Goal: Information Seeking & Learning: Learn about a topic

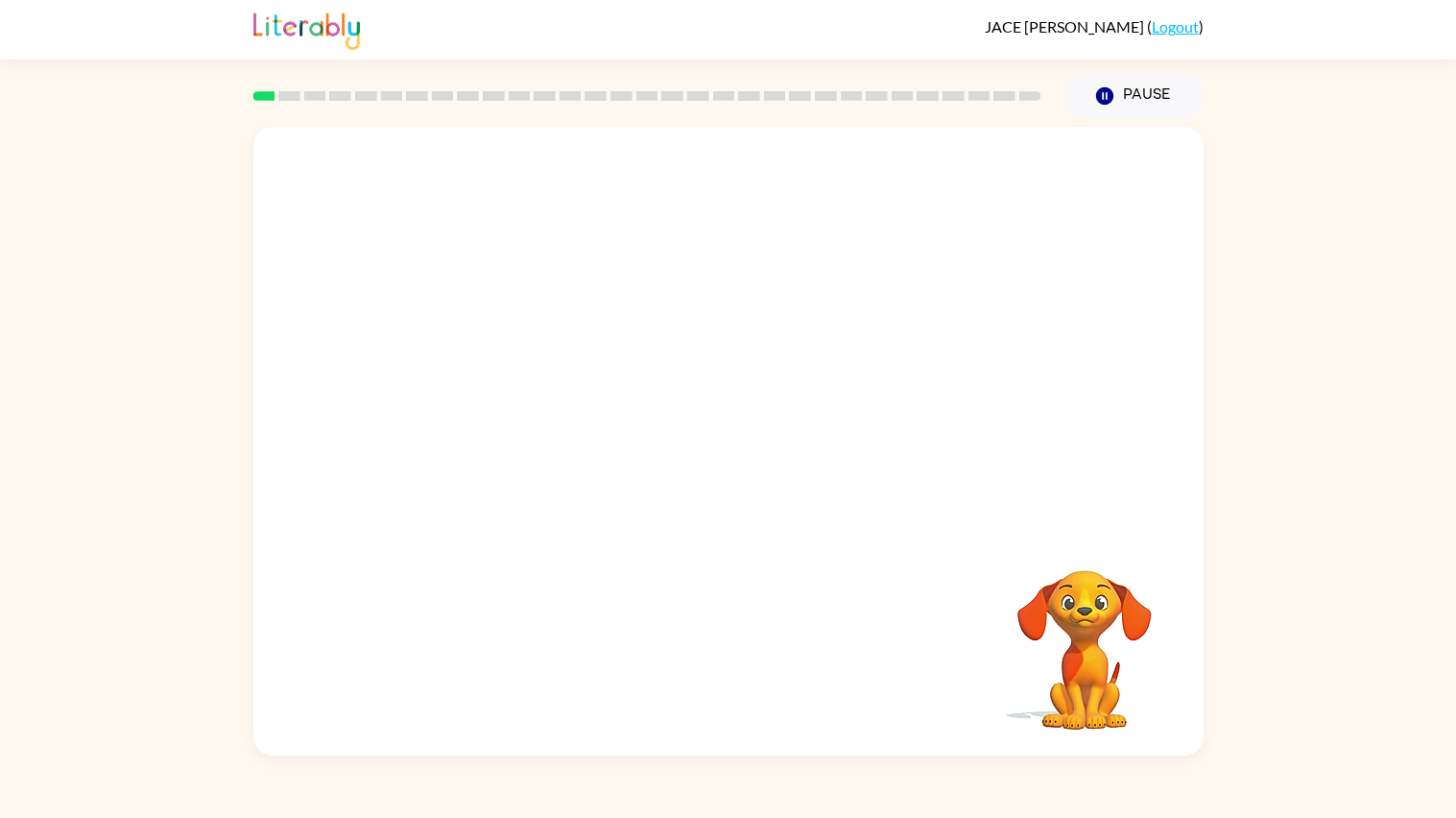
click at [1319, 296] on div "Your browser must support playing .mp4 files to use Literably. Please try using…" at bounding box center [728, 436] width 1456 height 637
click at [882, 529] on div at bounding box center [728, 328] width 950 height 403
click at [456, 412] on video "Your browser must support playing .mp4 files to use Literably. Please try using…" at bounding box center [728, 328] width 950 height 403
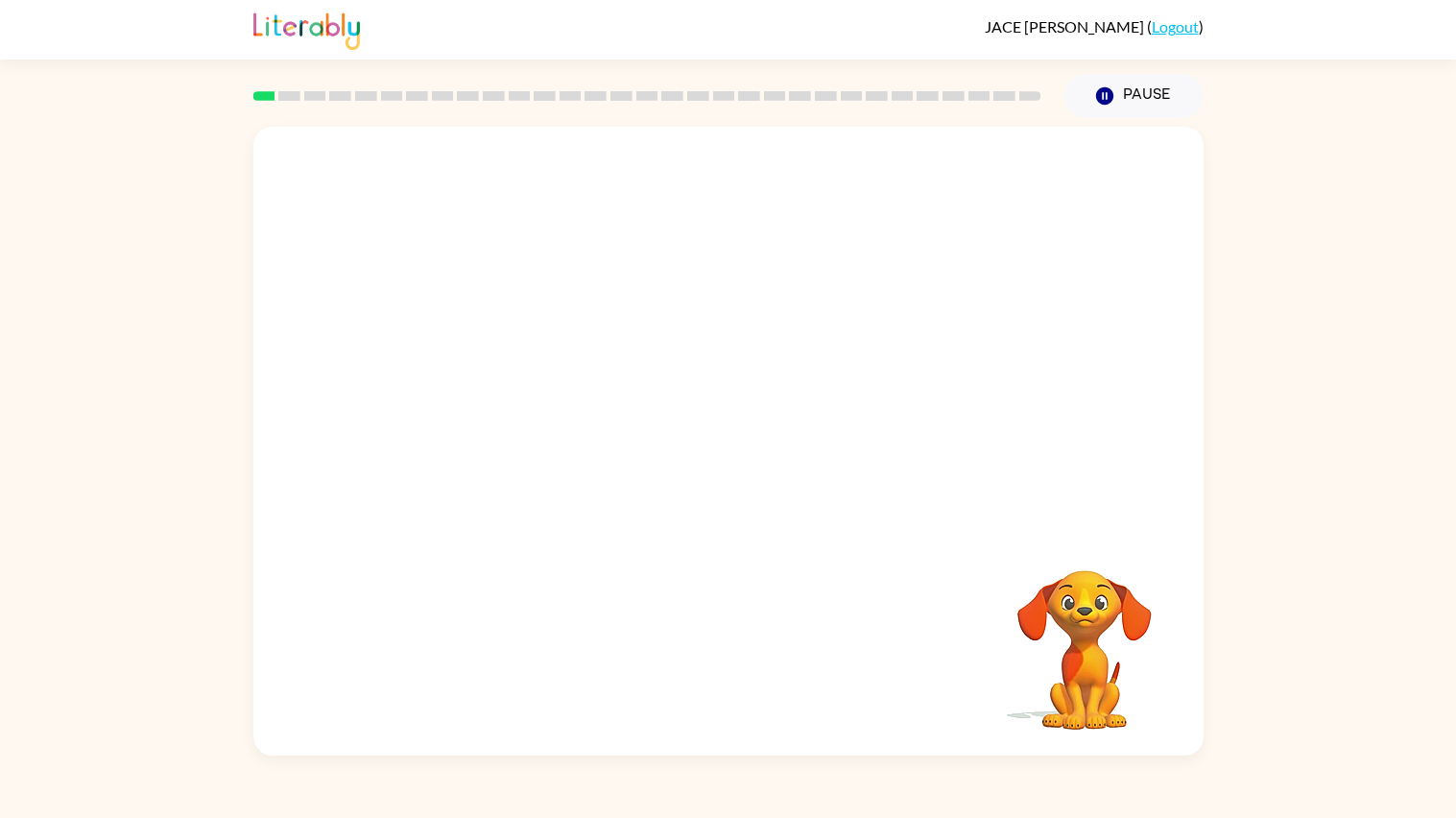
drag, startPoint x: 456, startPoint y: 412, endPoint x: 550, endPoint y: 319, distance: 132.2
click at [550, 319] on video "Your browser must support playing .mp4 files to use Literably. Please try using…" at bounding box center [728, 328] width 950 height 403
click at [1043, 189] on video "Your browser must support playing .mp4 files to use Literably. Please try using…" at bounding box center [728, 328] width 950 height 403
click at [444, 433] on video "Your browser must support playing .mp4 files to use Literably. Please try using…" at bounding box center [728, 328] width 950 height 403
click at [701, 447] on div at bounding box center [728, 450] width 123 height 70
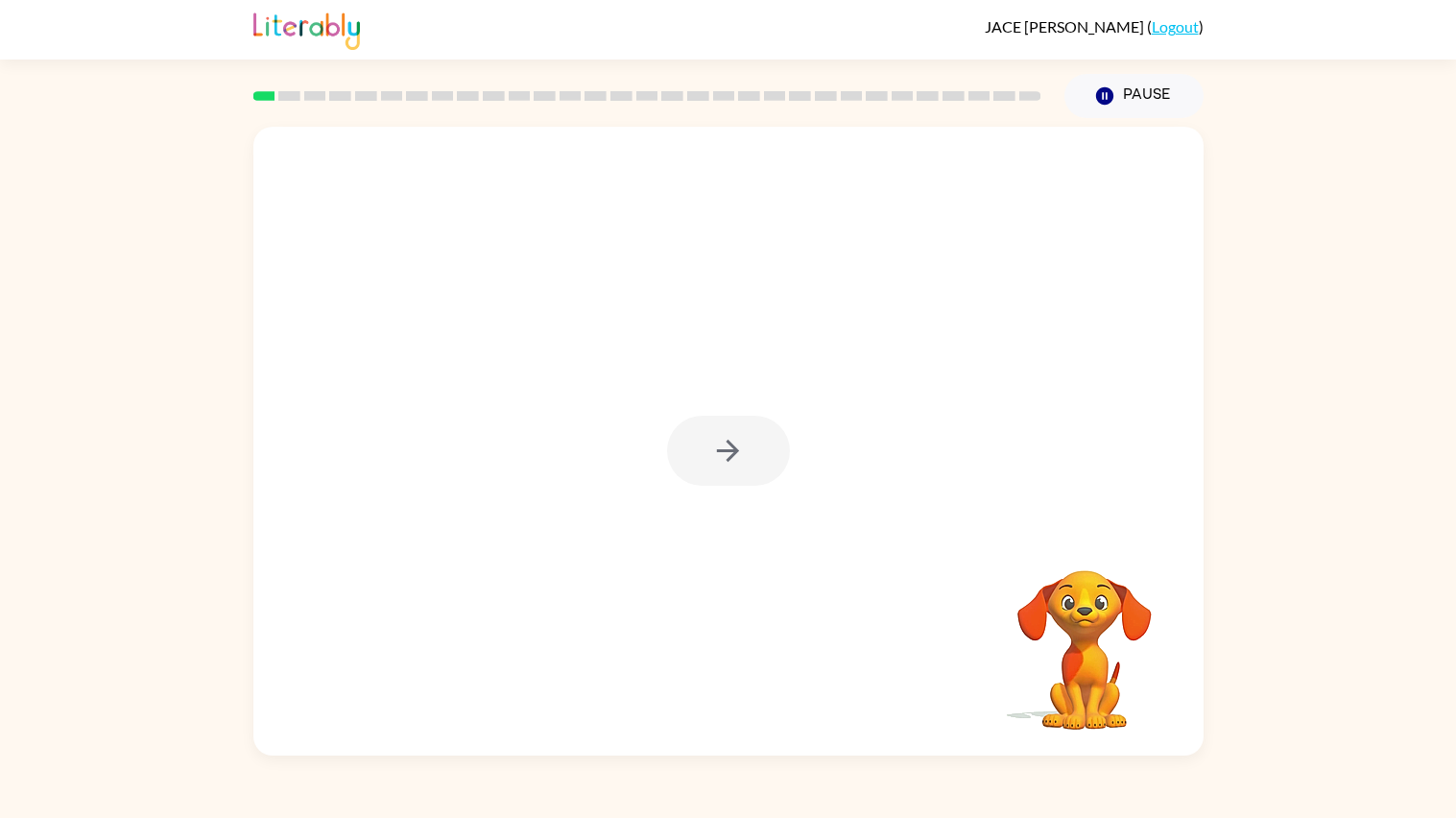
click at [703, 439] on div at bounding box center [728, 450] width 123 height 70
click at [703, 439] on button "button" at bounding box center [728, 450] width 123 height 70
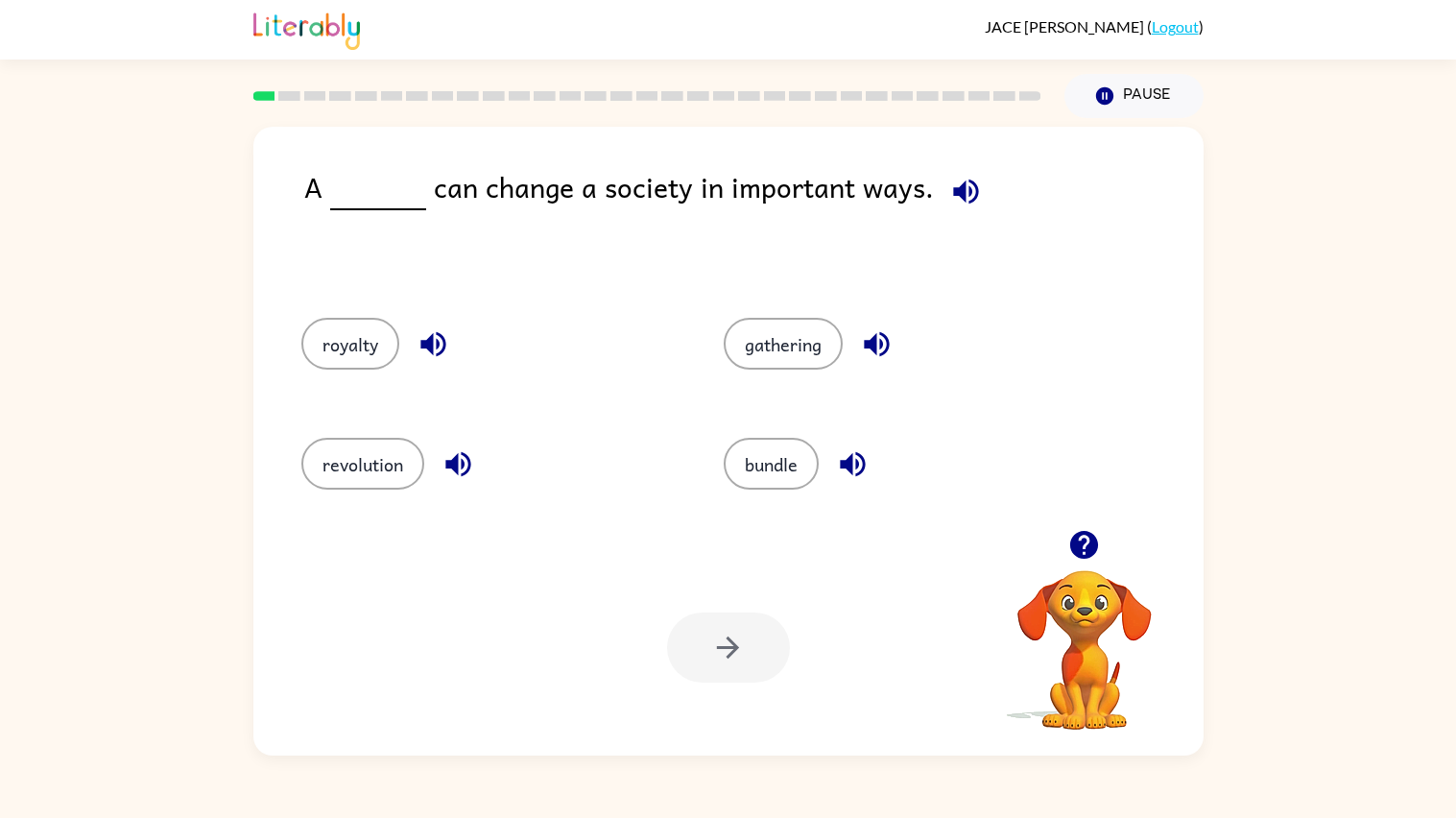
click at [956, 186] on icon "button" at bounding box center [965, 191] width 34 height 34
click at [957, 190] on icon "button" at bounding box center [965, 191] width 25 height 25
click at [427, 350] on icon "button" at bounding box center [432, 344] width 25 height 25
click at [458, 468] on icon "button" at bounding box center [457, 463] width 34 height 34
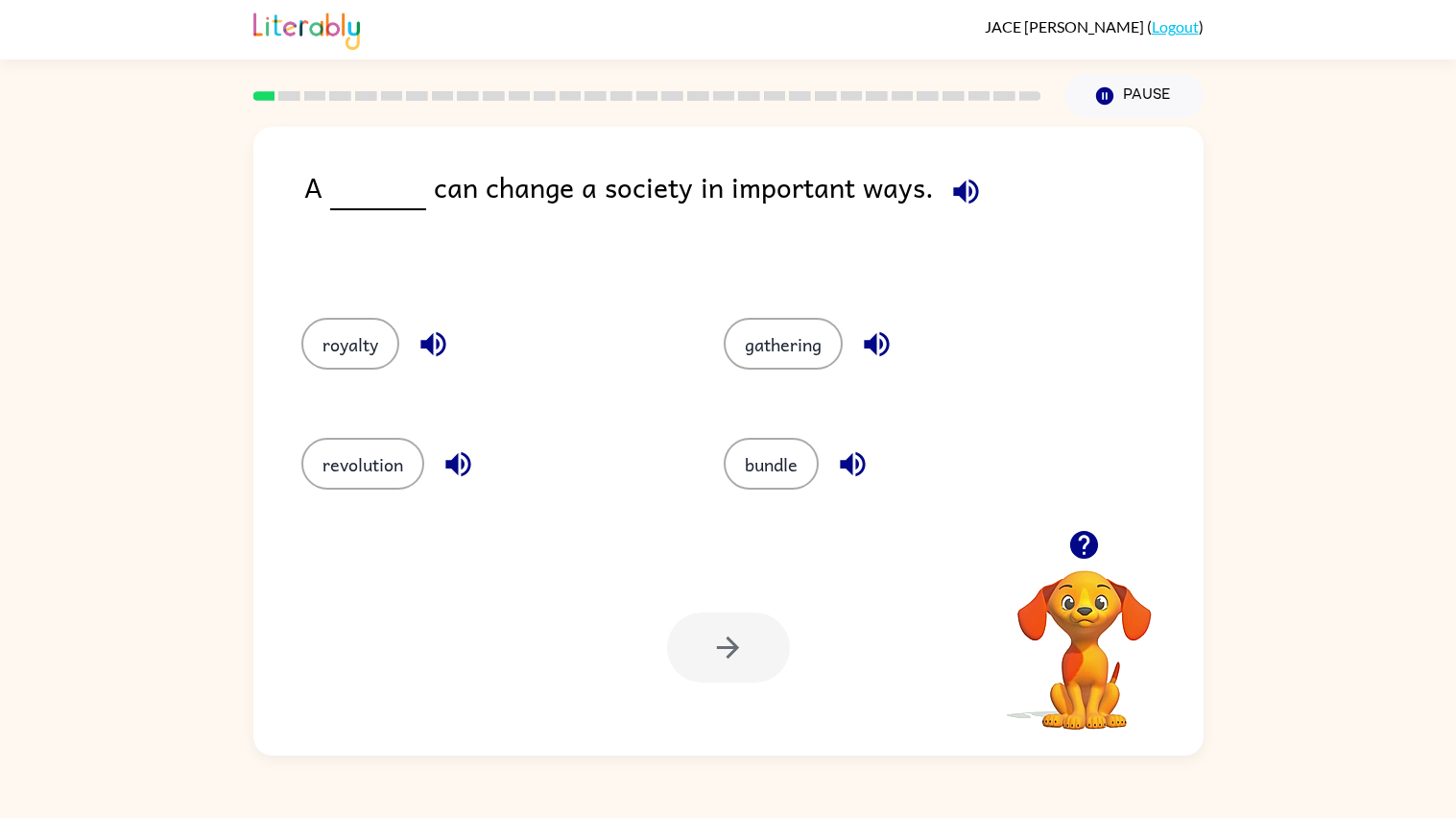
click at [860, 343] on icon "button" at bounding box center [876, 343] width 34 height 34
click at [848, 464] on icon "button" at bounding box center [852, 464] width 25 height 25
click at [452, 457] on icon "button" at bounding box center [457, 463] width 34 height 34
click at [340, 459] on button "revolution" at bounding box center [363, 463] width 123 height 52
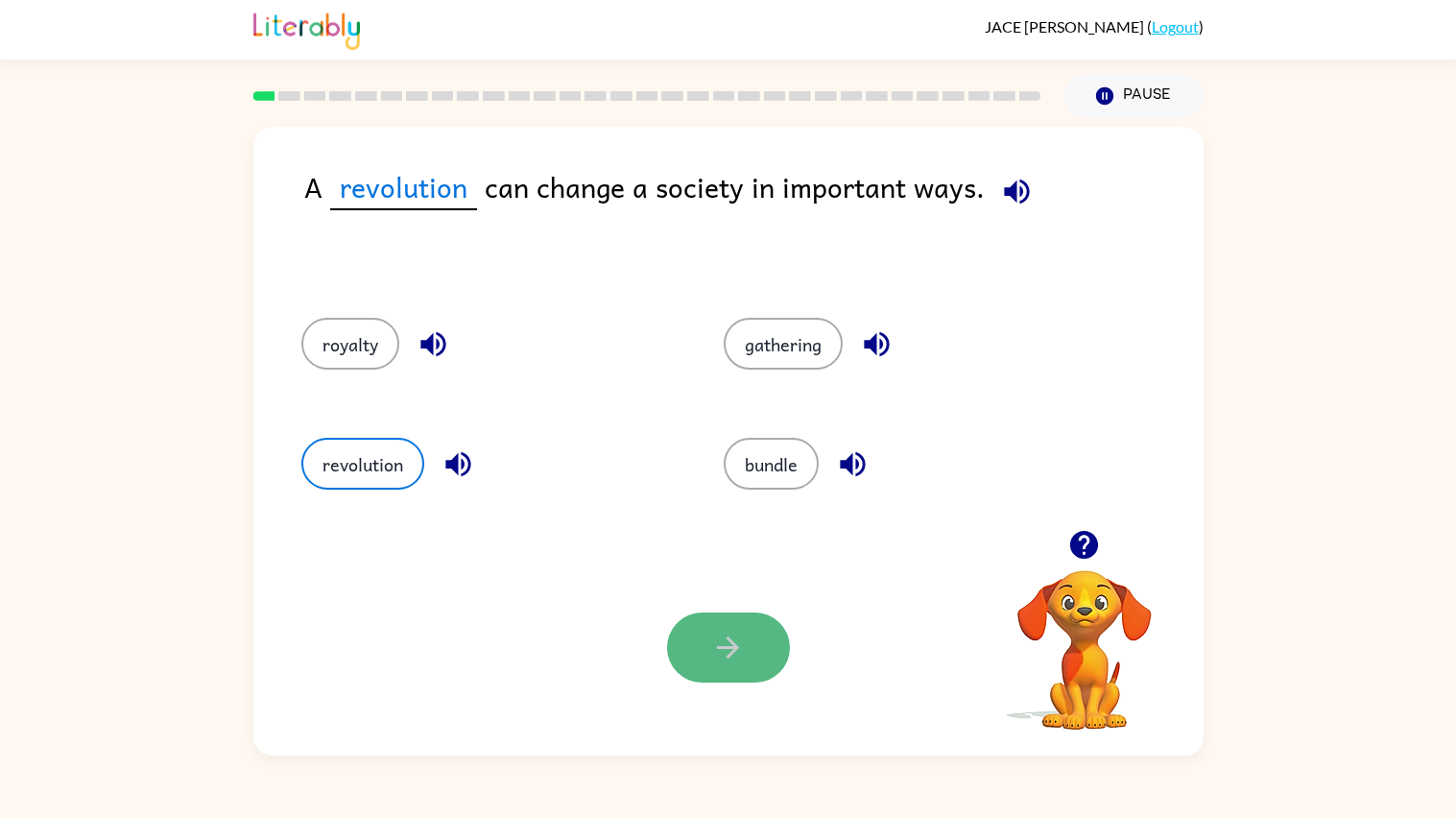
click at [697, 640] on button "button" at bounding box center [728, 647] width 123 height 70
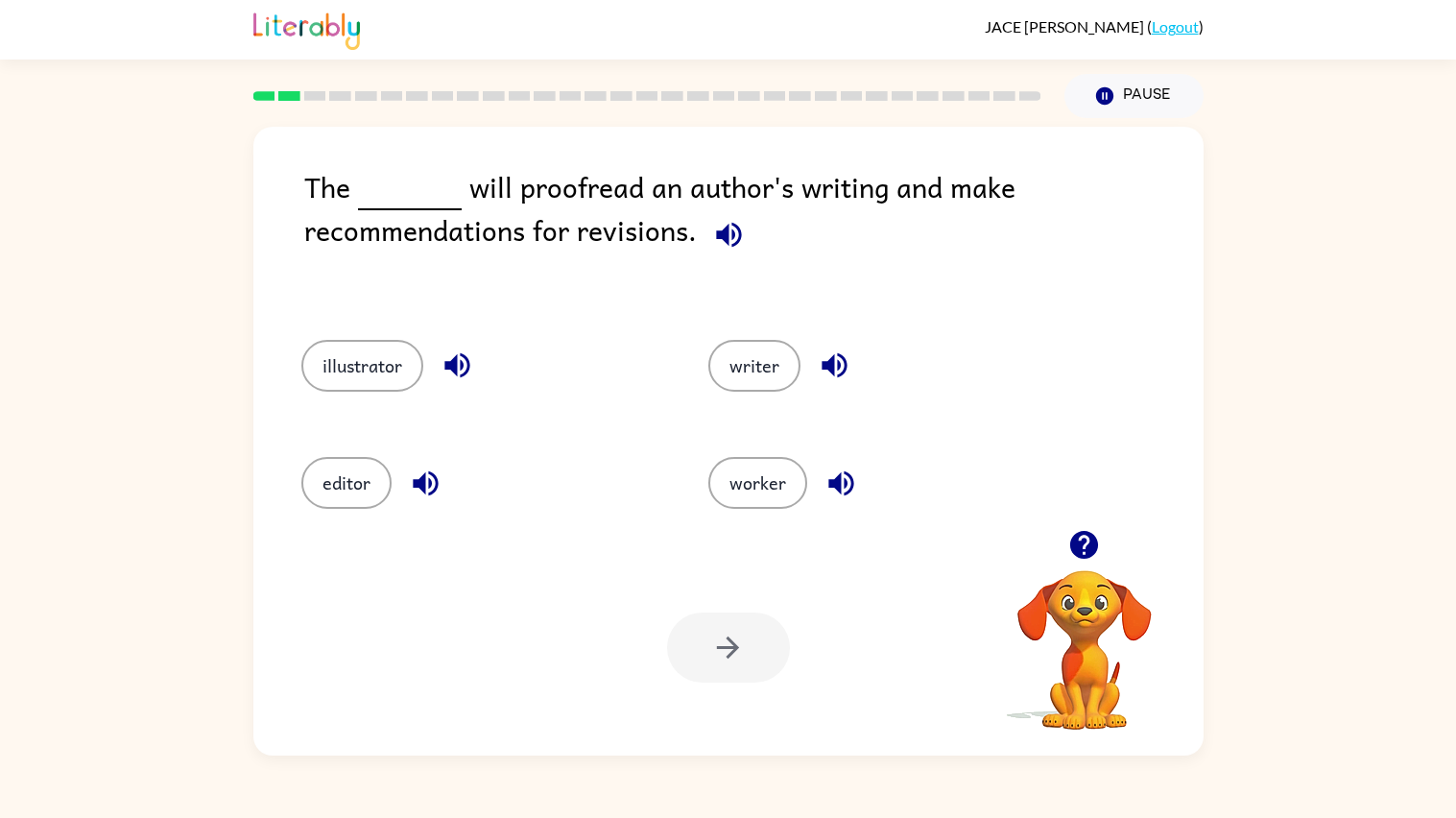
click at [728, 219] on icon "button" at bounding box center [728, 235] width 34 height 34
click at [831, 475] on icon "button" at bounding box center [841, 483] width 25 height 25
click at [821, 359] on icon "button" at bounding box center [834, 364] width 34 height 34
click at [444, 367] on icon "button" at bounding box center [457, 365] width 25 height 25
click at [425, 479] on icon "button" at bounding box center [425, 483] width 34 height 34
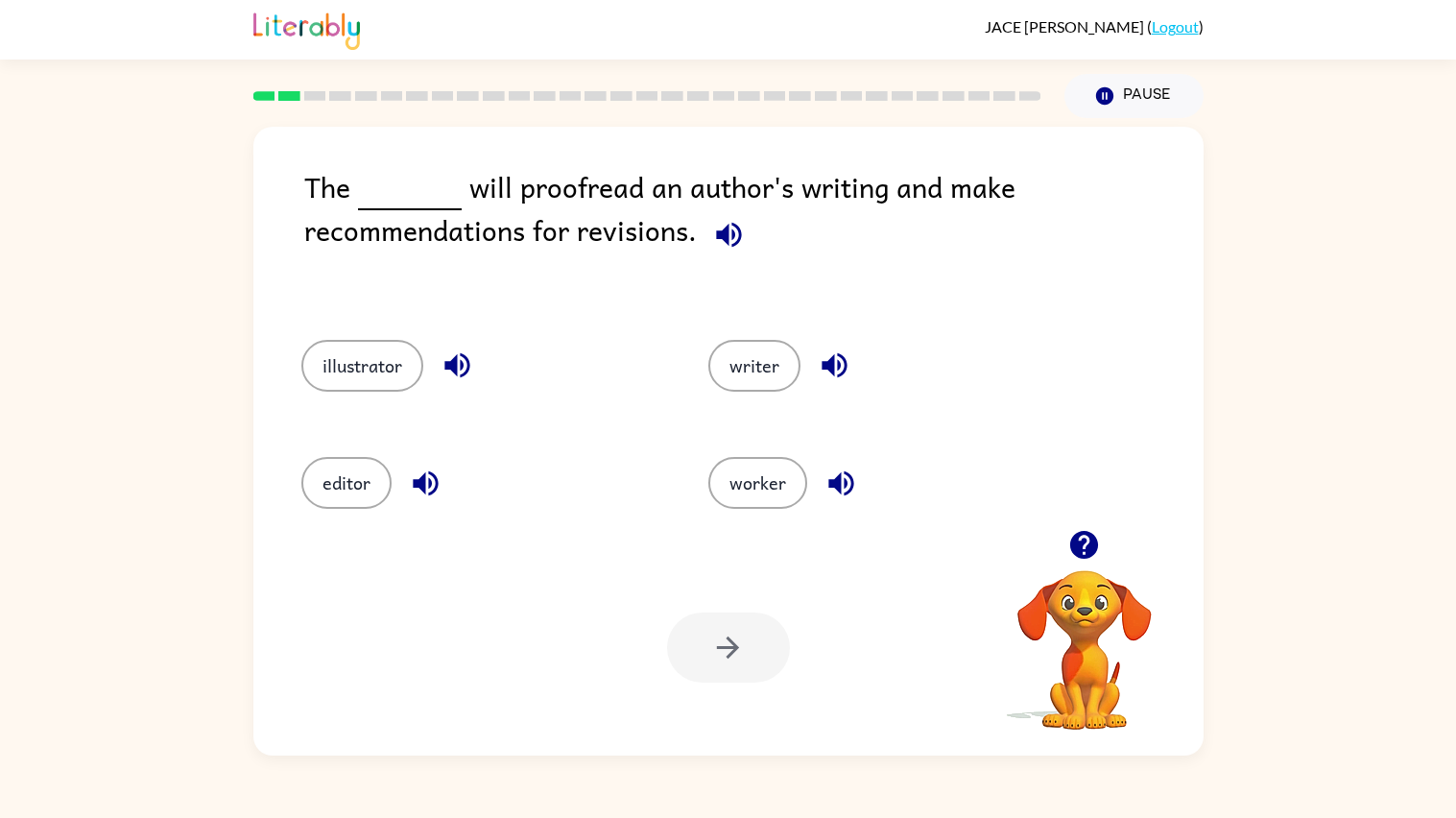
click at [456, 375] on icon "button" at bounding box center [457, 364] width 34 height 34
click at [810, 364] on button "button" at bounding box center [834, 364] width 49 height 49
click at [780, 368] on button "writer" at bounding box center [754, 365] width 92 height 52
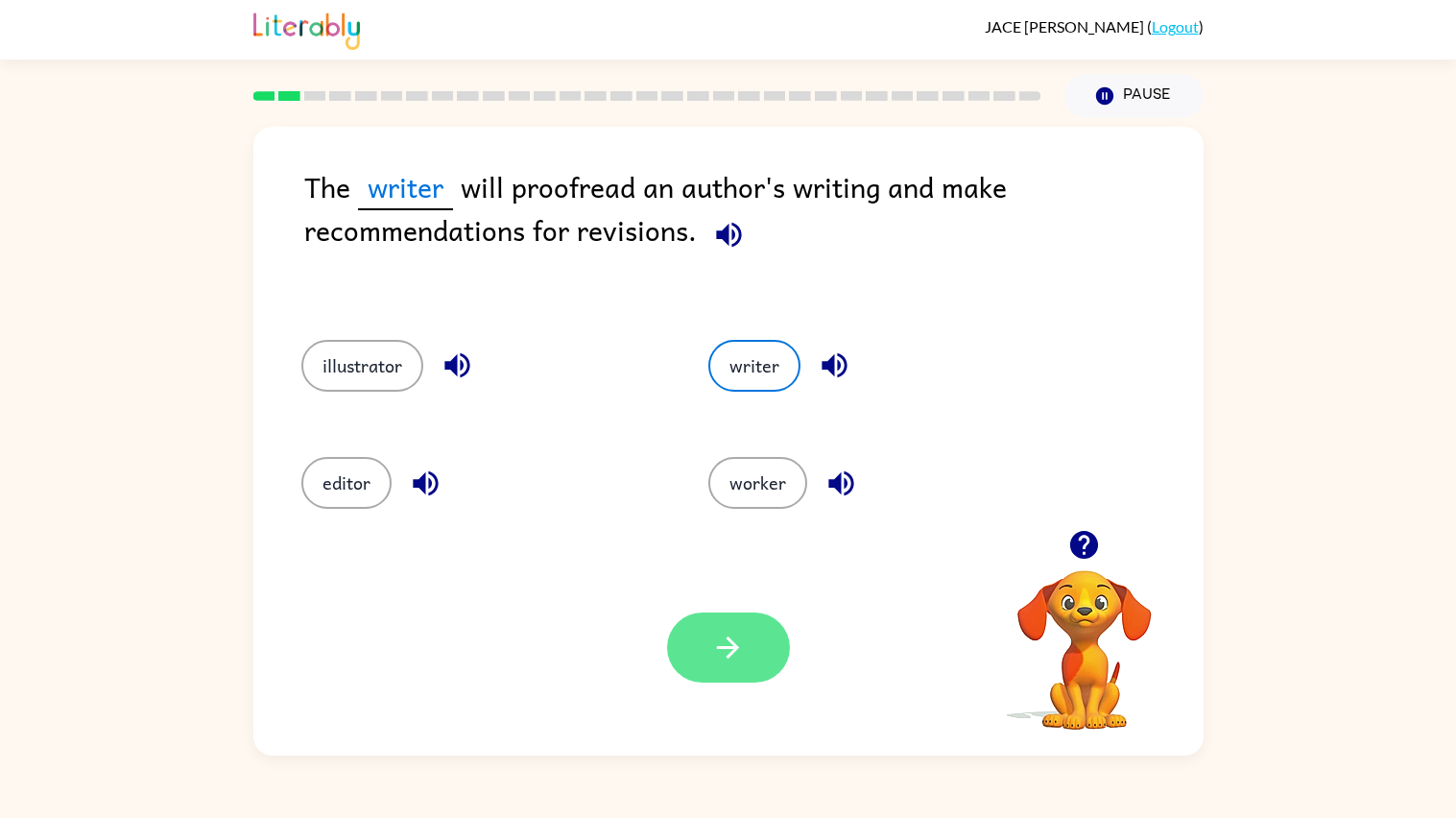
click at [738, 639] on icon "button" at bounding box center [728, 647] width 34 height 34
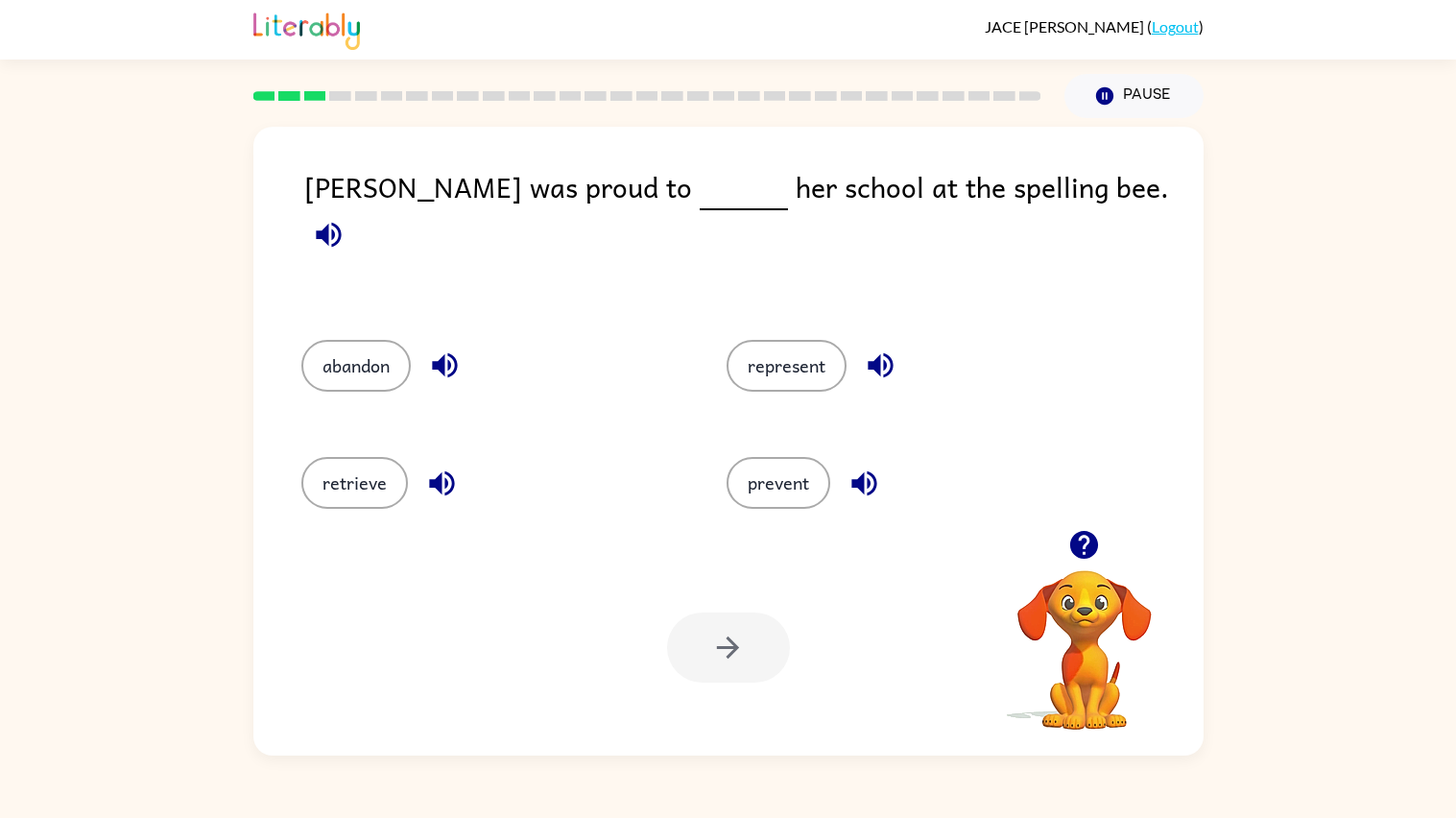
click at [345, 218] on icon "button" at bounding box center [329, 235] width 34 height 34
click at [433, 353] on icon "button" at bounding box center [444, 364] width 34 height 34
click at [444, 469] on icon "button" at bounding box center [441, 483] width 34 height 34
click at [873, 466] on icon "button" at bounding box center [864, 483] width 34 height 34
click at [882, 353] on icon "button" at bounding box center [880, 365] width 25 height 25
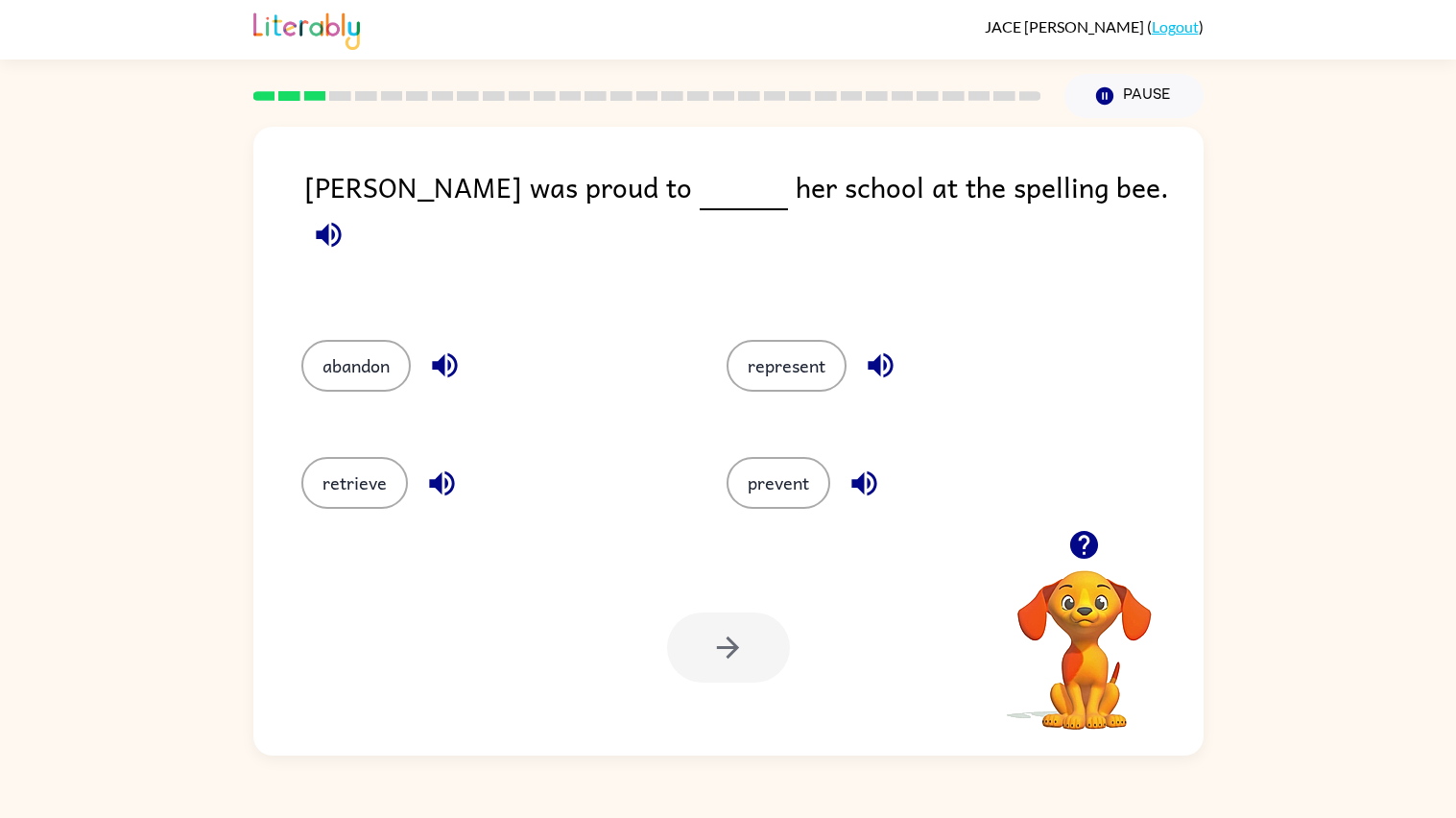
click at [864, 466] on icon "button" at bounding box center [864, 483] width 34 height 34
click at [450, 348] on icon "button" at bounding box center [444, 364] width 34 height 34
click at [446, 466] on icon "button" at bounding box center [441, 483] width 34 height 34
click at [850, 471] on icon "button" at bounding box center [864, 483] width 34 height 34
click at [805, 466] on button "prevent" at bounding box center [778, 483] width 104 height 52
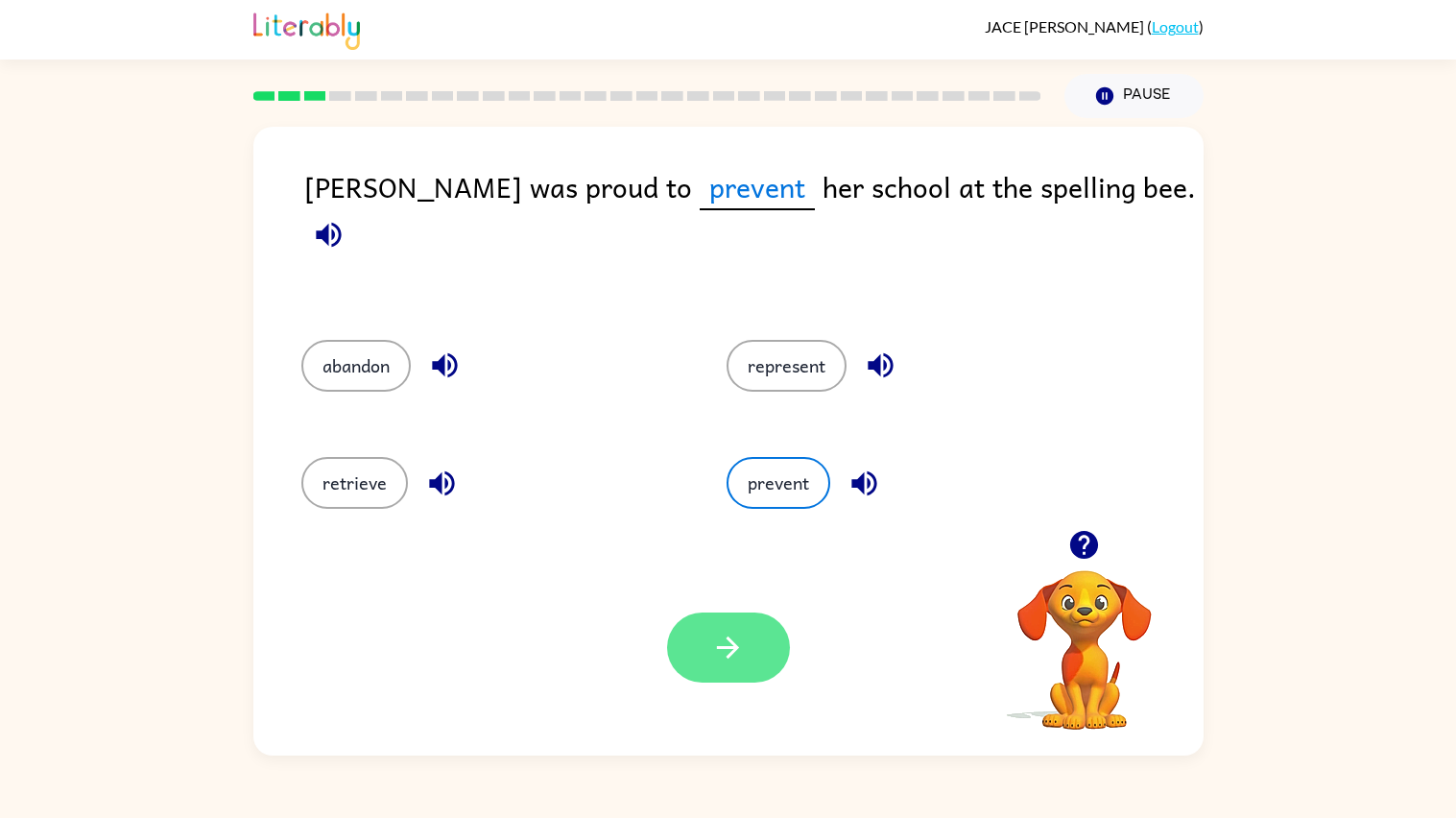
click at [755, 644] on button "button" at bounding box center [728, 647] width 123 height 70
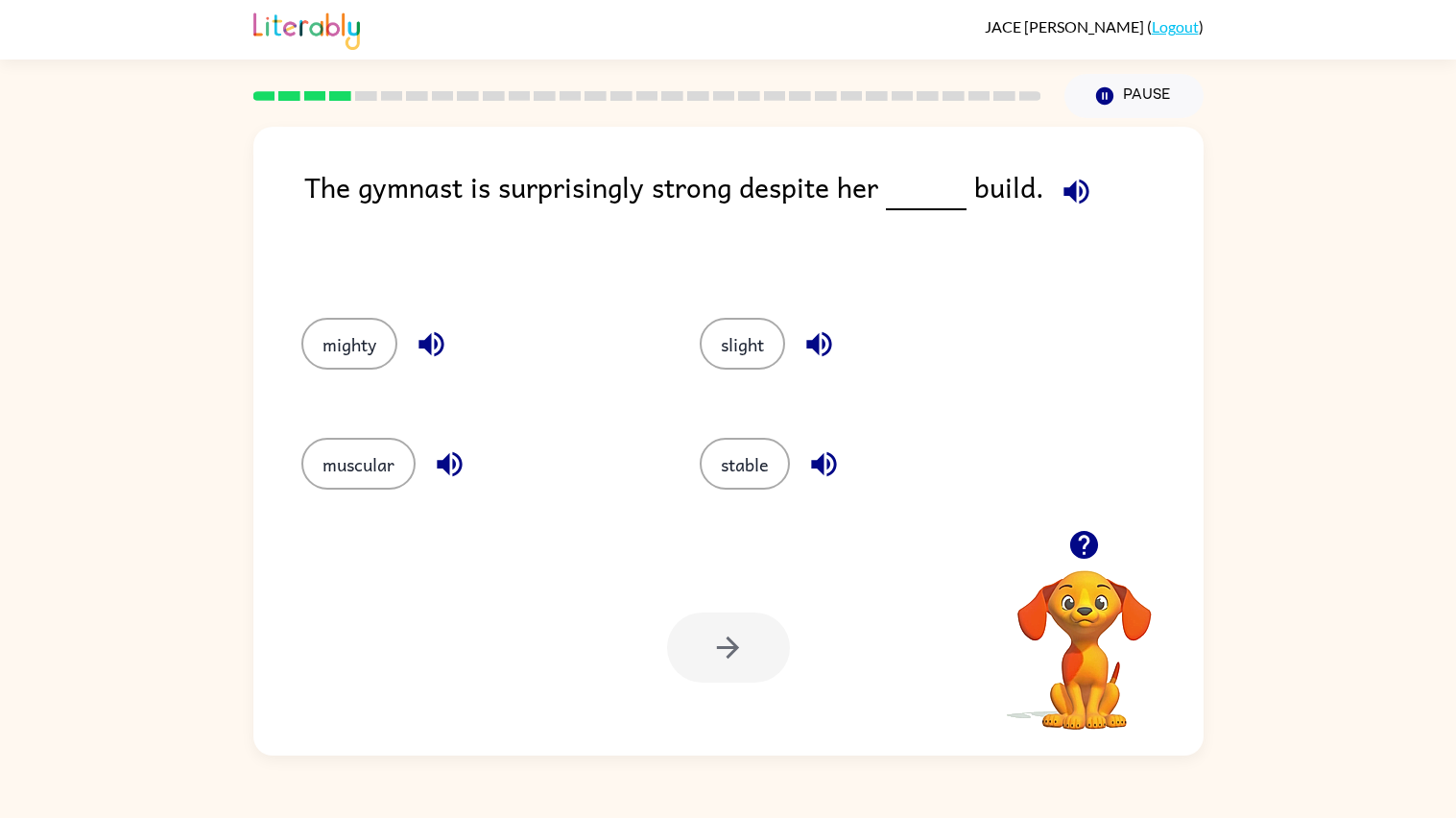
click at [1071, 194] on icon "button" at bounding box center [1075, 191] width 34 height 34
click at [418, 351] on icon "button" at bounding box center [431, 343] width 34 height 34
click at [454, 459] on icon "button" at bounding box center [449, 463] width 34 height 34
click at [830, 346] on icon "button" at bounding box center [819, 343] width 34 height 34
click at [824, 459] on icon "button" at bounding box center [824, 464] width 25 height 25
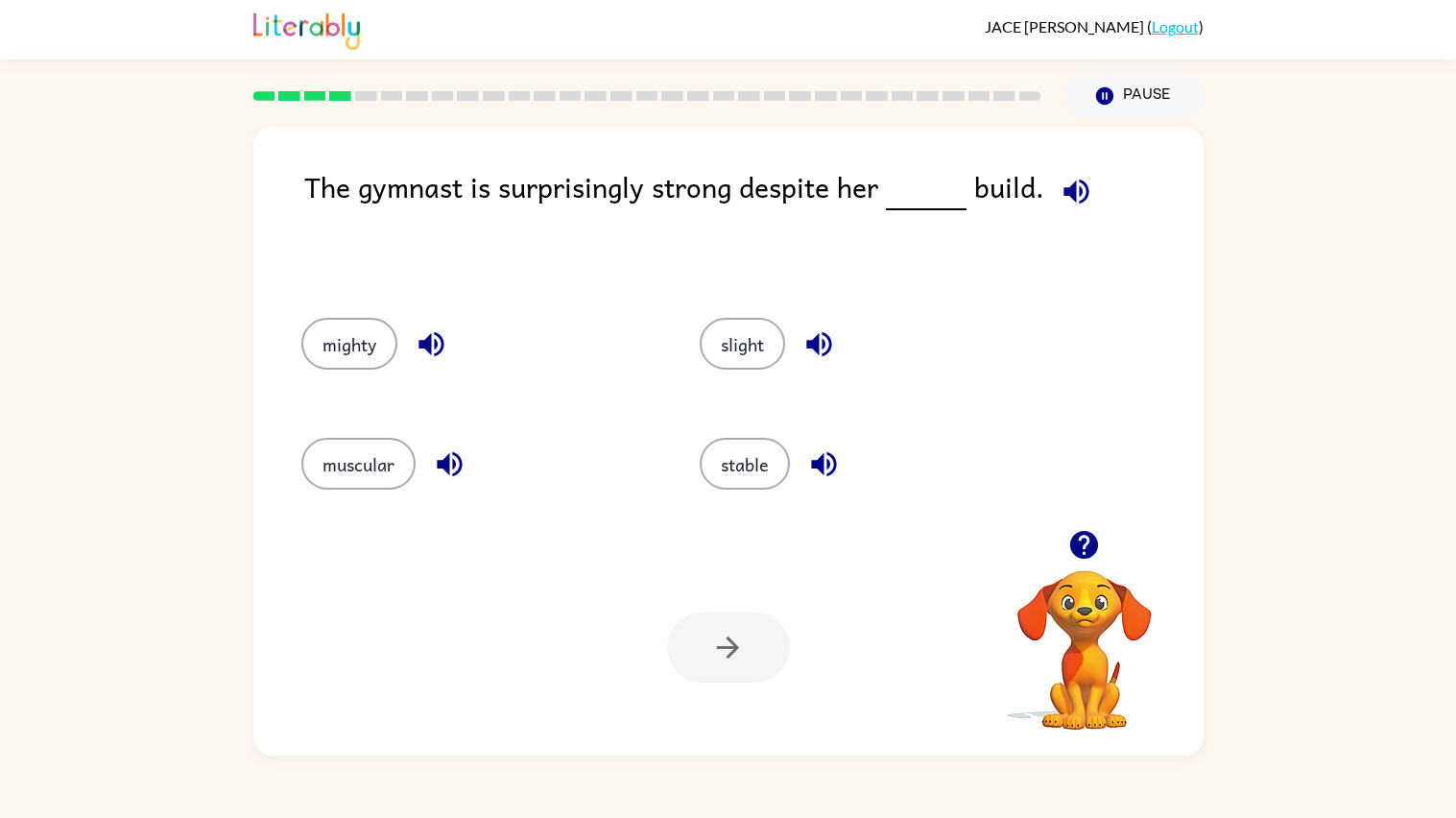
click at [447, 461] on icon "button" at bounding box center [449, 464] width 25 height 25
click at [824, 448] on icon "button" at bounding box center [824, 463] width 34 height 34
click at [813, 360] on icon "button" at bounding box center [819, 343] width 34 height 34
click at [763, 337] on button "slight" at bounding box center [742, 343] width 86 height 52
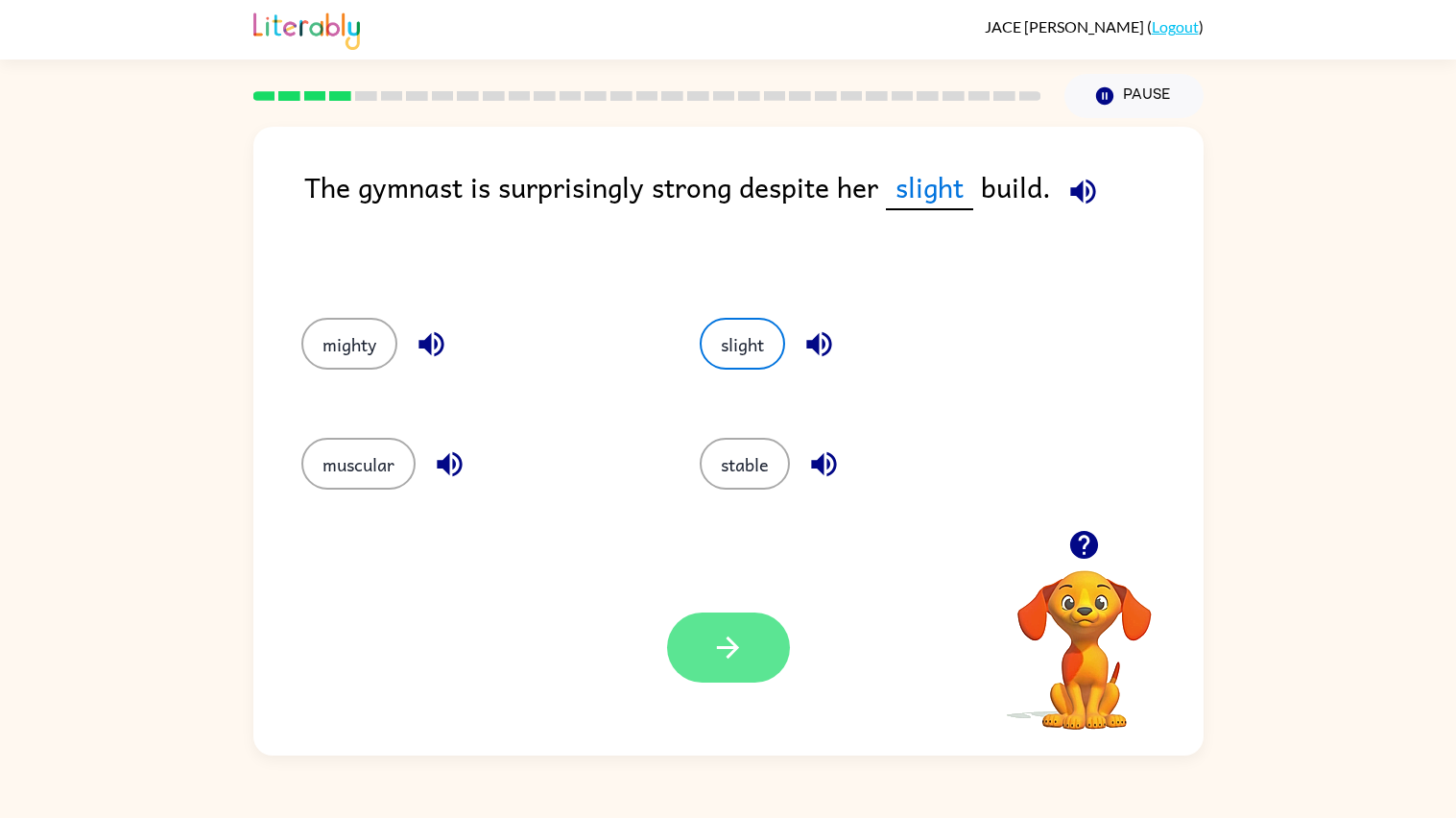
click at [747, 633] on button "button" at bounding box center [728, 647] width 123 height 70
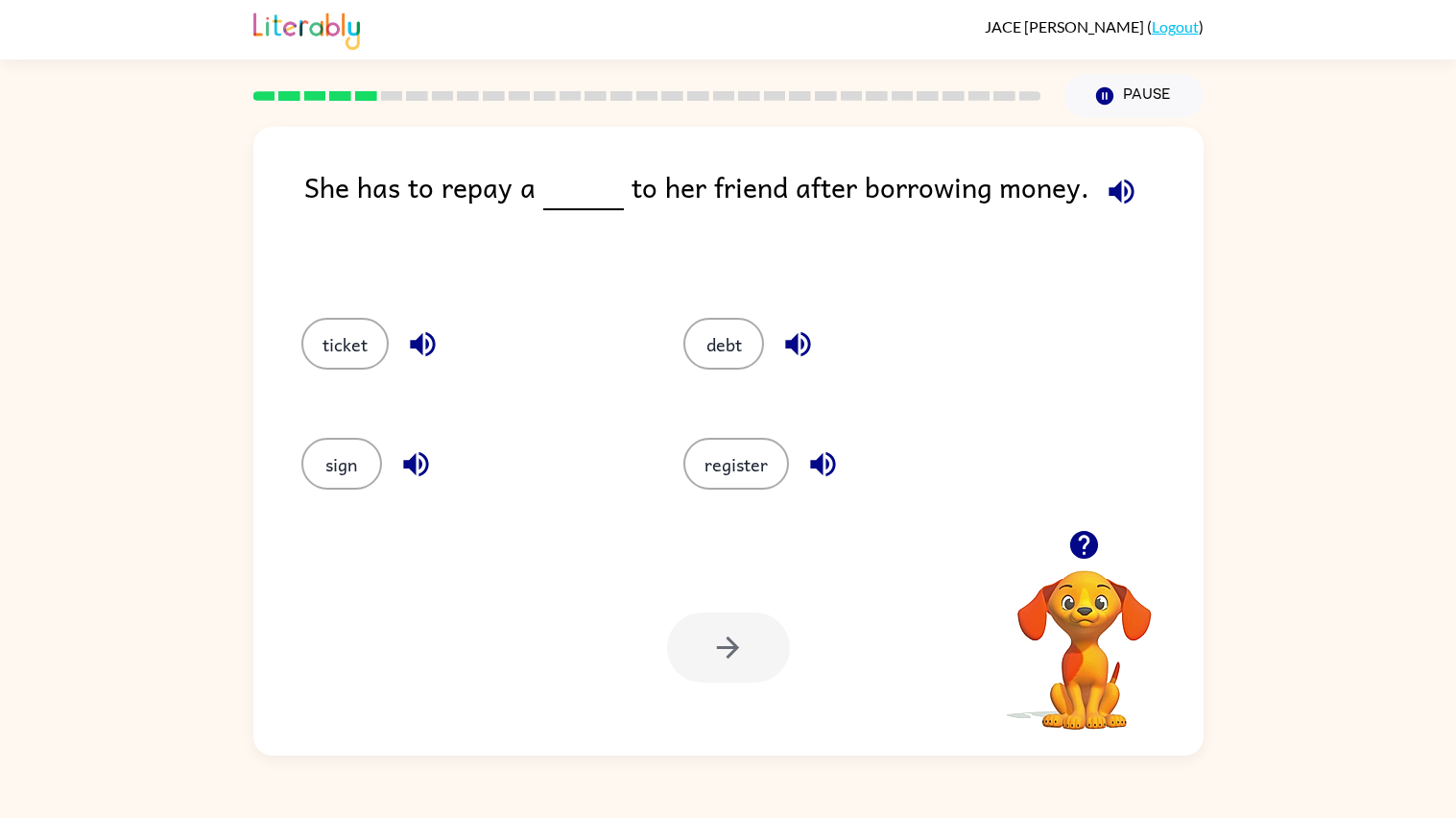
click at [1110, 187] on icon "button" at bounding box center [1121, 191] width 34 height 34
click at [423, 355] on icon "button" at bounding box center [422, 344] width 25 height 25
click at [423, 470] on icon "button" at bounding box center [415, 464] width 25 height 25
click at [804, 340] on icon "button" at bounding box center [798, 343] width 34 height 34
click at [823, 453] on icon "button" at bounding box center [823, 464] width 25 height 25
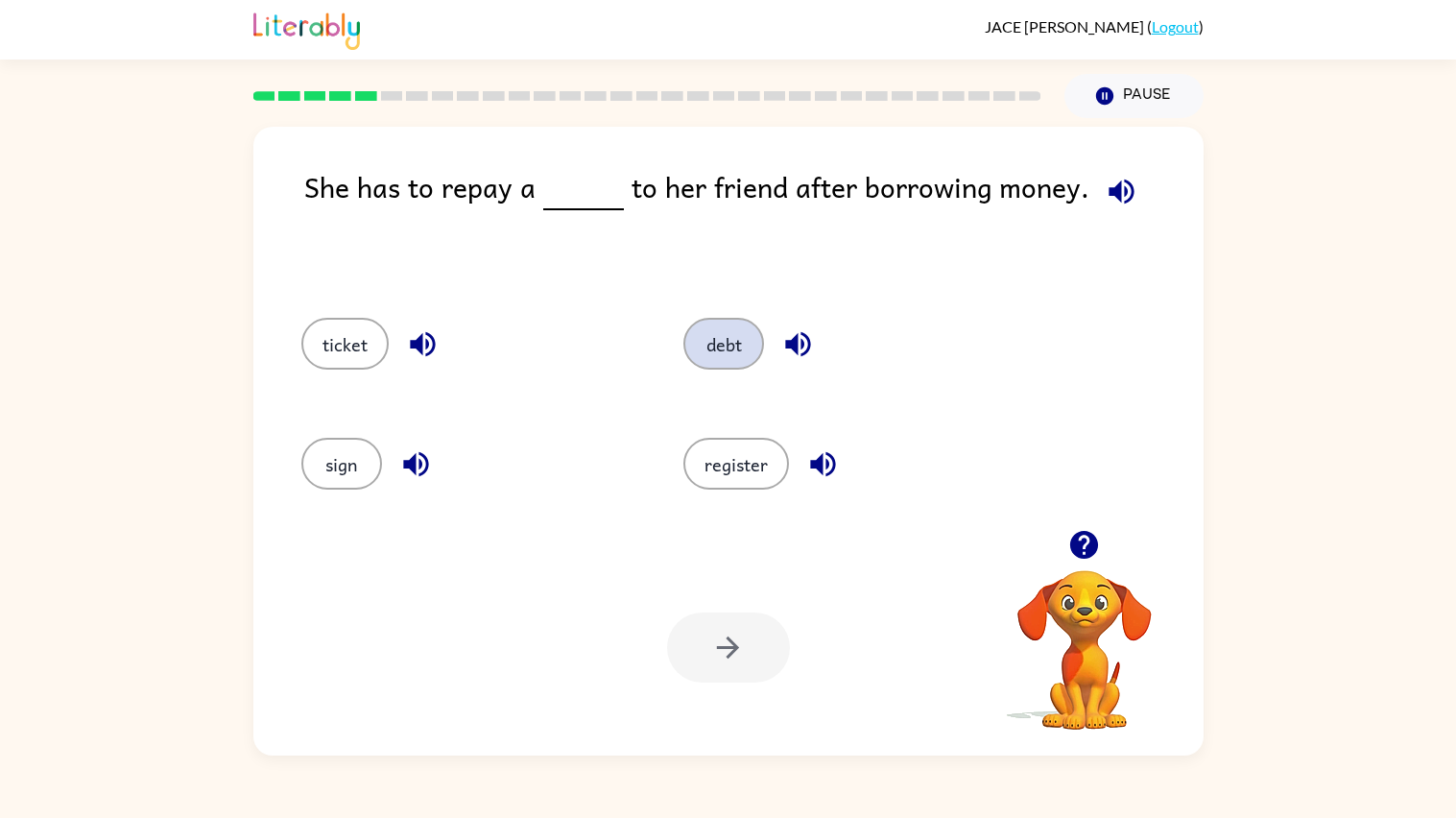
click at [743, 344] on button "debt" at bounding box center [724, 343] width 81 height 52
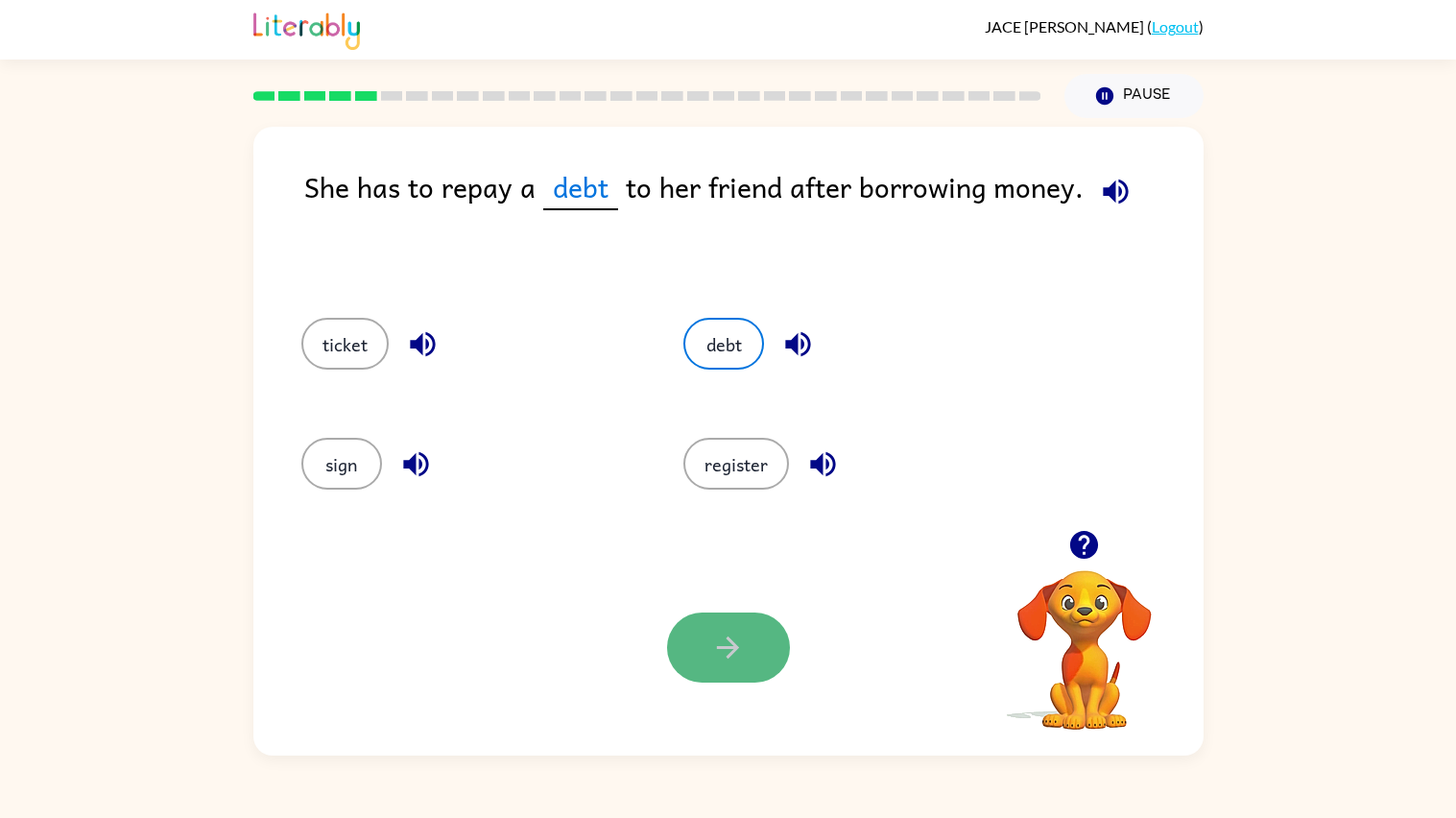
click at [757, 656] on button "button" at bounding box center [728, 647] width 123 height 70
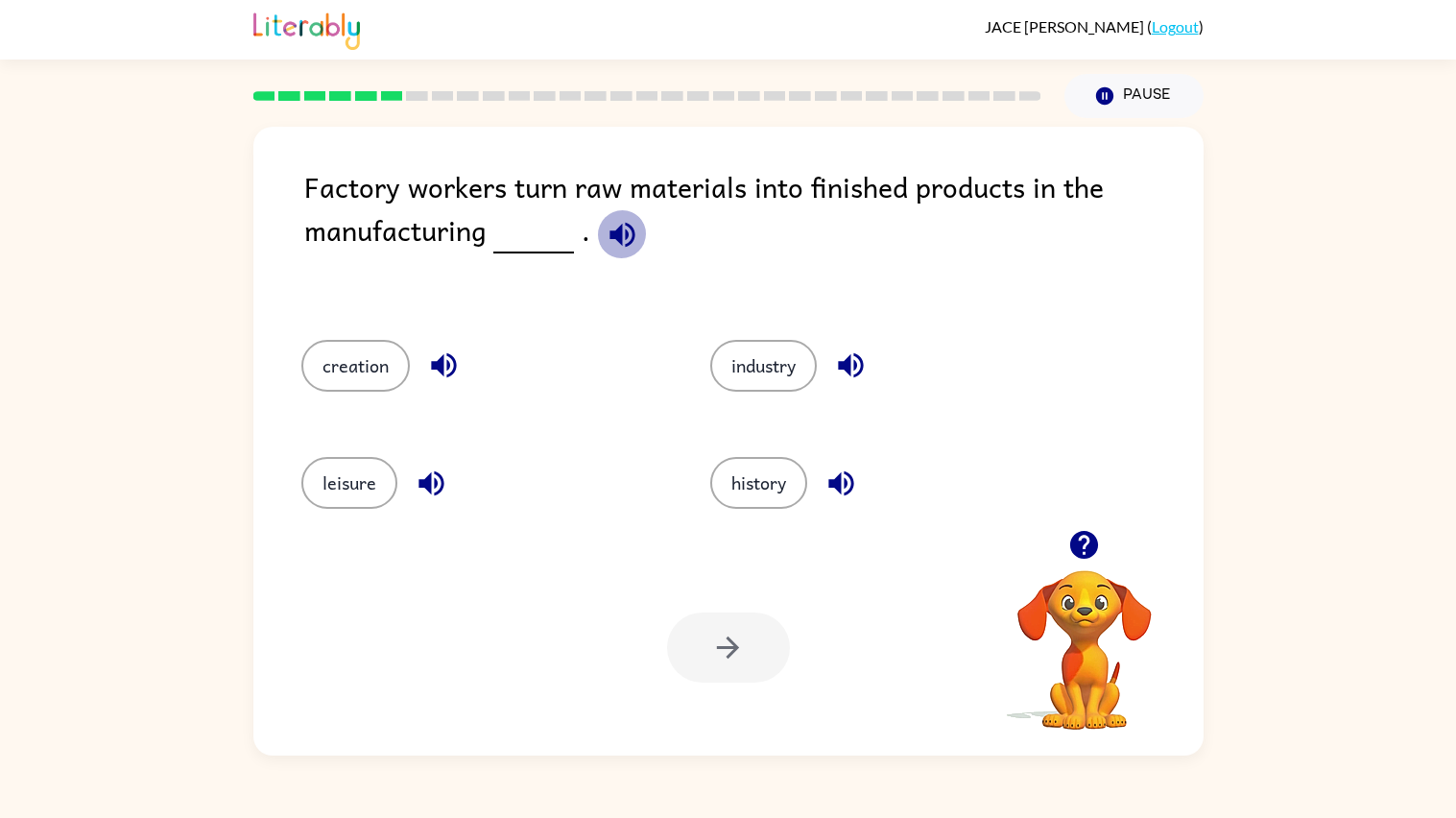
click at [626, 238] on icon "button" at bounding box center [622, 235] width 34 height 34
click at [447, 370] on icon "button" at bounding box center [443, 364] width 34 height 34
click at [421, 484] on icon "button" at bounding box center [431, 483] width 25 height 25
click at [827, 499] on icon "button" at bounding box center [841, 483] width 34 height 34
click at [849, 379] on icon "button" at bounding box center [851, 364] width 34 height 34
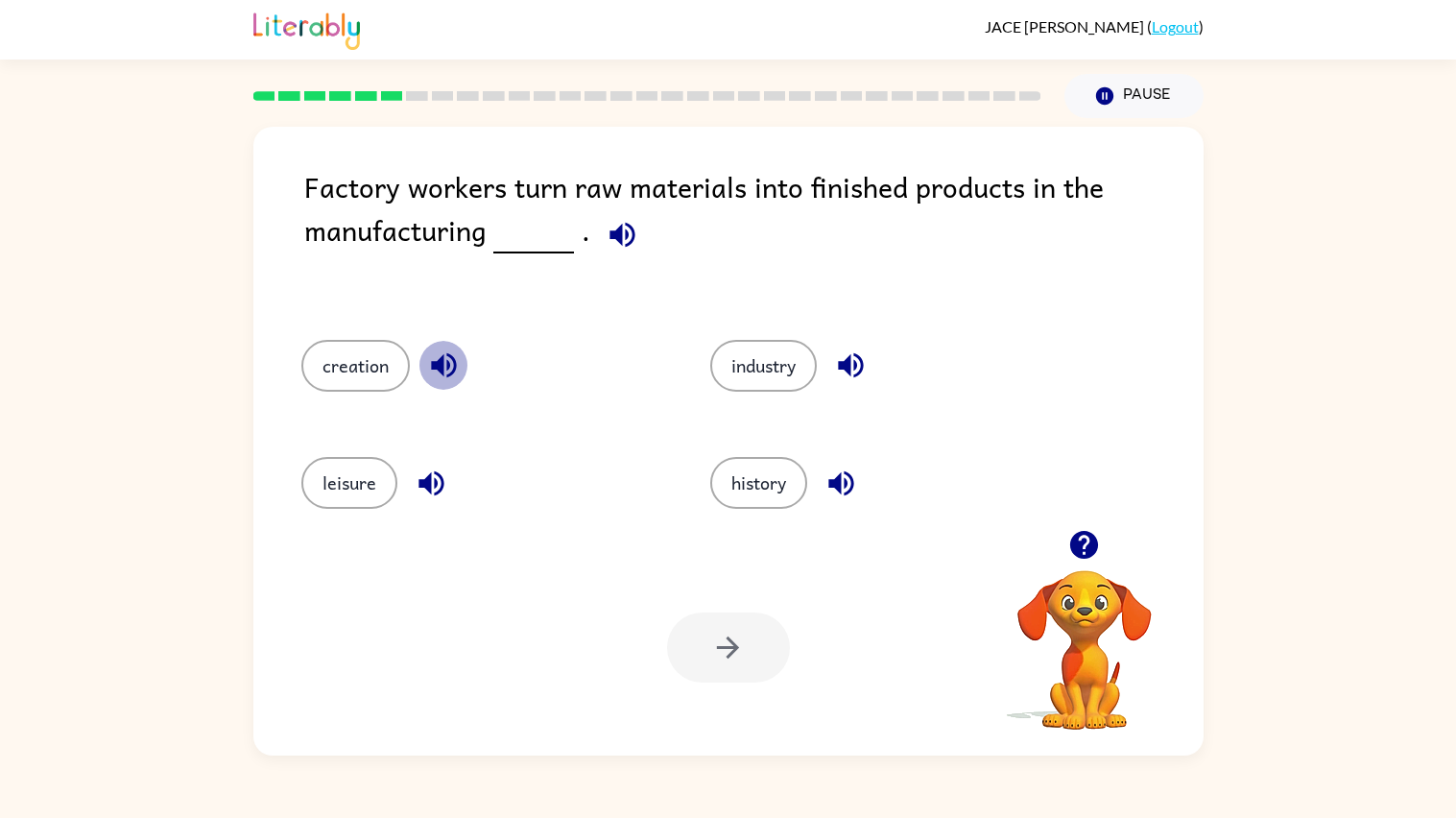
click at [427, 356] on icon "button" at bounding box center [443, 364] width 34 height 34
click at [424, 484] on icon "button" at bounding box center [431, 483] width 25 height 25
click at [363, 477] on button "leisure" at bounding box center [350, 483] width 96 height 52
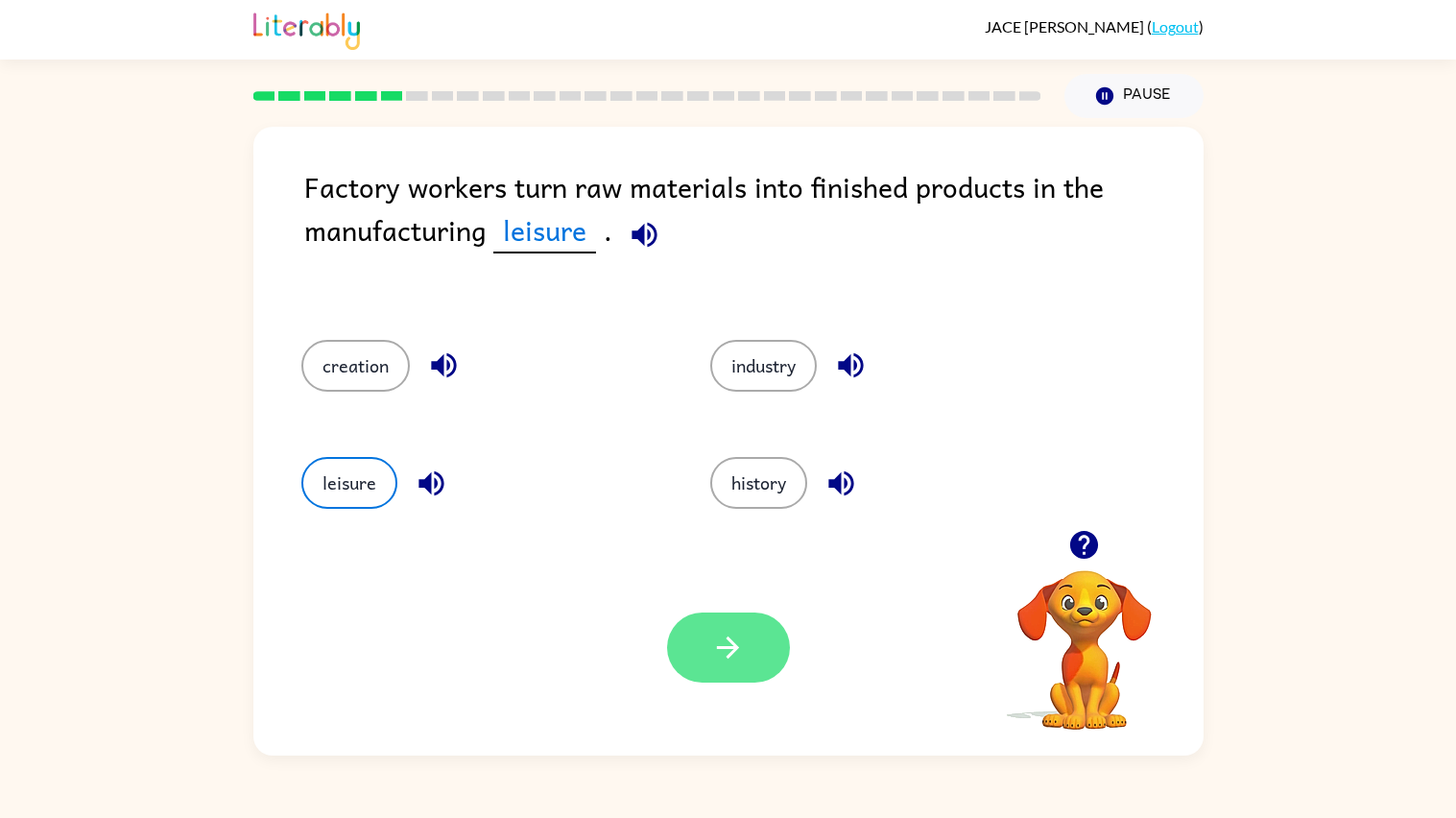
click at [771, 642] on button "button" at bounding box center [728, 647] width 123 height 70
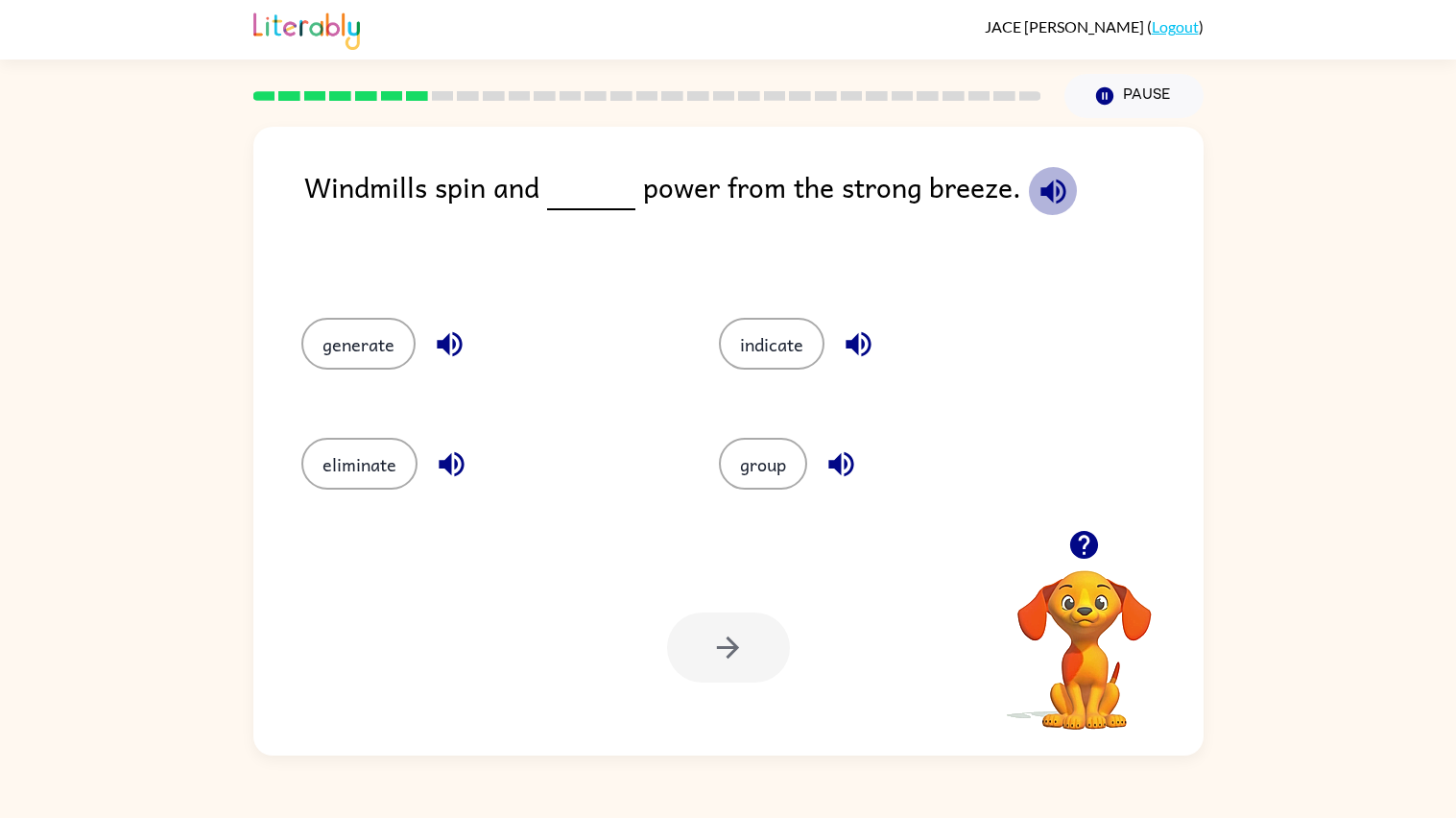
click at [1040, 192] on icon "button" at bounding box center [1052, 191] width 25 height 25
click at [454, 341] on icon "button" at bounding box center [449, 343] width 34 height 34
click at [451, 473] on icon "button" at bounding box center [451, 463] width 34 height 34
click at [849, 358] on icon "button" at bounding box center [858, 343] width 34 height 34
click at [841, 463] on icon "button" at bounding box center [841, 464] width 25 height 25
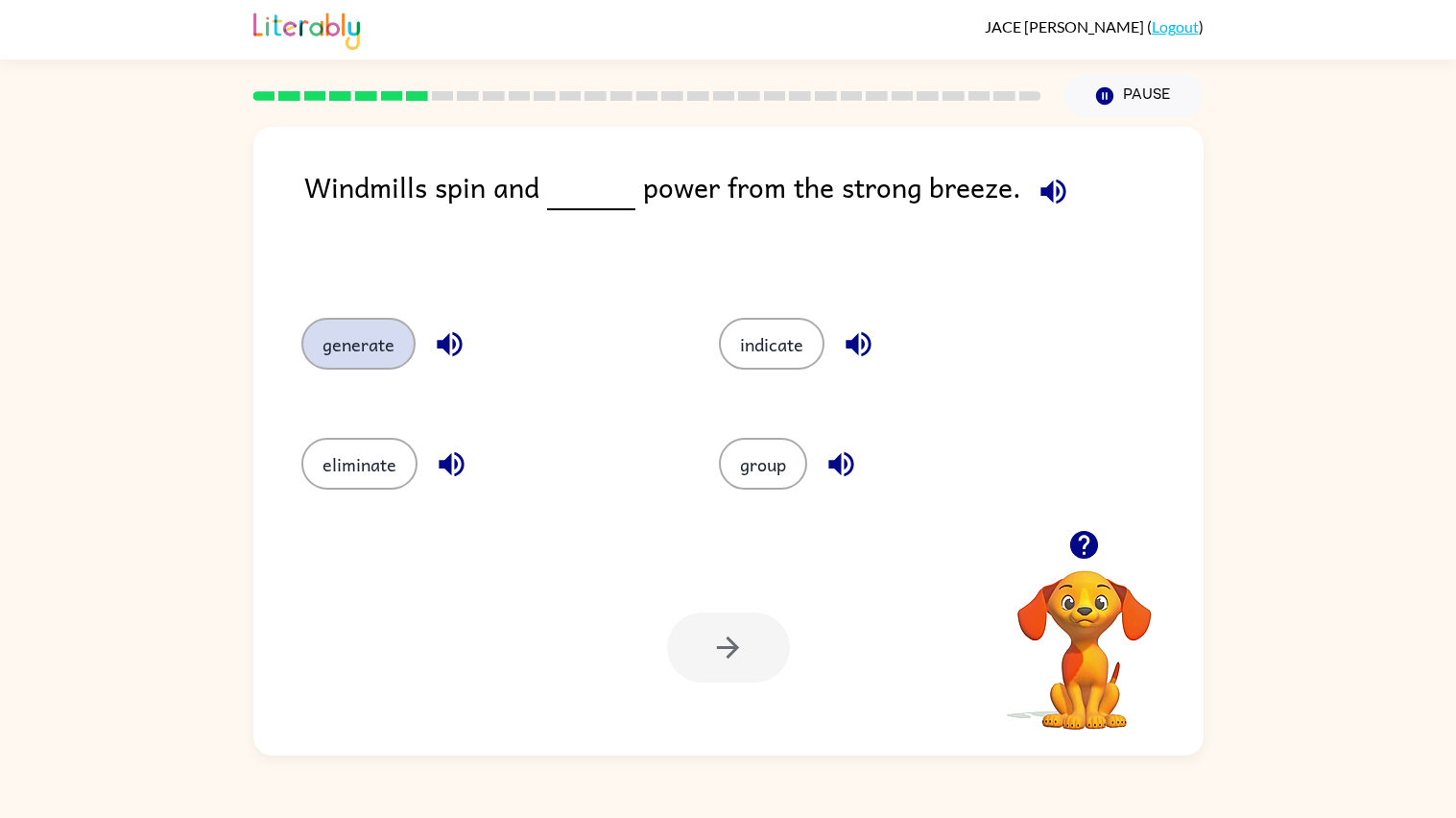
click at [403, 339] on button "generate" at bounding box center [358, 343] width 114 height 52
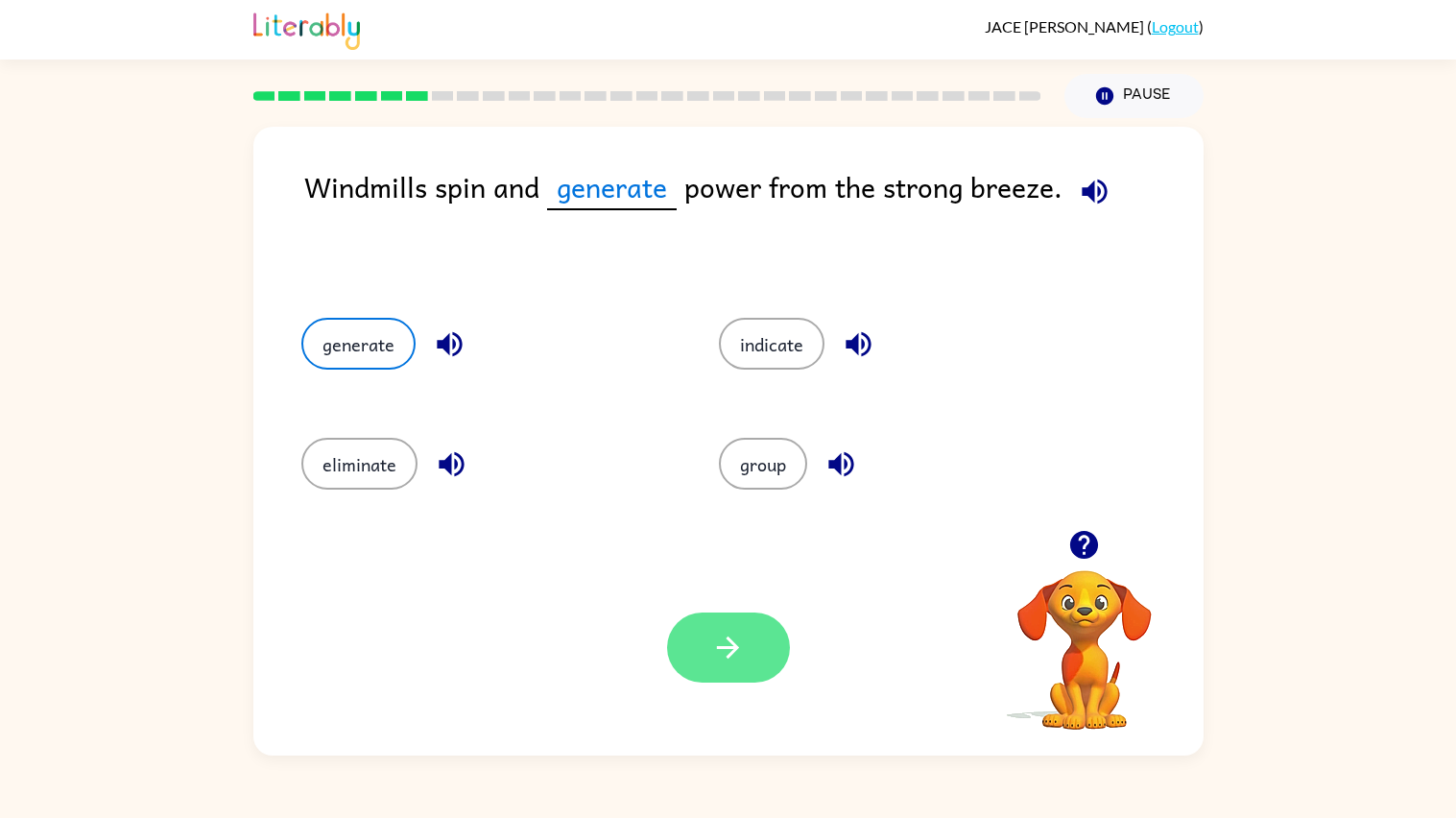
click at [744, 617] on button "button" at bounding box center [728, 647] width 123 height 70
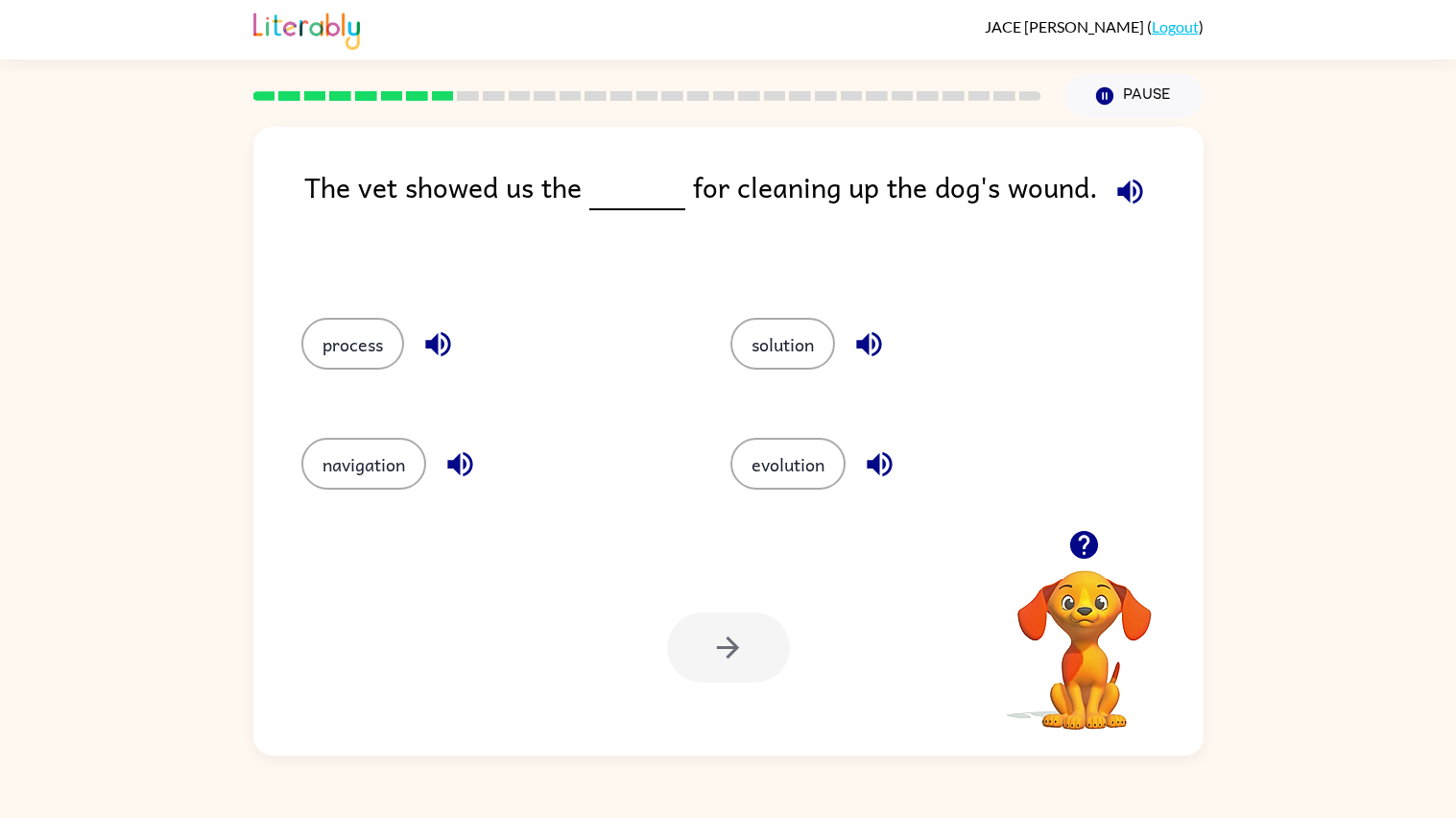
click at [1117, 193] on icon "button" at bounding box center [1129, 191] width 25 height 25
click at [442, 344] on icon "button" at bounding box center [437, 344] width 25 height 25
click at [874, 344] on icon "button" at bounding box center [869, 343] width 34 height 34
click at [881, 473] on icon "button" at bounding box center [879, 464] width 25 height 25
click at [468, 455] on icon "button" at bounding box center [459, 463] width 34 height 34
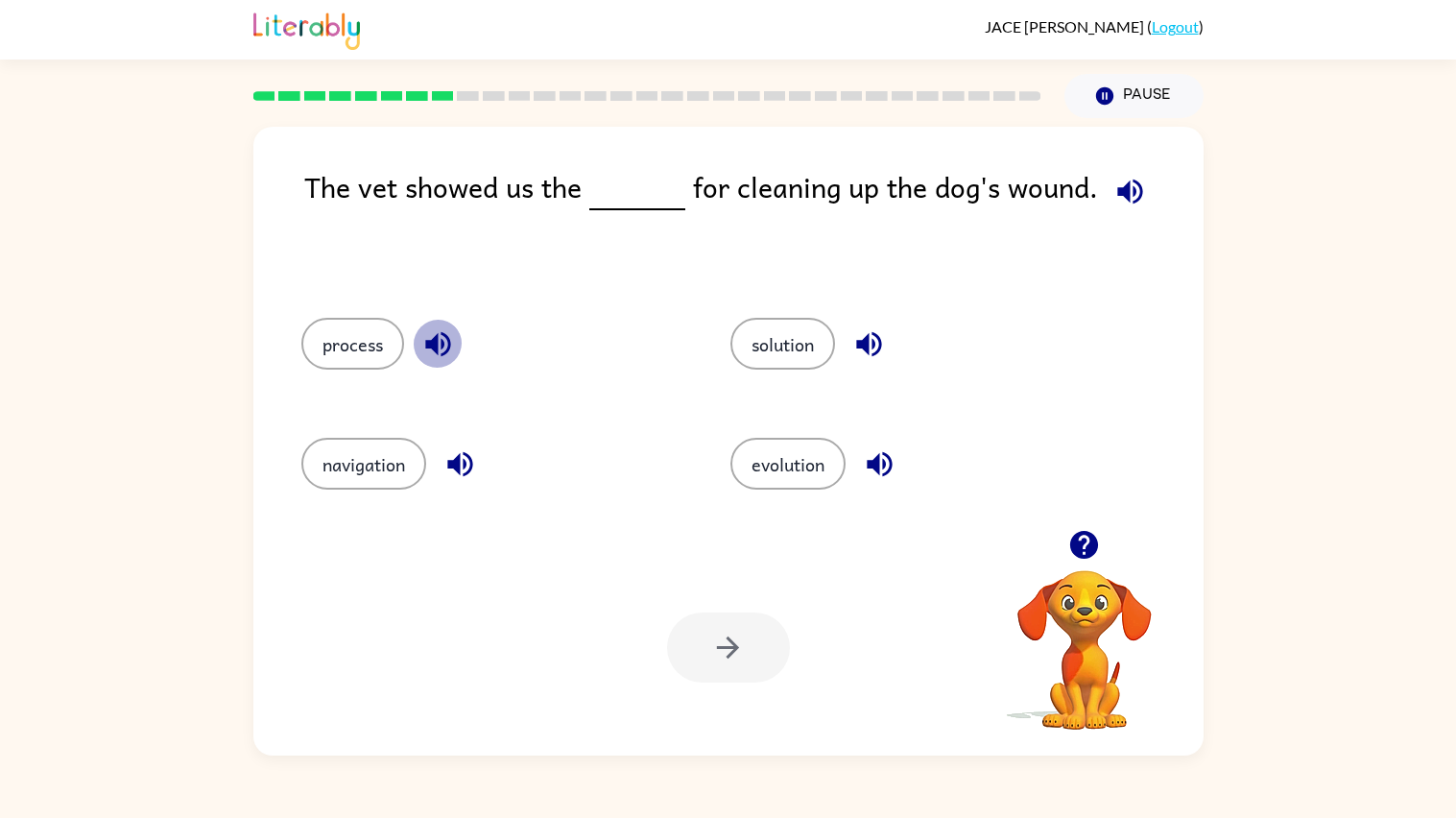
click at [449, 344] on icon "button" at bounding box center [437, 343] width 34 height 34
click at [876, 348] on icon "button" at bounding box center [869, 343] width 34 height 34
click at [352, 344] on button "process" at bounding box center [353, 343] width 103 height 52
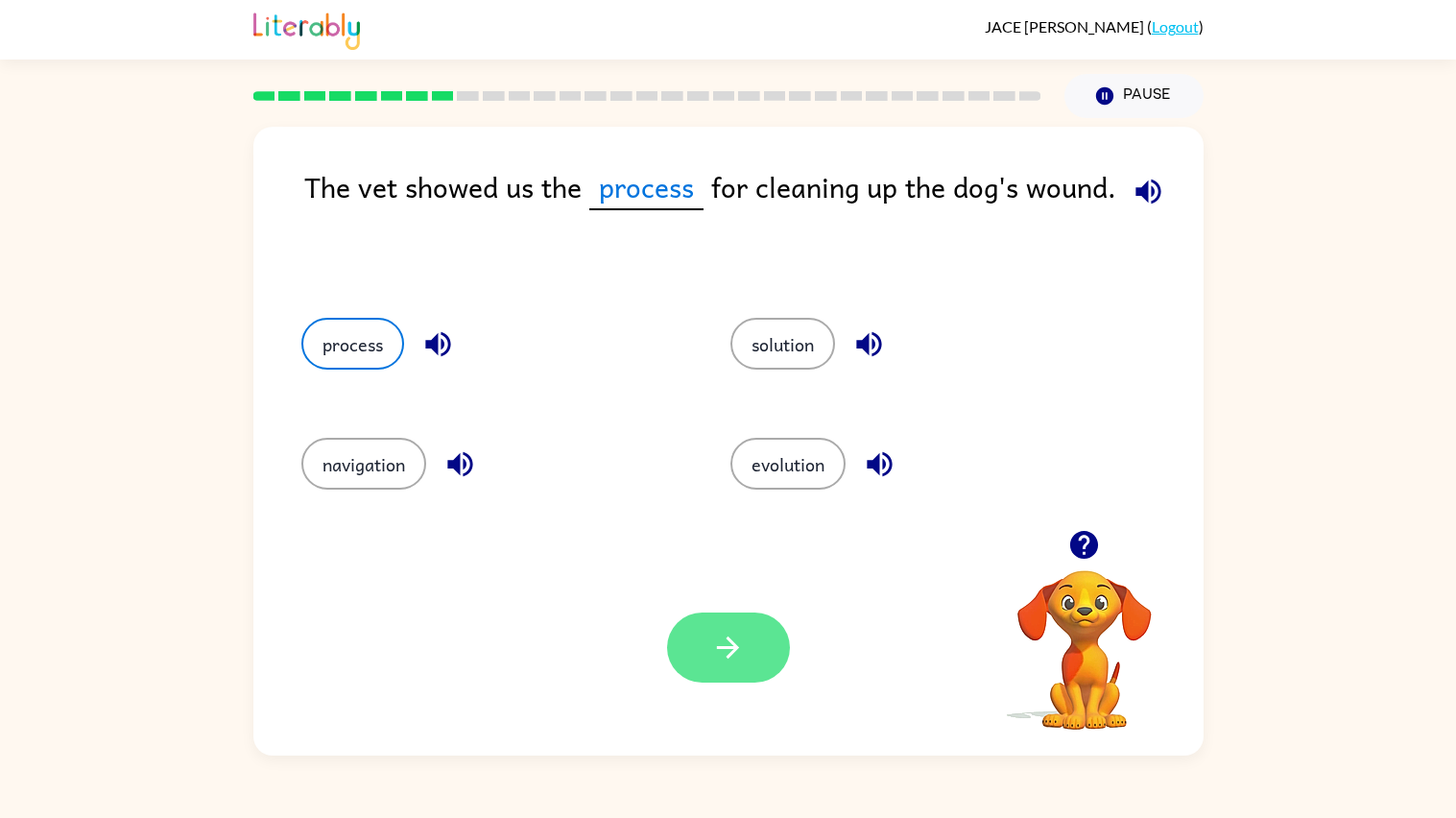
click at [697, 628] on button "button" at bounding box center [728, 647] width 123 height 70
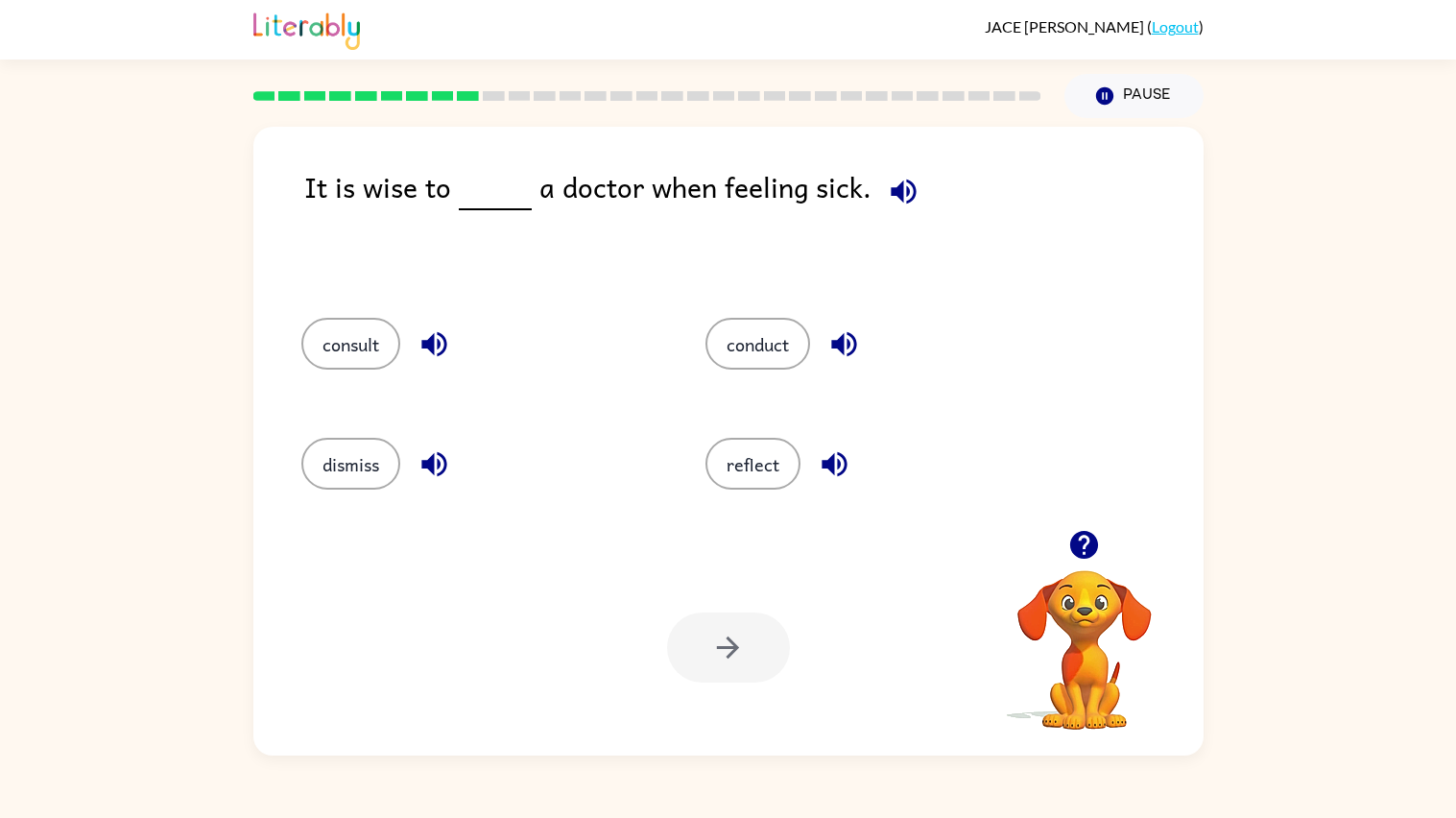
click at [885, 172] on button "button" at bounding box center [903, 191] width 49 height 49
click at [887, 185] on icon "button" at bounding box center [903, 191] width 34 height 34
click at [426, 340] on icon "button" at bounding box center [433, 344] width 25 height 25
click at [437, 470] on icon "button" at bounding box center [433, 463] width 34 height 34
click at [851, 346] on icon "button" at bounding box center [844, 343] width 34 height 34
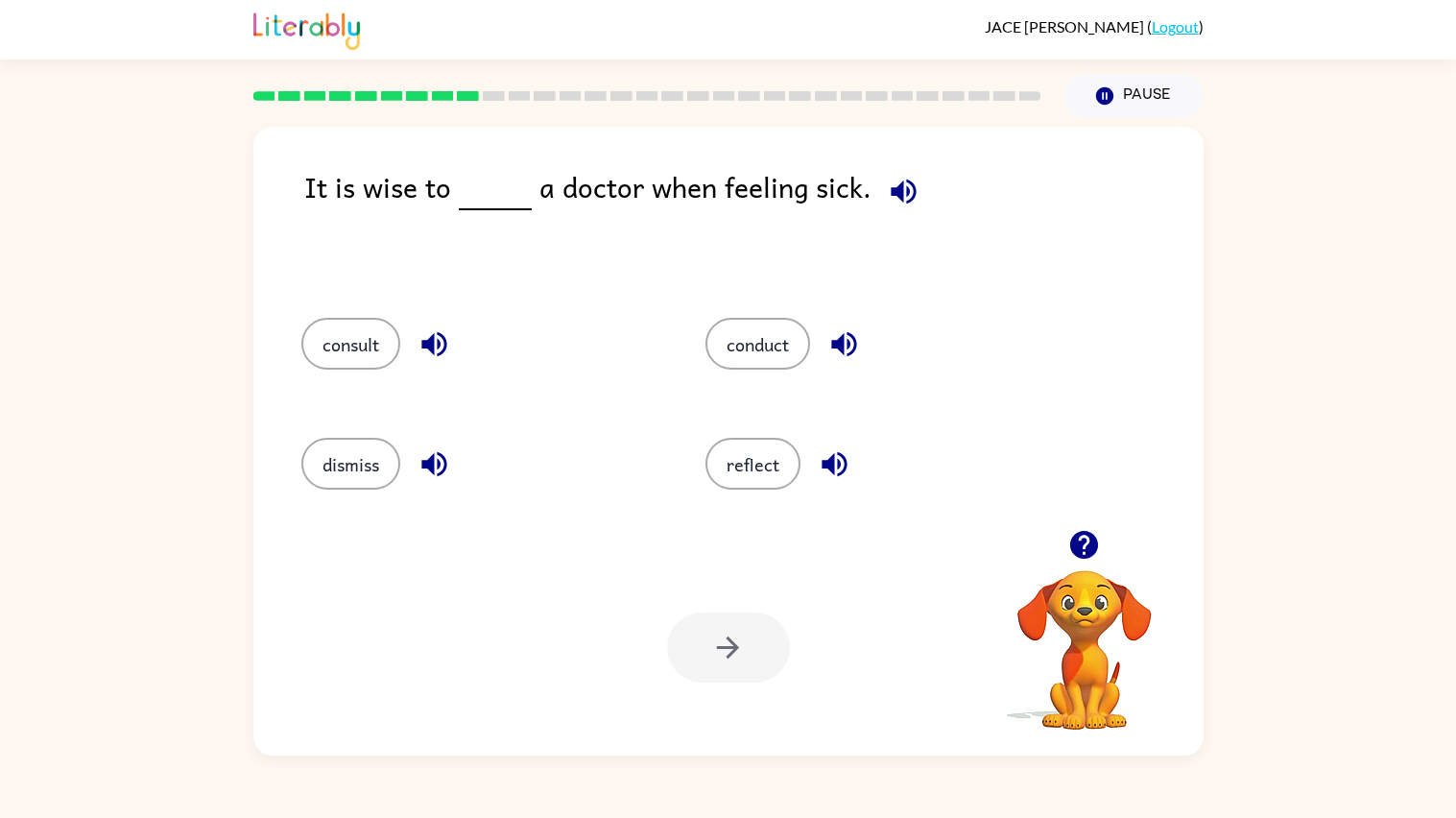
click at [828, 465] on icon "button" at bounding box center [834, 464] width 25 height 25
click at [419, 346] on icon "button" at bounding box center [433, 343] width 34 height 34
click at [441, 454] on icon "button" at bounding box center [433, 463] width 34 height 34
click at [847, 356] on icon "button" at bounding box center [844, 343] width 34 height 34
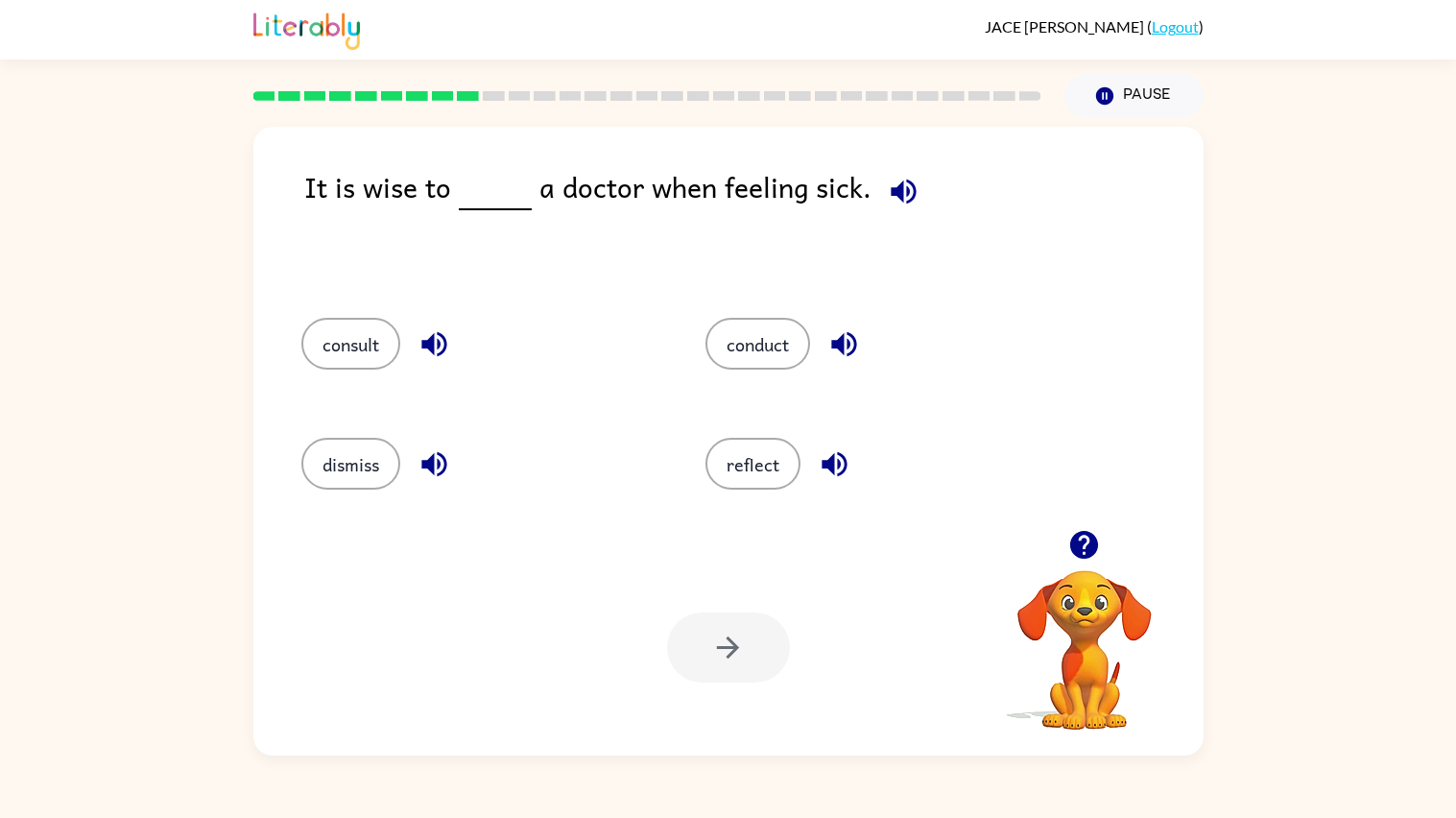
click at [836, 457] on icon "button" at bounding box center [834, 464] width 25 height 25
click at [444, 344] on icon "button" at bounding box center [433, 344] width 25 height 25
click at [832, 353] on icon "button" at bounding box center [844, 343] width 34 height 34
click at [734, 345] on button "conduct" at bounding box center [757, 343] width 105 height 52
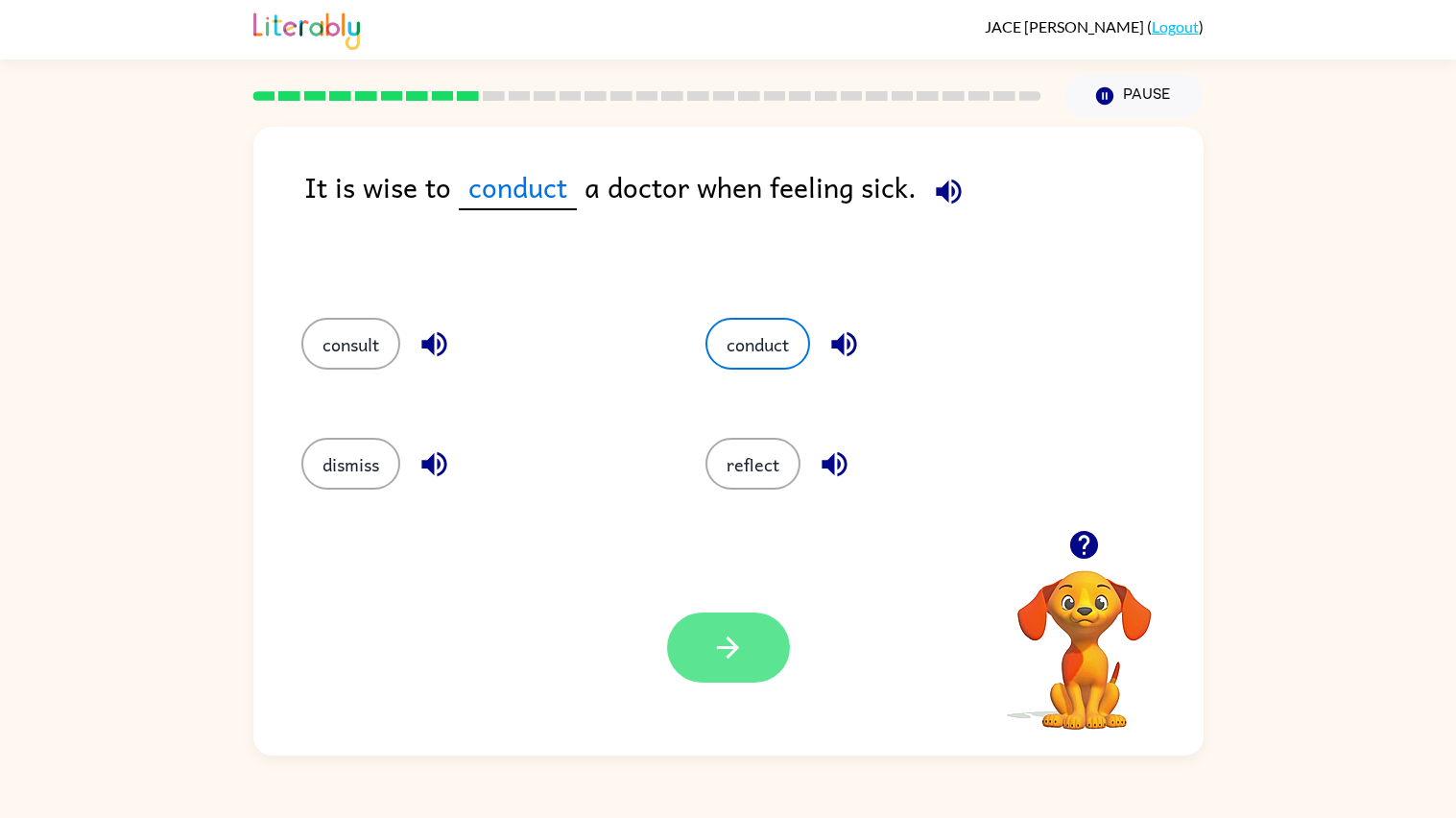
click at [752, 670] on button "button" at bounding box center [728, 647] width 123 height 70
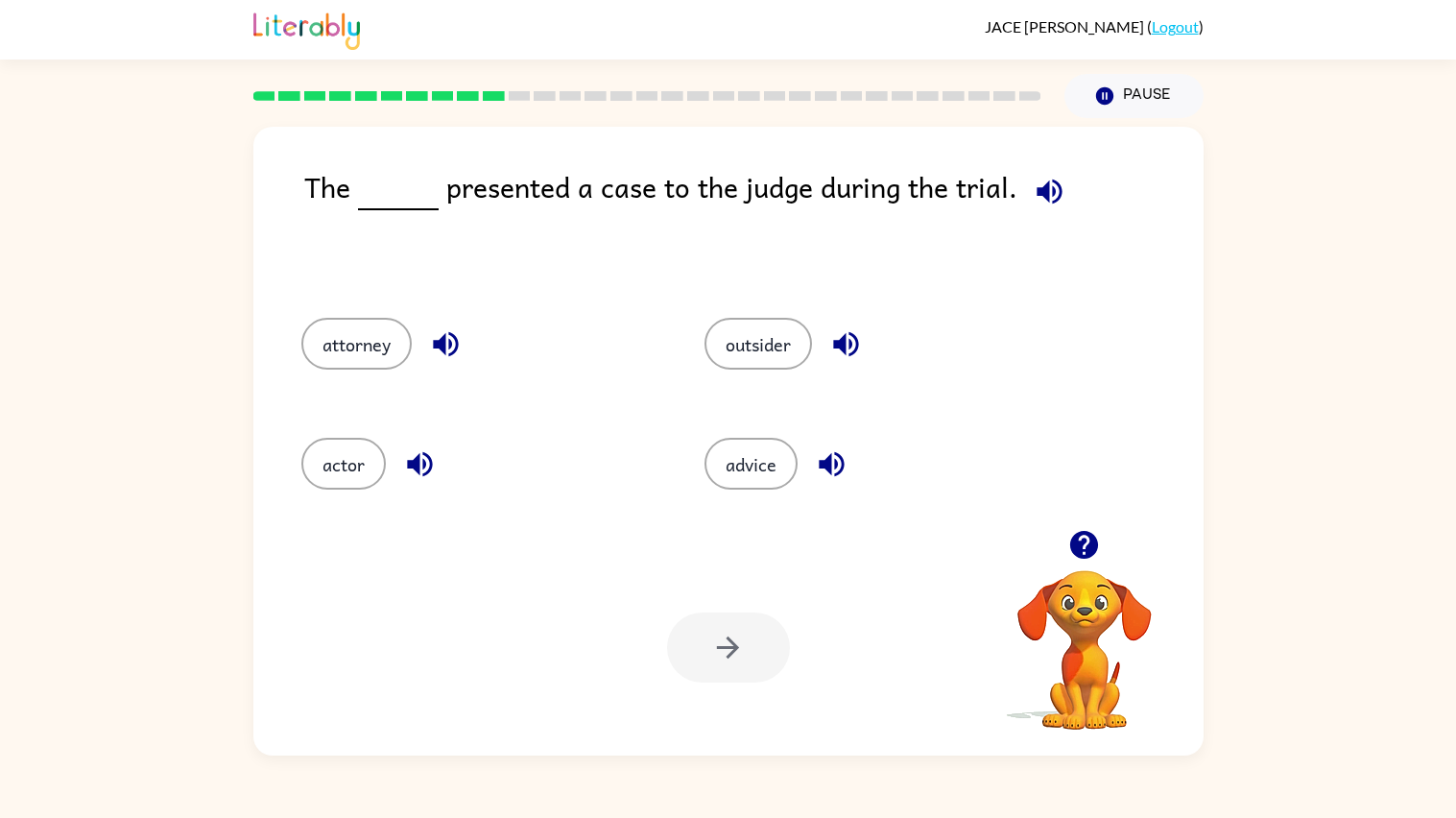
click at [1036, 192] on icon "button" at bounding box center [1049, 191] width 25 height 25
click at [1046, 198] on icon "button" at bounding box center [1049, 191] width 34 height 34
click at [447, 335] on icon "button" at bounding box center [445, 343] width 34 height 34
click at [453, 479] on div "actor" at bounding box center [481, 463] width 358 height 52
click at [413, 456] on icon "button" at bounding box center [419, 463] width 34 height 34
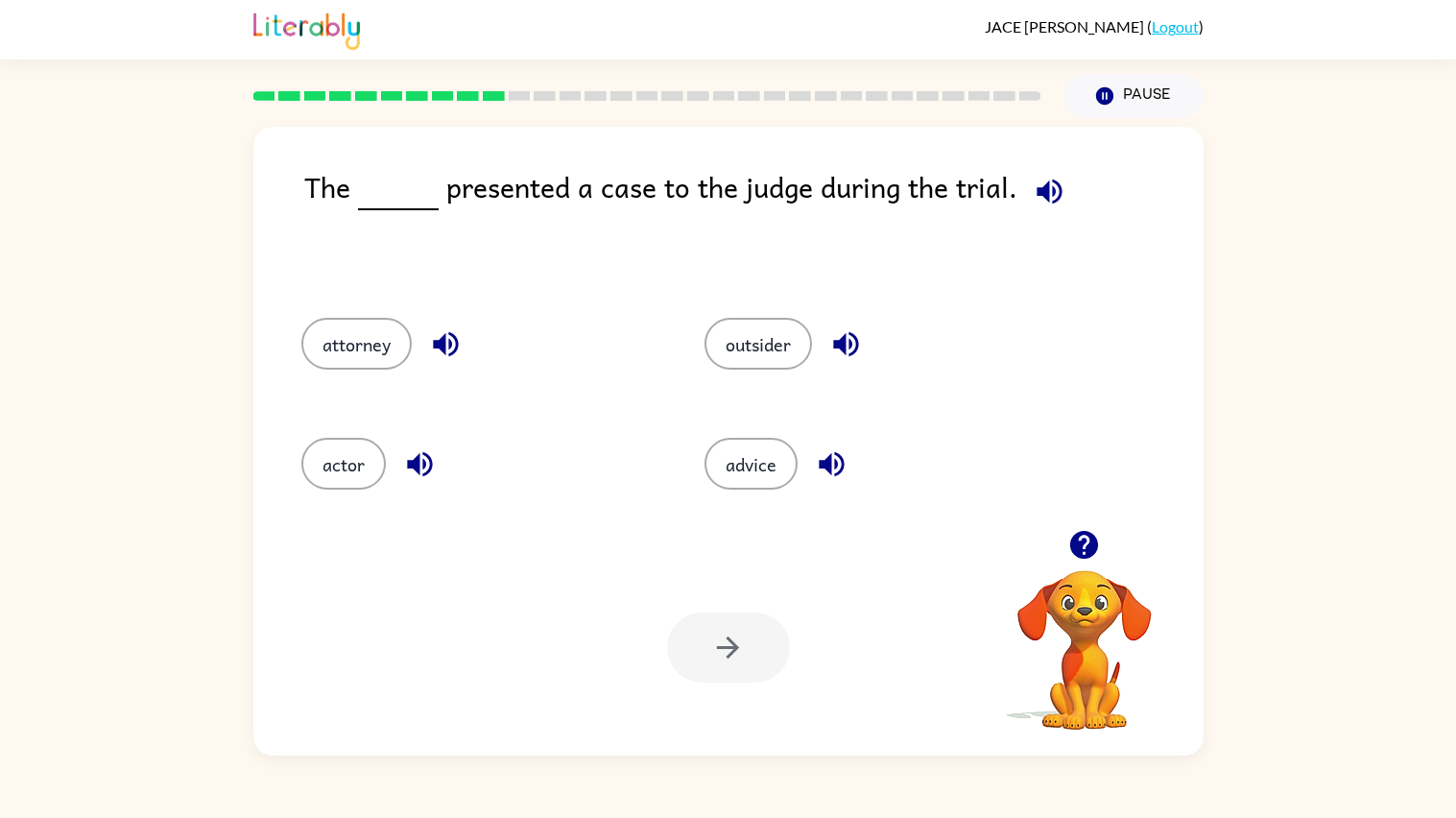
click at [823, 458] on icon "button" at bounding box center [831, 464] width 25 height 25
click at [857, 337] on icon "button" at bounding box center [846, 343] width 34 height 34
click at [1036, 187] on icon "button" at bounding box center [1049, 191] width 25 height 25
click at [358, 361] on button "attorney" at bounding box center [357, 343] width 111 height 52
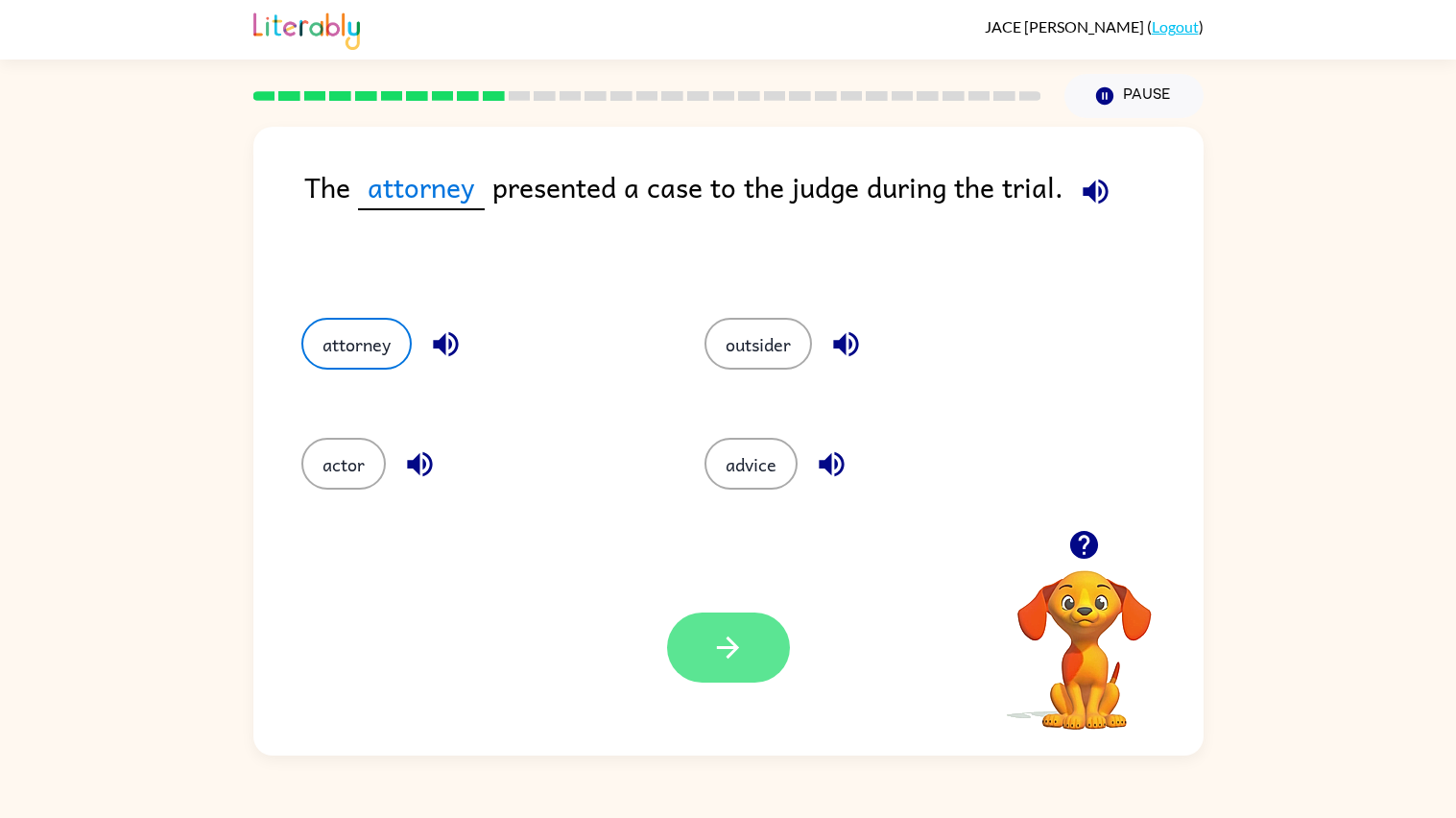
click at [752, 631] on button "button" at bounding box center [728, 647] width 123 height 70
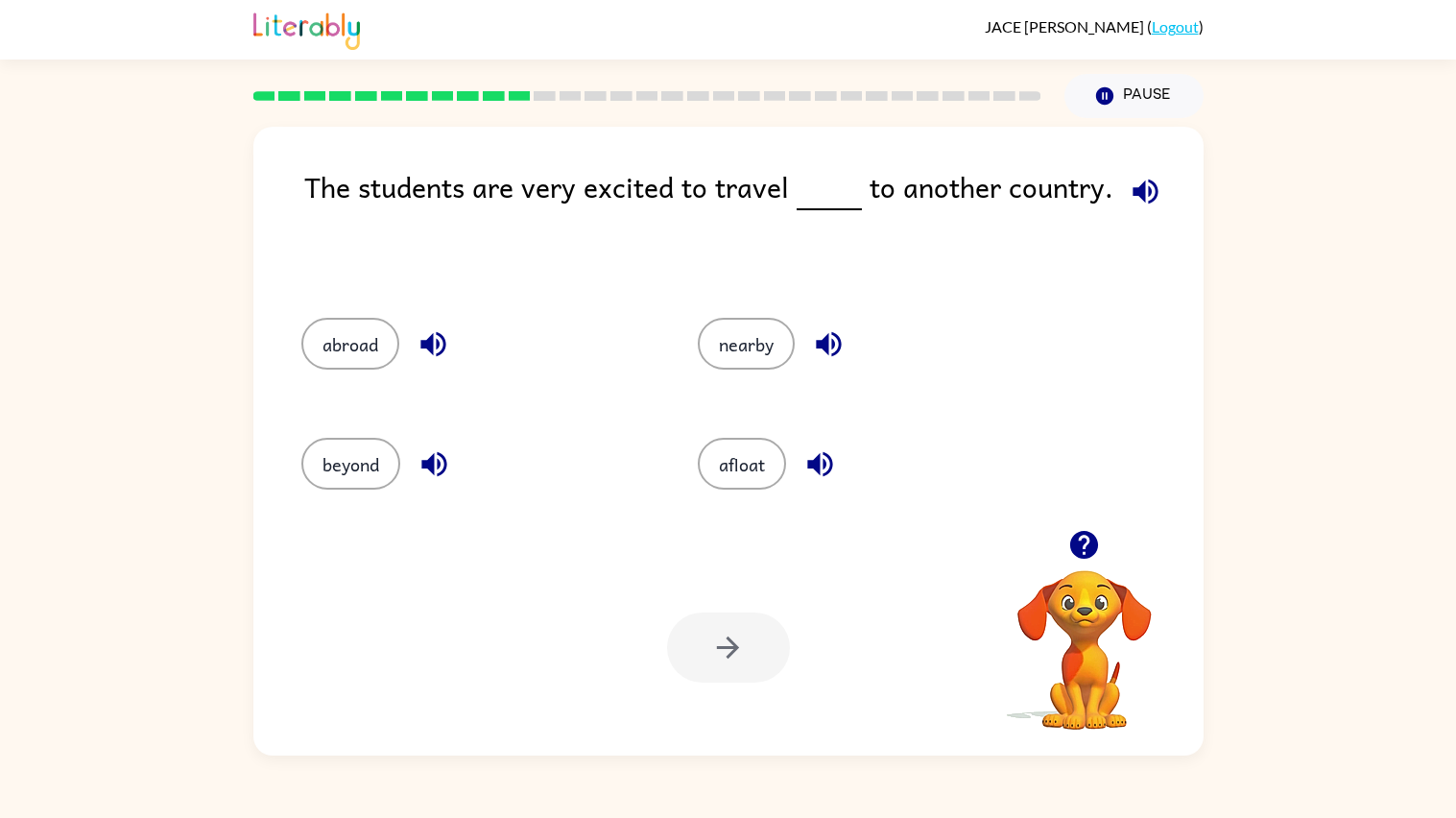
click at [1128, 182] on icon "button" at bounding box center [1145, 191] width 34 height 34
click at [821, 320] on button "button" at bounding box center [828, 343] width 49 height 49
click at [816, 328] on icon "button" at bounding box center [828, 343] width 34 height 34
click at [818, 340] on icon "button" at bounding box center [828, 344] width 25 height 25
click at [452, 330] on div "abroad" at bounding box center [478, 343] width 352 height 52
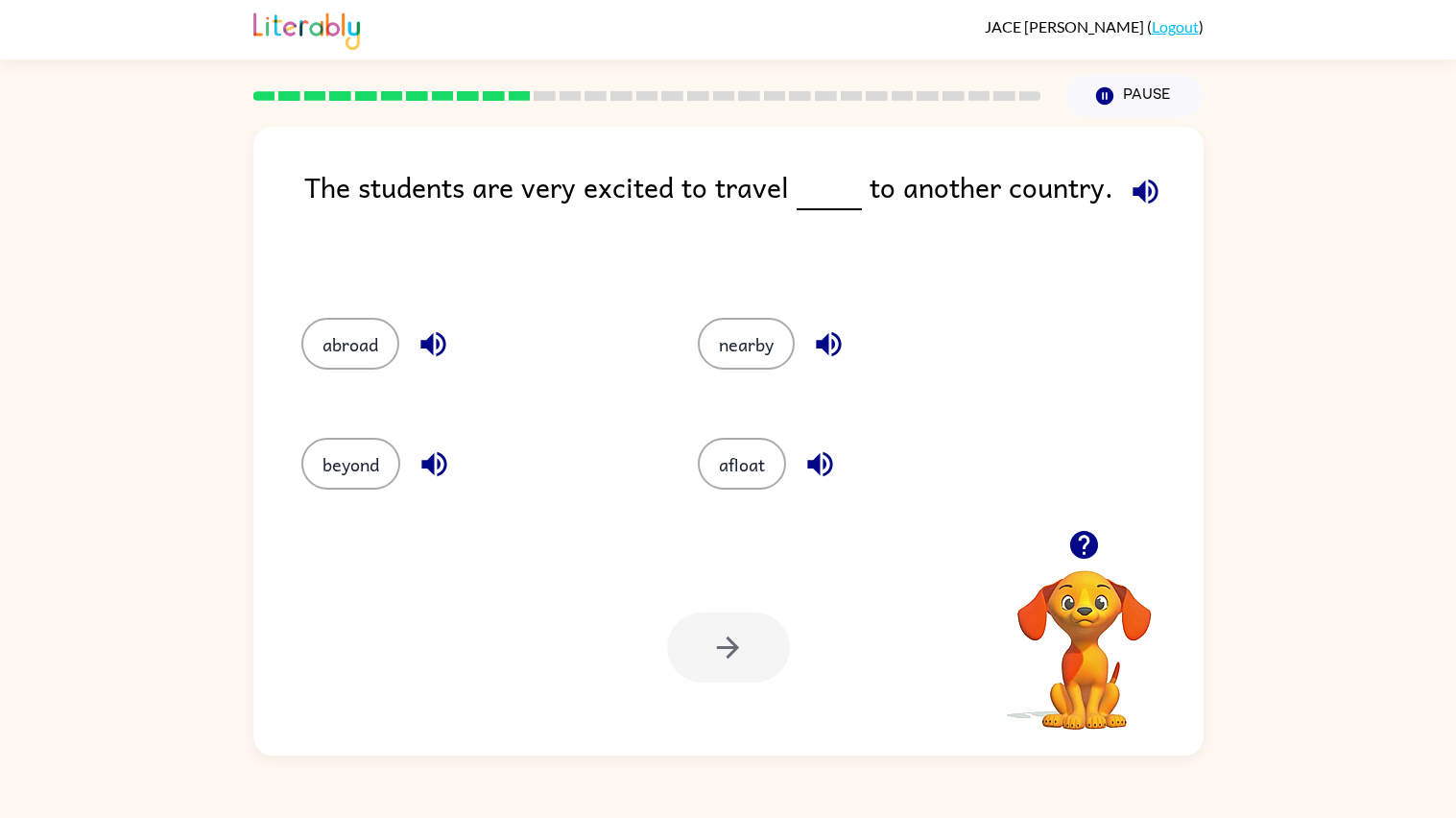
click at [450, 344] on button "button" at bounding box center [432, 343] width 49 height 49
click at [469, 475] on div "beyond" at bounding box center [478, 463] width 352 height 52
click at [441, 464] on icon "button" at bounding box center [433, 463] width 34 height 34
click at [810, 465] on icon "button" at bounding box center [820, 464] width 25 height 25
click at [328, 328] on button "abroad" at bounding box center [351, 343] width 98 height 52
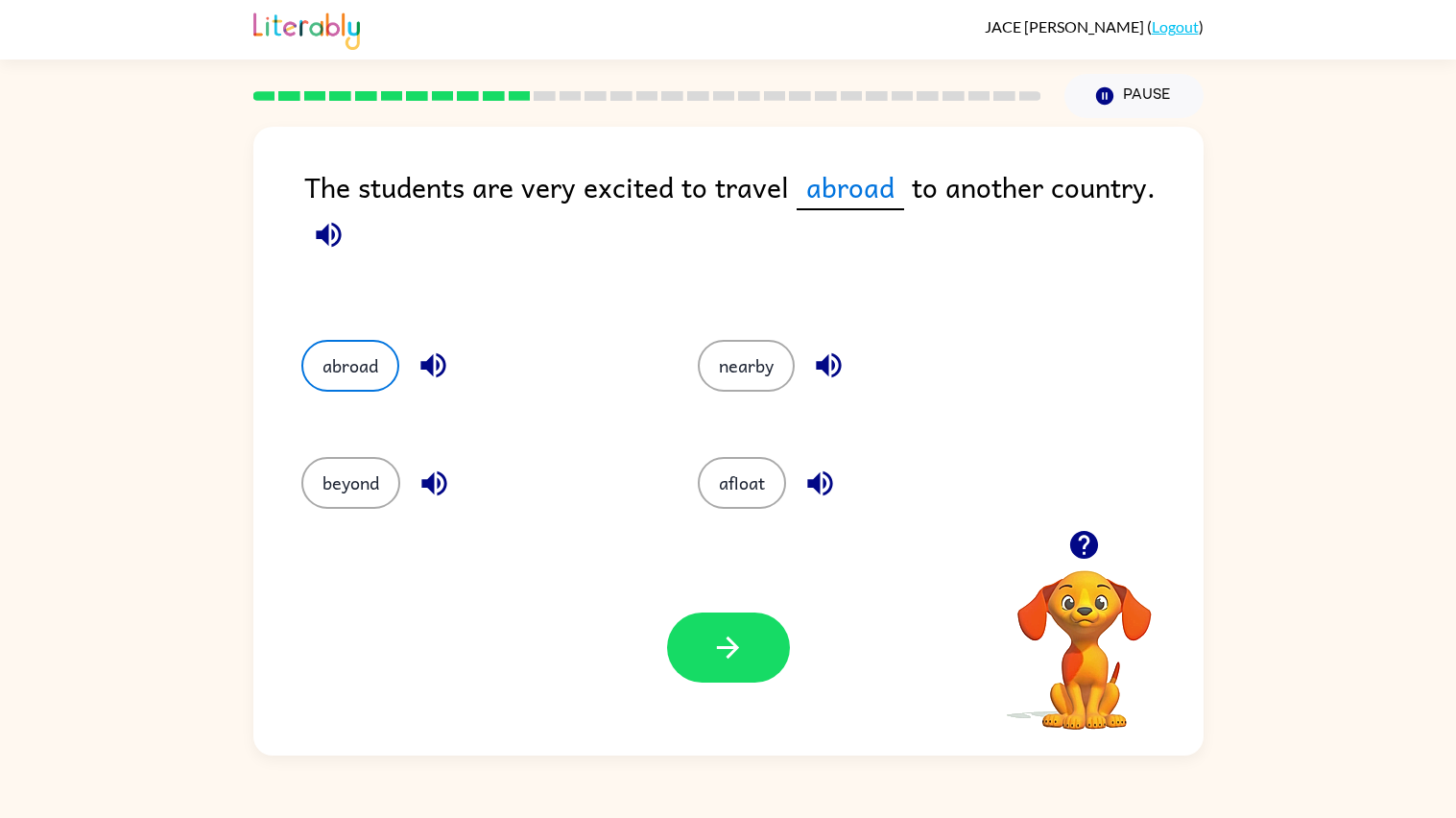
click at [418, 351] on icon "button" at bounding box center [432, 364] width 34 height 34
click at [716, 624] on button "button" at bounding box center [728, 647] width 123 height 70
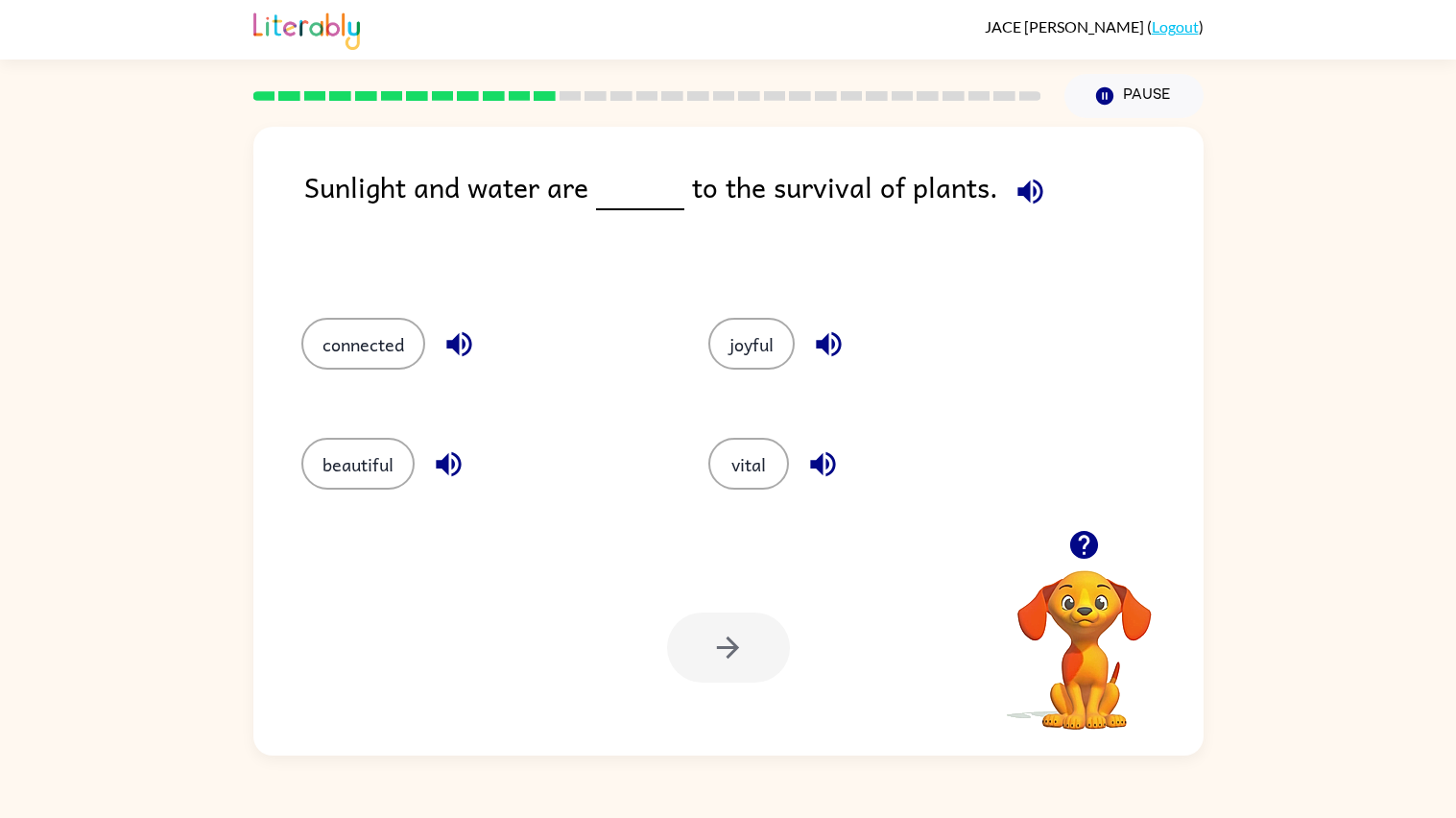
click at [470, 332] on icon "button" at bounding box center [458, 343] width 34 height 34
click at [432, 460] on icon "button" at bounding box center [448, 463] width 34 height 34
click at [814, 333] on icon "button" at bounding box center [828, 343] width 34 height 34
click at [811, 471] on icon "button" at bounding box center [823, 463] width 34 height 34
click at [376, 367] on button "connected" at bounding box center [363, 343] width 124 height 52
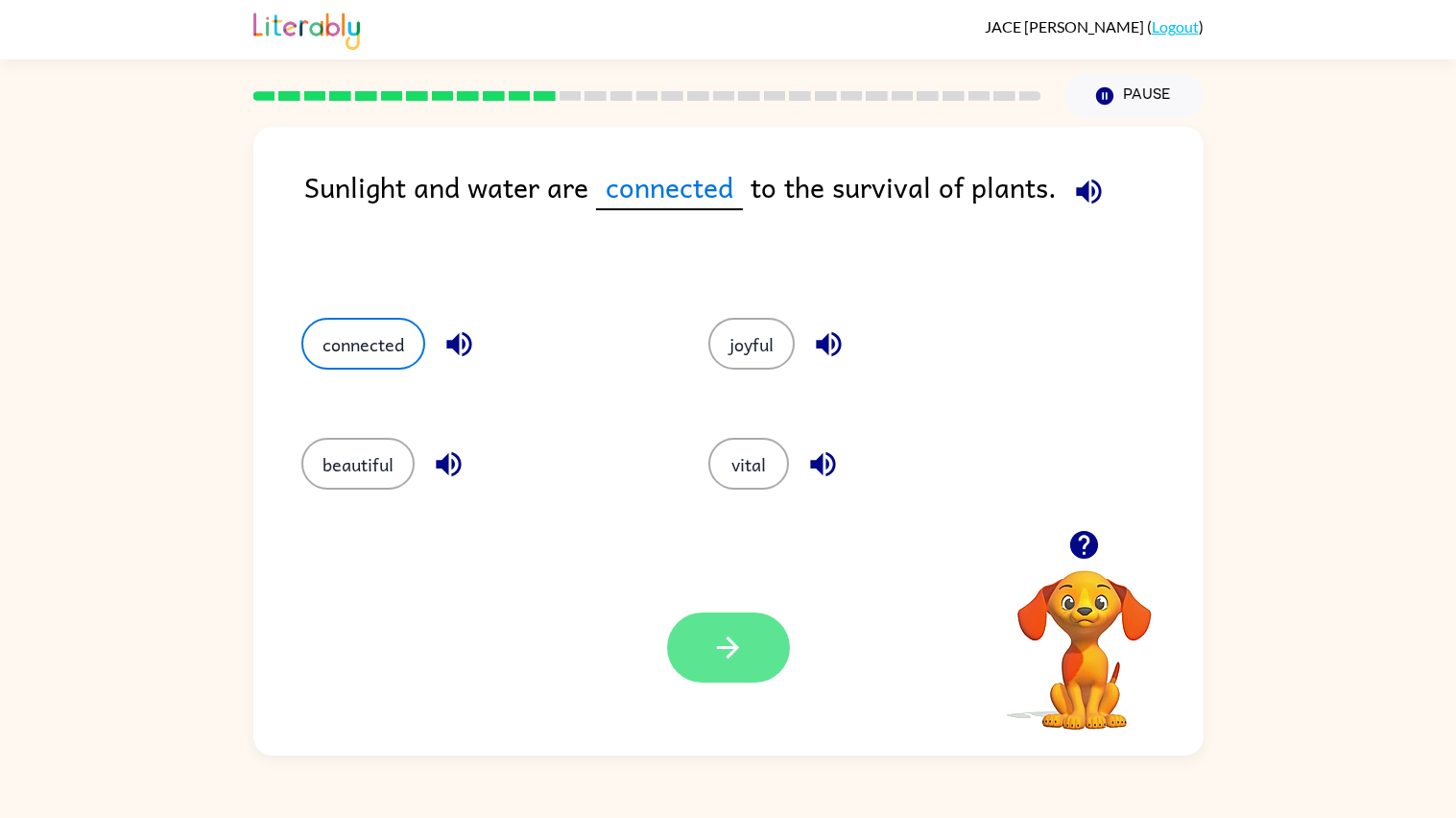
click at [697, 633] on button "button" at bounding box center [728, 647] width 123 height 70
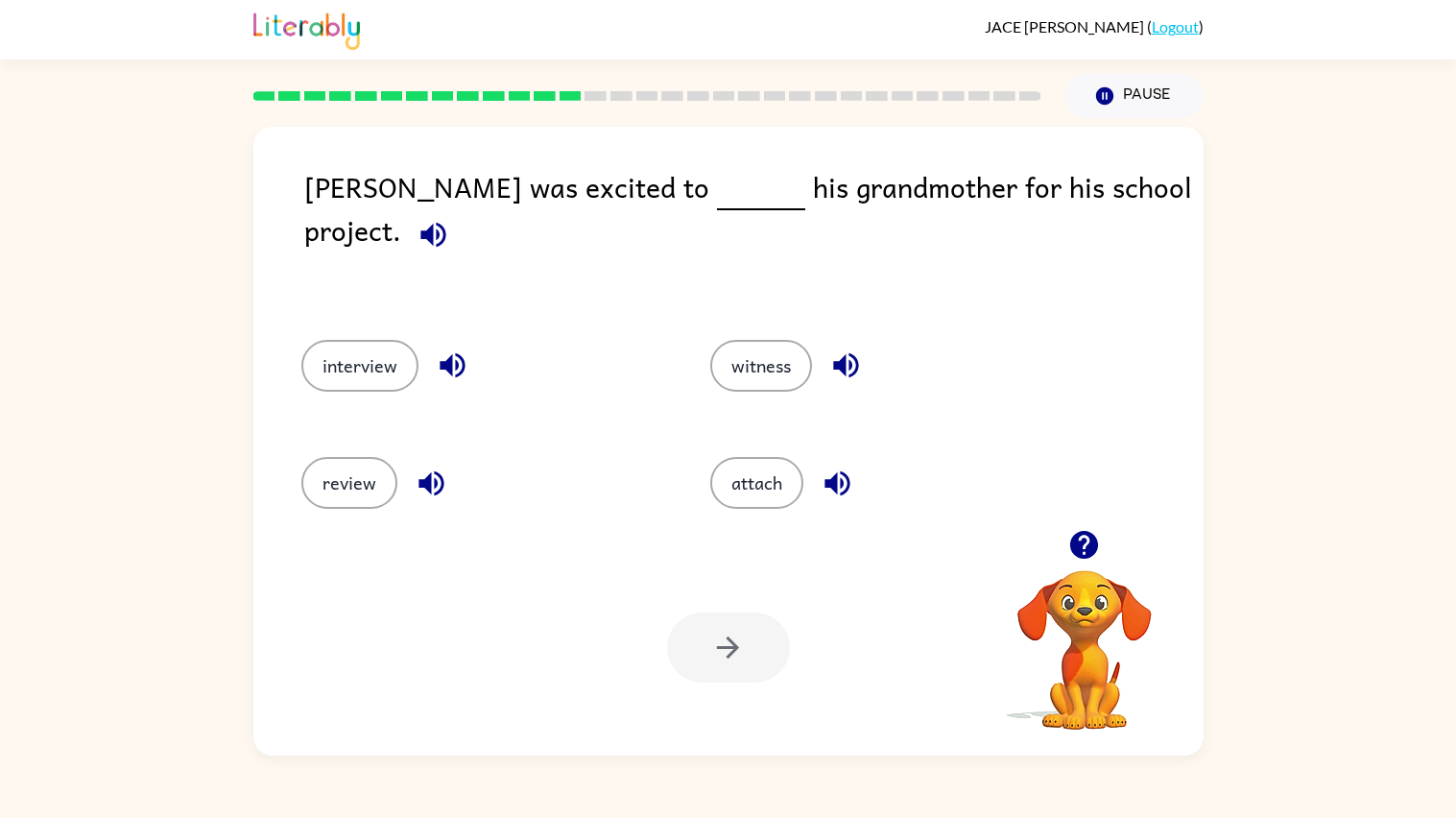
click at [1154, 211] on div "[PERSON_NAME] was excited to his grandmother for his school project." at bounding box center [754, 234] width 900 height 136
click at [457, 213] on button "button" at bounding box center [432, 235] width 49 height 49
click at [452, 352] on icon "button" at bounding box center [452, 364] width 34 height 34
click at [448, 457] on div "review" at bounding box center [484, 483] width 365 height 52
click at [444, 466] on icon "button" at bounding box center [431, 483] width 34 height 34
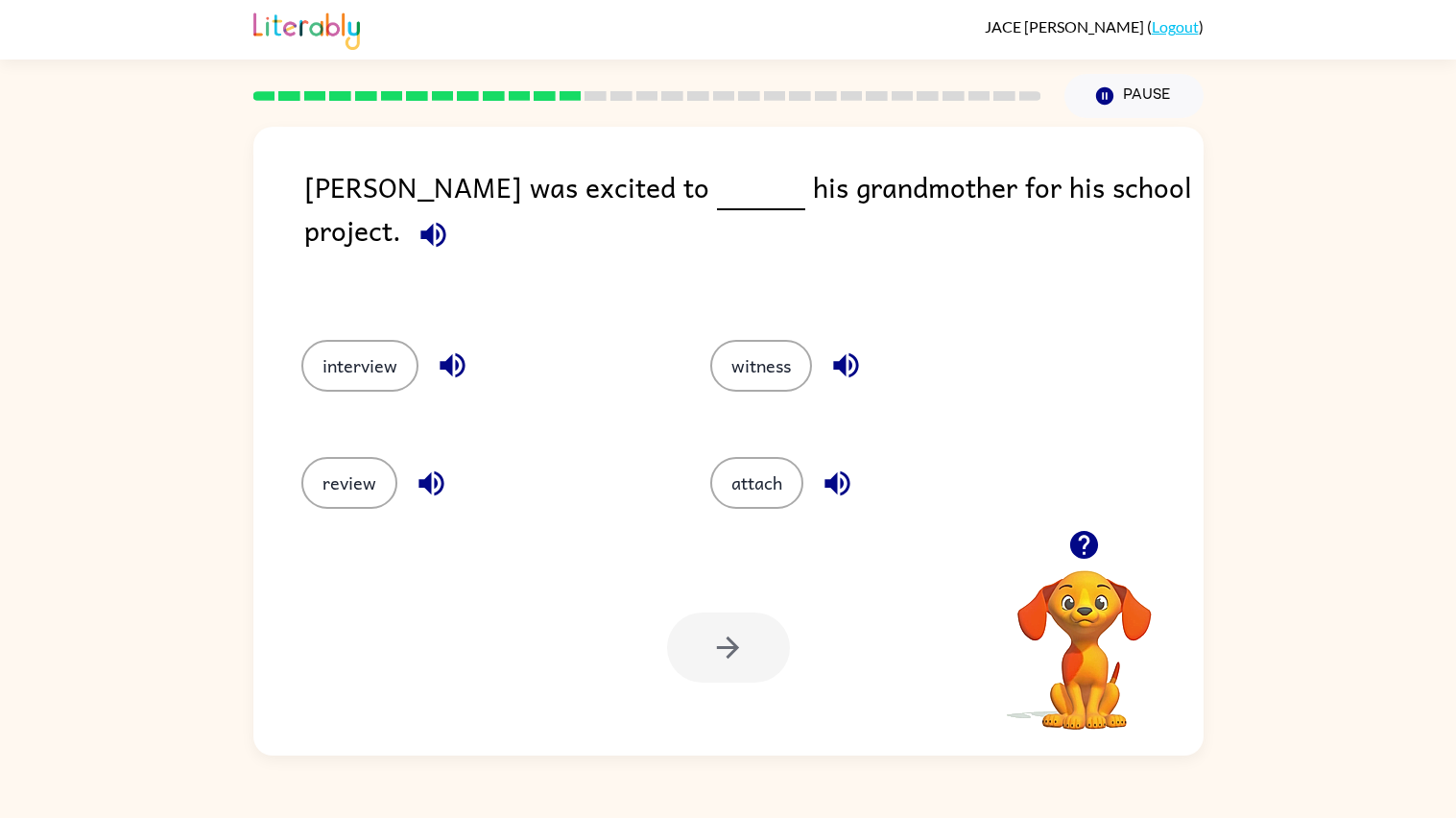
click at [833, 353] on icon "button" at bounding box center [846, 365] width 25 height 25
click at [827, 470] on icon "button" at bounding box center [837, 483] width 25 height 25
click at [284, 229] on div "[PERSON_NAME] was excited to his grandmother for his school project. interview …" at bounding box center [728, 441] width 950 height 629
click at [347, 339] on button "interview" at bounding box center [360, 365] width 117 height 52
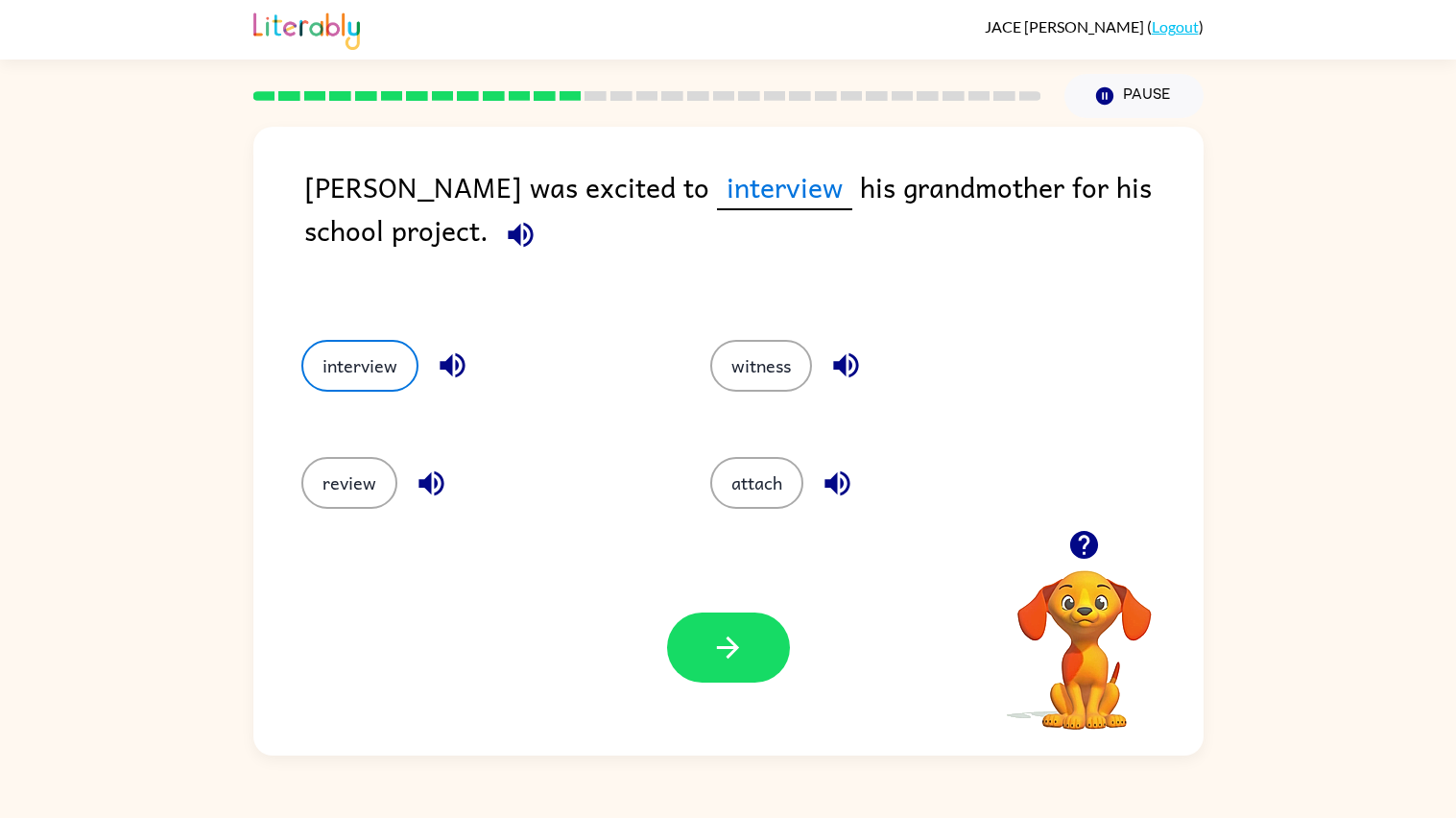
click at [678, 594] on div "Your browser must support playing .mp4 files to use Literably. Please try using…" at bounding box center [728, 647] width 950 height 216
click at [704, 600] on div "Your browser must support playing .mp4 files to use Literably. Please try using…" at bounding box center [728, 647] width 950 height 216
click at [738, 613] on button "button" at bounding box center [728, 647] width 123 height 70
click at [740, 610] on div "Your browser must support playing .mp4 files to use Literably. Please try using…" at bounding box center [728, 647] width 950 height 216
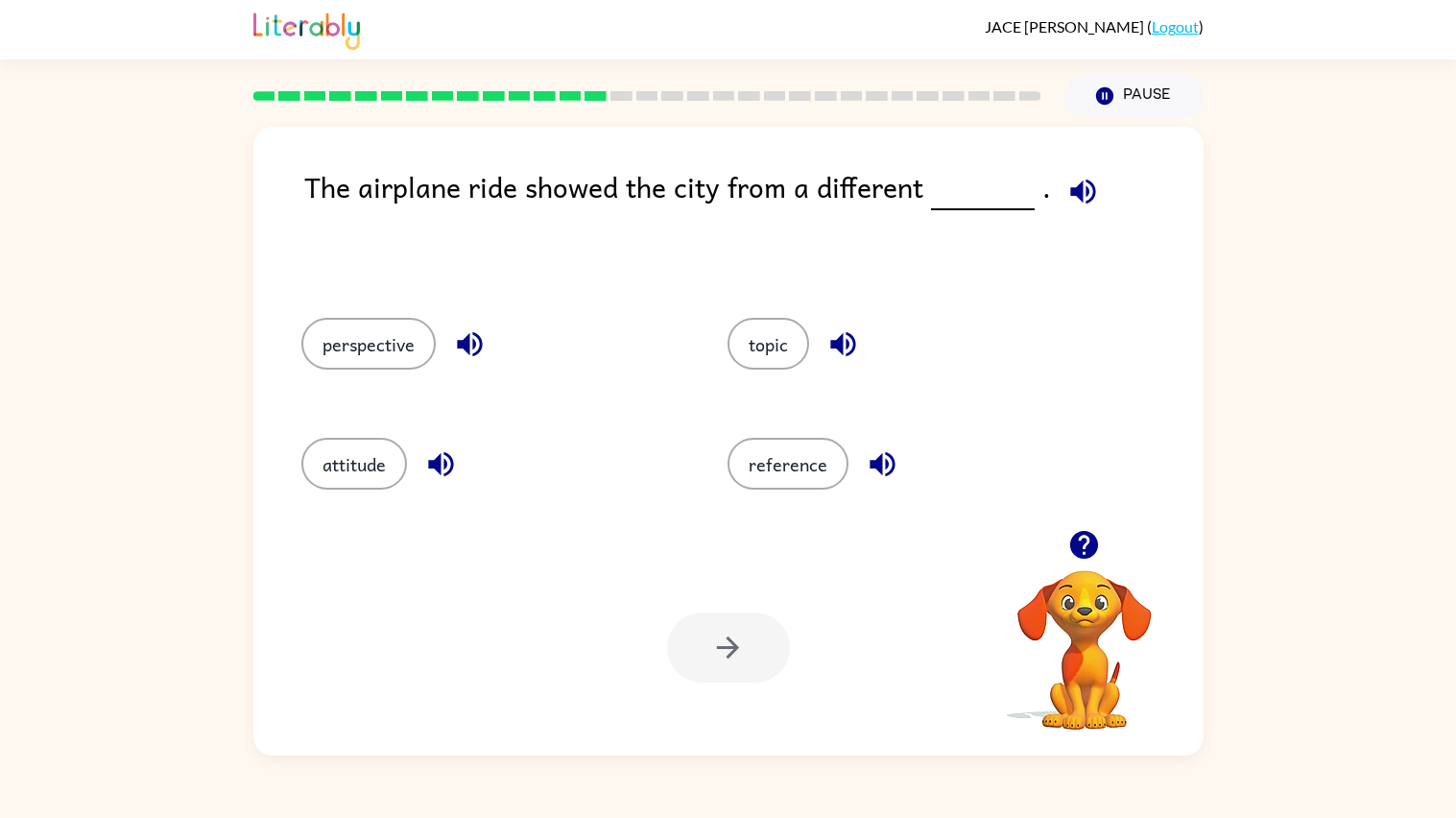
click at [853, 322] on div "topic" at bounding box center [919, 343] width 383 height 52
click at [1091, 194] on button "button" at bounding box center [1082, 191] width 49 height 49
click at [853, 350] on icon "button" at bounding box center [843, 343] width 34 height 34
click at [889, 467] on icon "button" at bounding box center [882, 463] width 34 height 34
click at [452, 421] on div "attitude" at bounding box center [479, 460] width 427 height 120
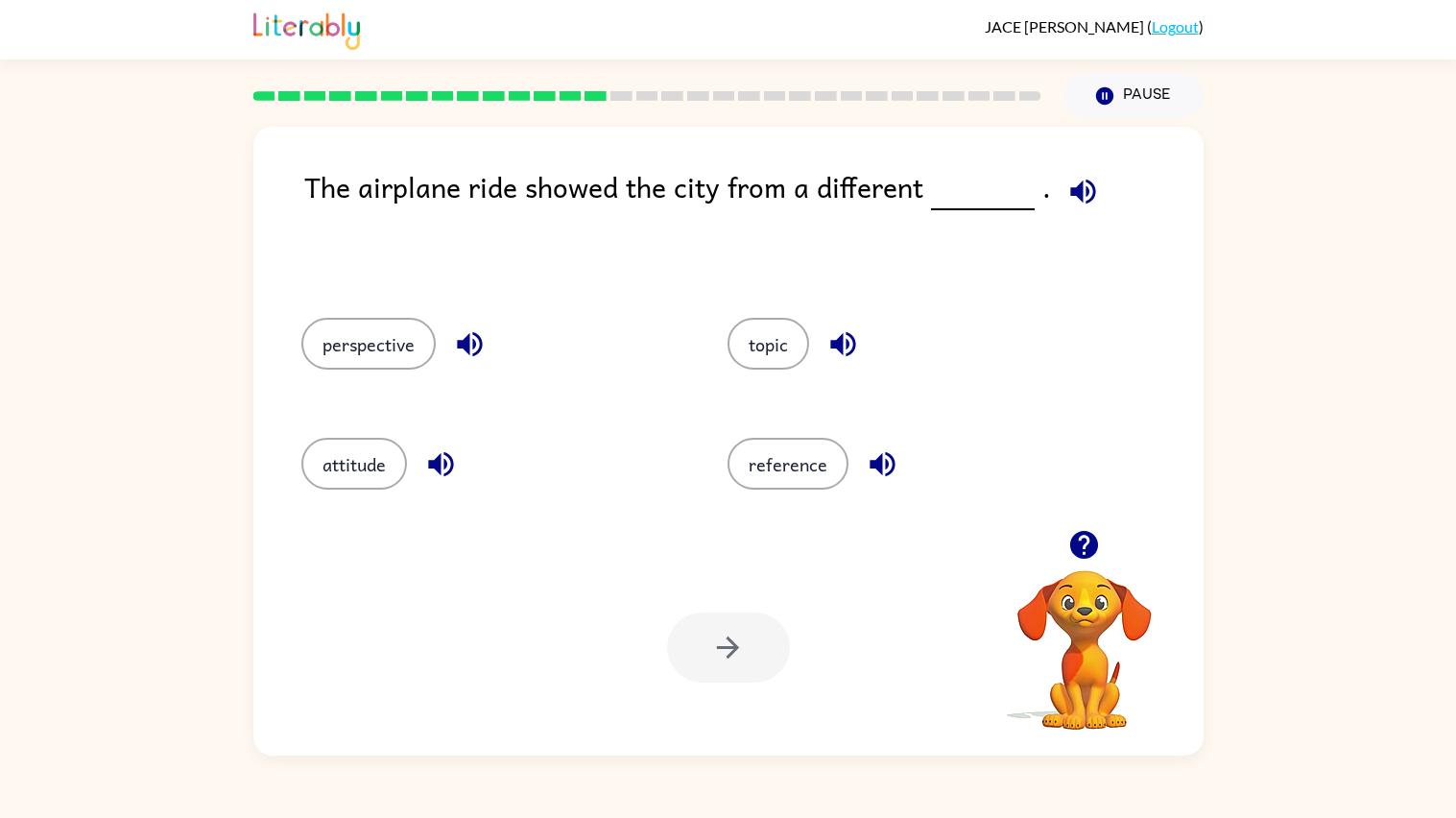
click at [444, 463] on icon "button" at bounding box center [440, 464] width 25 height 25
click at [480, 345] on icon "button" at bounding box center [469, 343] width 34 height 34
click at [378, 341] on button "perspective" at bounding box center [369, 343] width 135 height 52
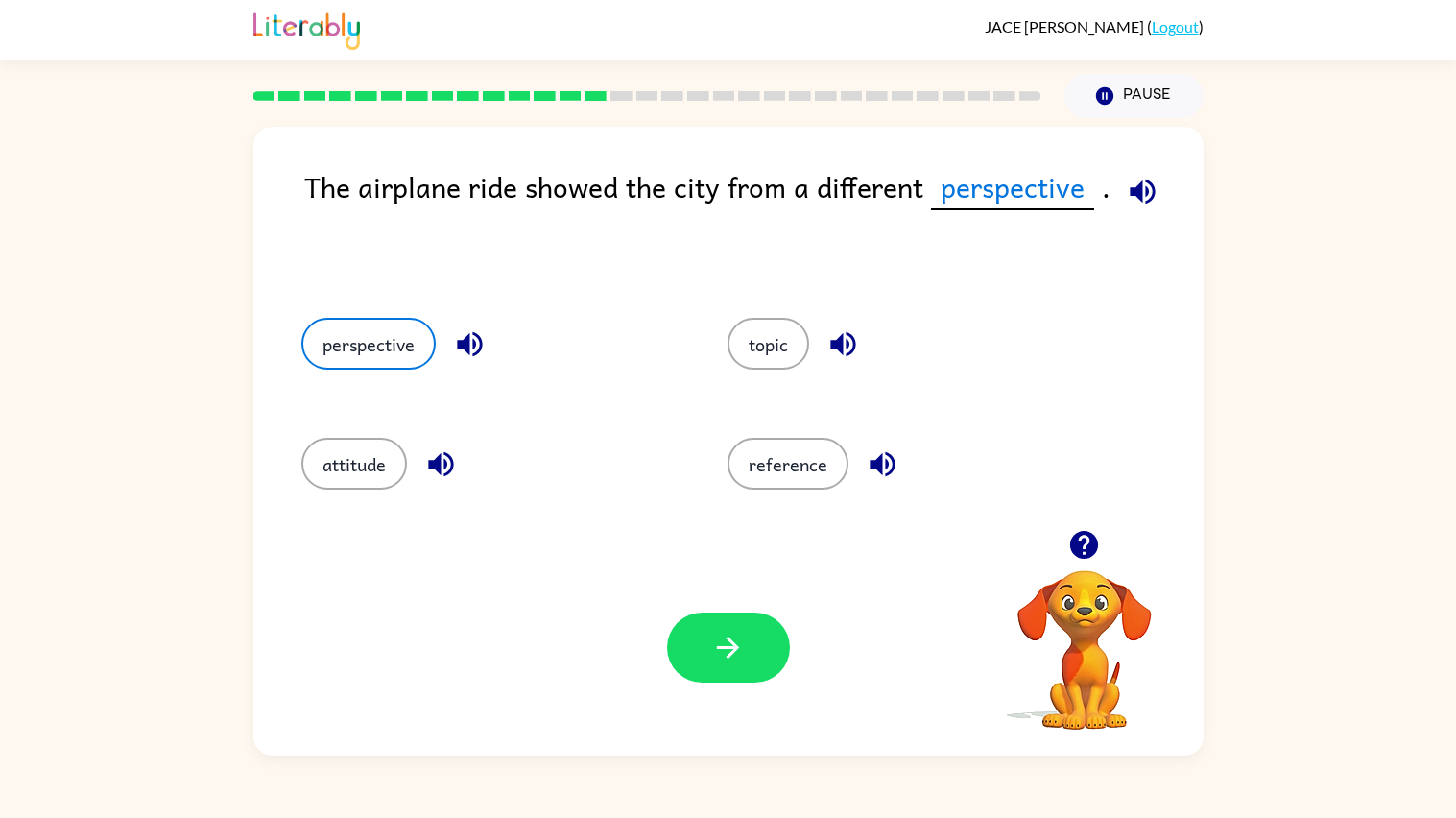
click at [781, 674] on div at bounding box center [728, 647] width 123 height 70
click at [778, 654] on button "button" at bounding box center [728, 647] width 123 height 70
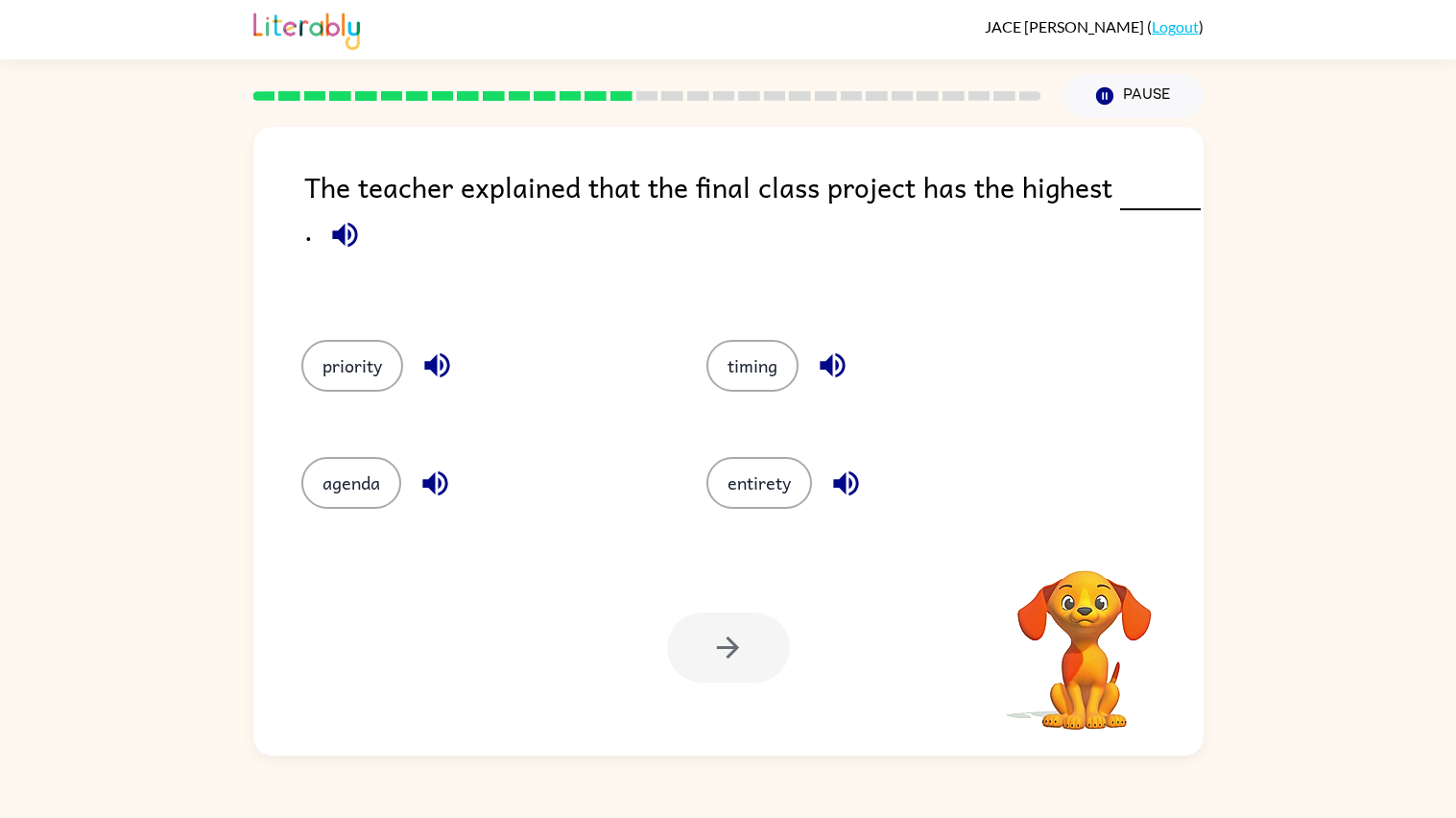
click at [815, 679] on div "Your browser must support playing .mp4 files to use Literably. Please try using…" at bounding box center [728, 647] width 950 height 216
click at [362, 252] on span at bounding box center [341, 230] width 57 height 43
click at [362, 230] on button "button" at bounding box center [344, 235] width 49 height 49
click at [350, 252] on icon "button" at bounding box center [344, 235] width 34 height 34
click at [357, 217] on button "button" at bounding box center [344, 235] width 49 height 49
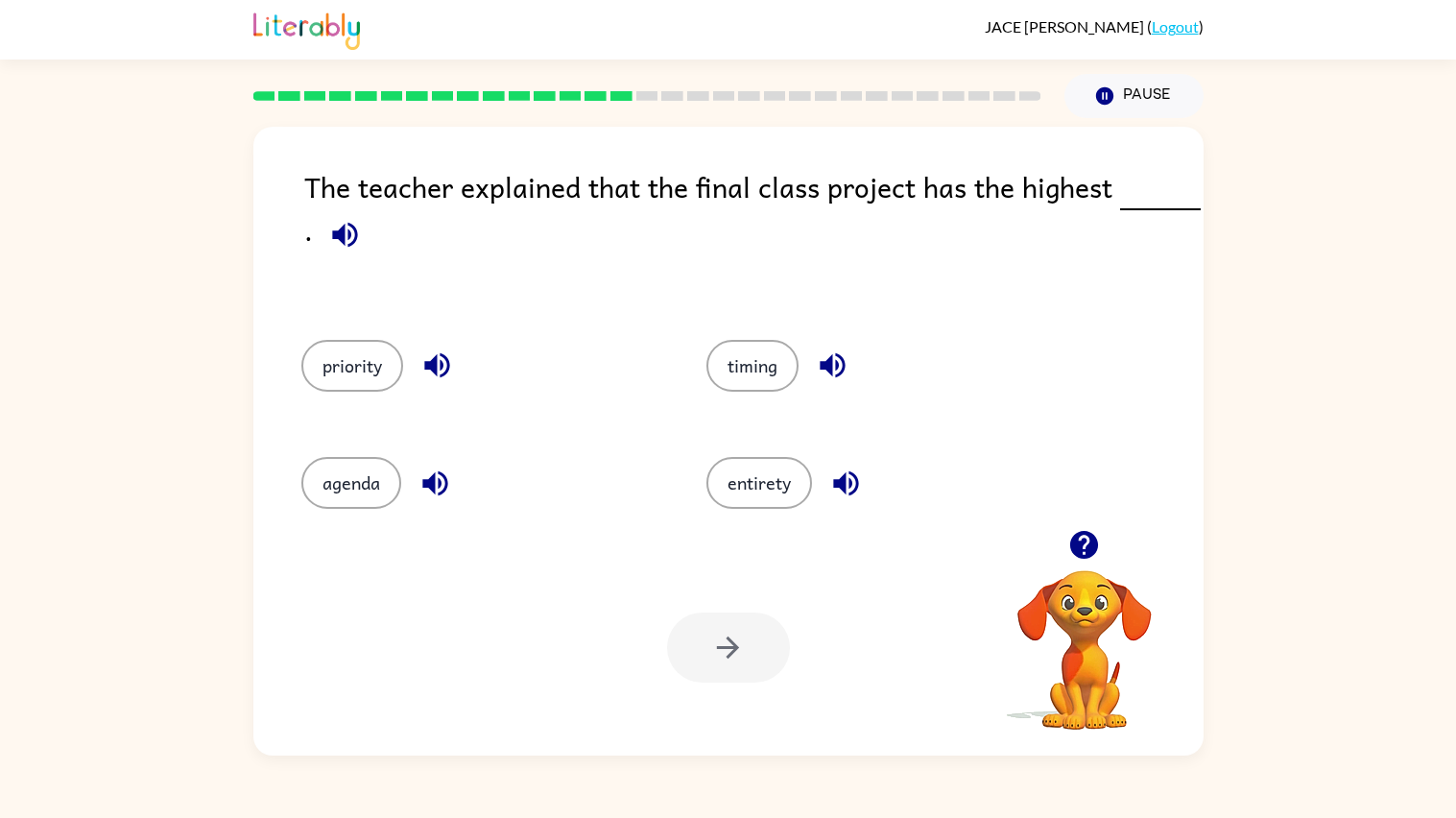
click at [452, 370] on button "button" at bounding box center [436, 364] width 49 height 49
click at [452, 493] on button "button" at bounding box center [434, 483] width 49 height 49
click at [450, 506] on div "agenda" at bounding box center [481, 483] width 360 height 52
click at [817, 388] on button "button" at bounding box center [832, 364] width 49 height 49
click at [818, 383] on button "button" at bounding box center [832, 364] width 49 height 49
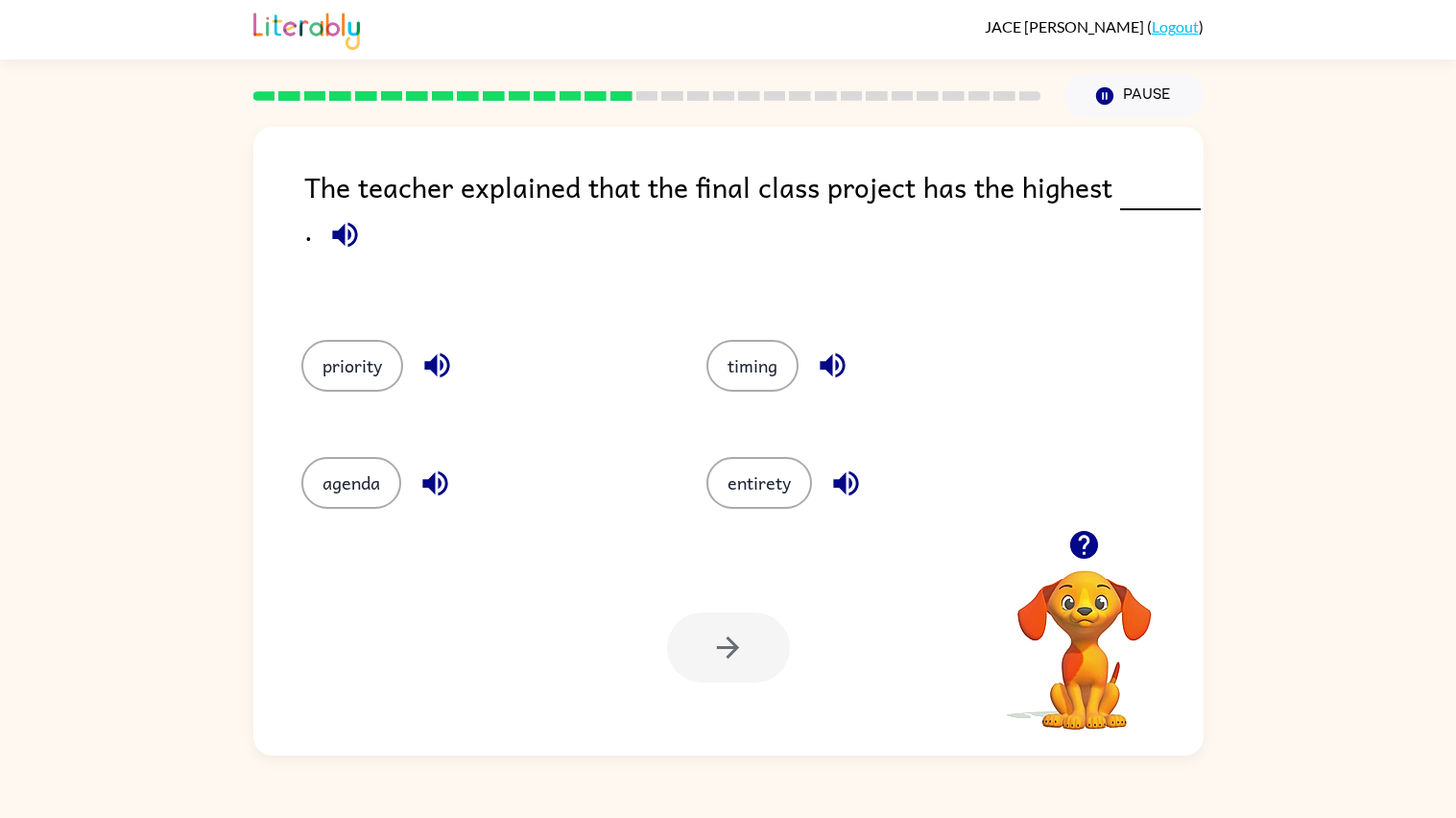
click at [822, 366] on icon "button" at bounding box center [832, 365] width 25 height 25
click at [833, 492] on icon "button" at bounding box center [846, 483] width 34 height 34
click at [455, 377] on button "button" at bounding box center [436, 364] width 49 height 49
click at [454, 379] on button "button" at bounding box center [436, 364] width 49 height 49
click at [397, 378] on button "priority" at bounding box center [353, 365] width 102 height 52
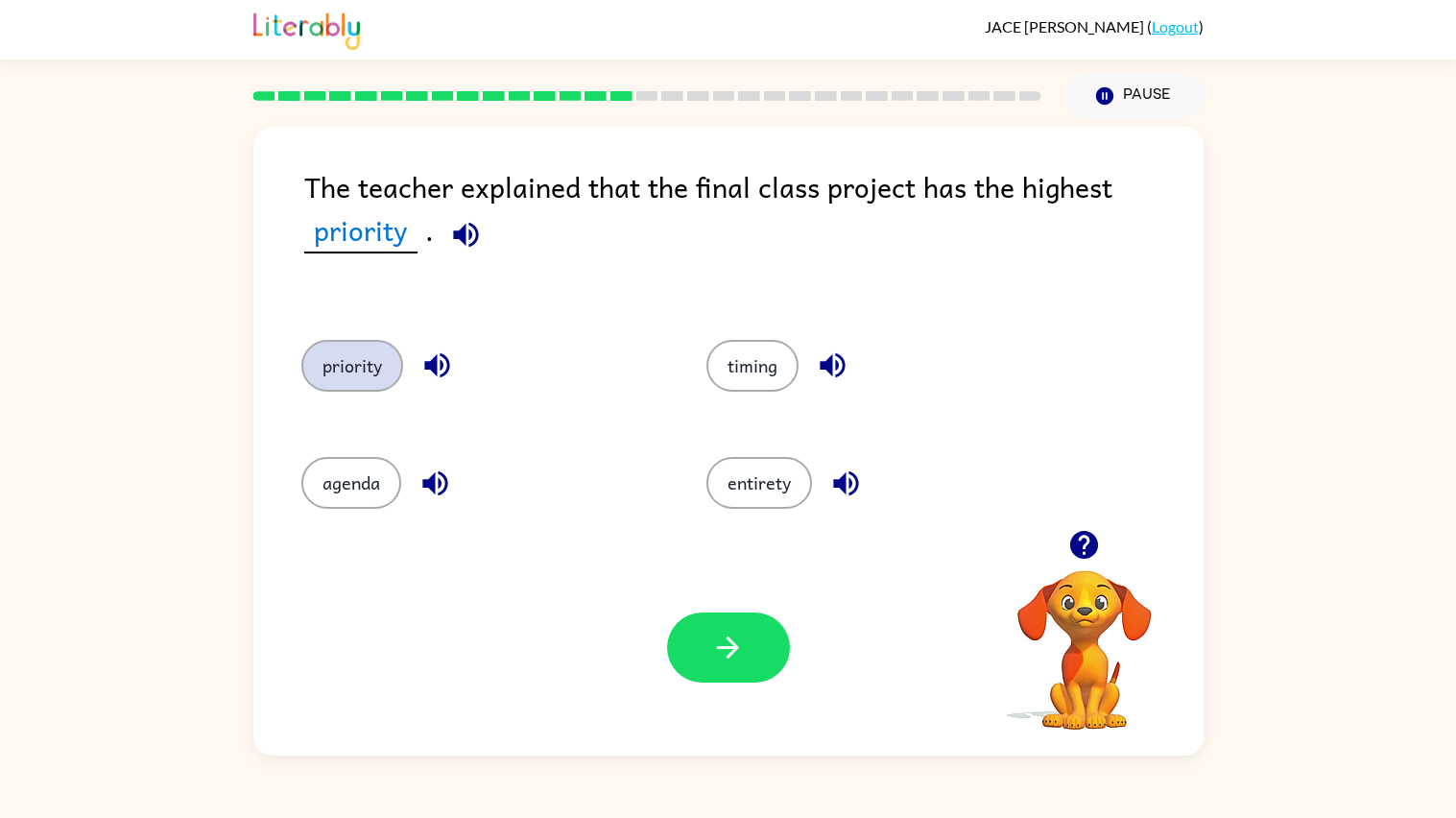
click at [382, 368] on button "priority" at bounding box center [353, 365] width 102 height 52
click at [563, 632] on div "Your browser must support playing .mp4 files to use Literably. Please try using…" at bounding box center [728, 647] width 950 height 216
click at [671, 653] on button "button" at bounding box center [728, 647] width 123 height 70
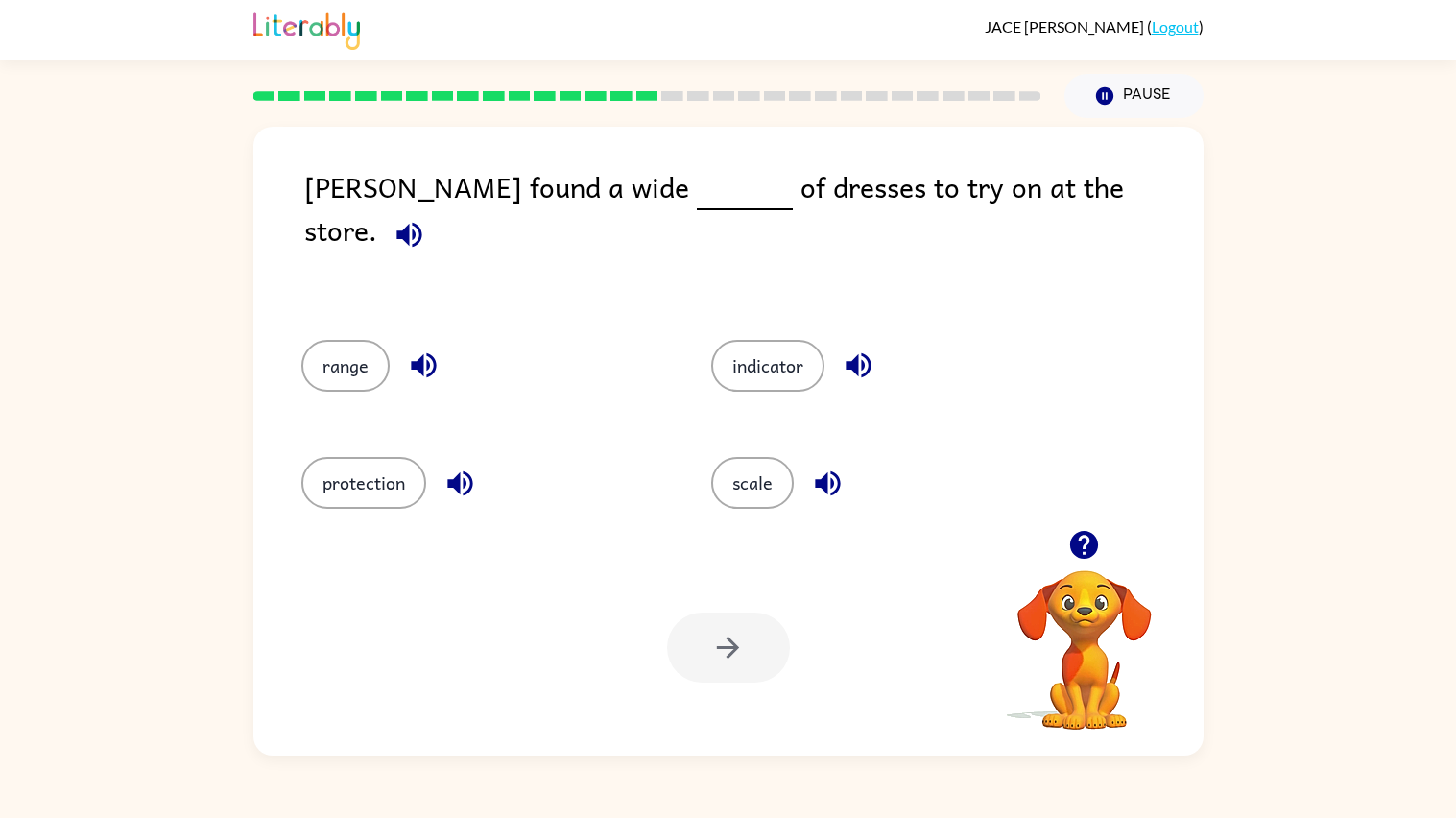
click at [893, 230] on div "[PERSON_NAME] found a wide of dresses to try on at the store." at bounding box center [754, 234] width 900 height 136
click at [777, 350] on button "indicator" at bounding box center [768, 365] width 113 height 52
click at [833, 282] on div "[PERSON_NAME] found a wide of dresses to try on at the store. range indicator p…" at bounding box center [728, 441] width 950 height 629
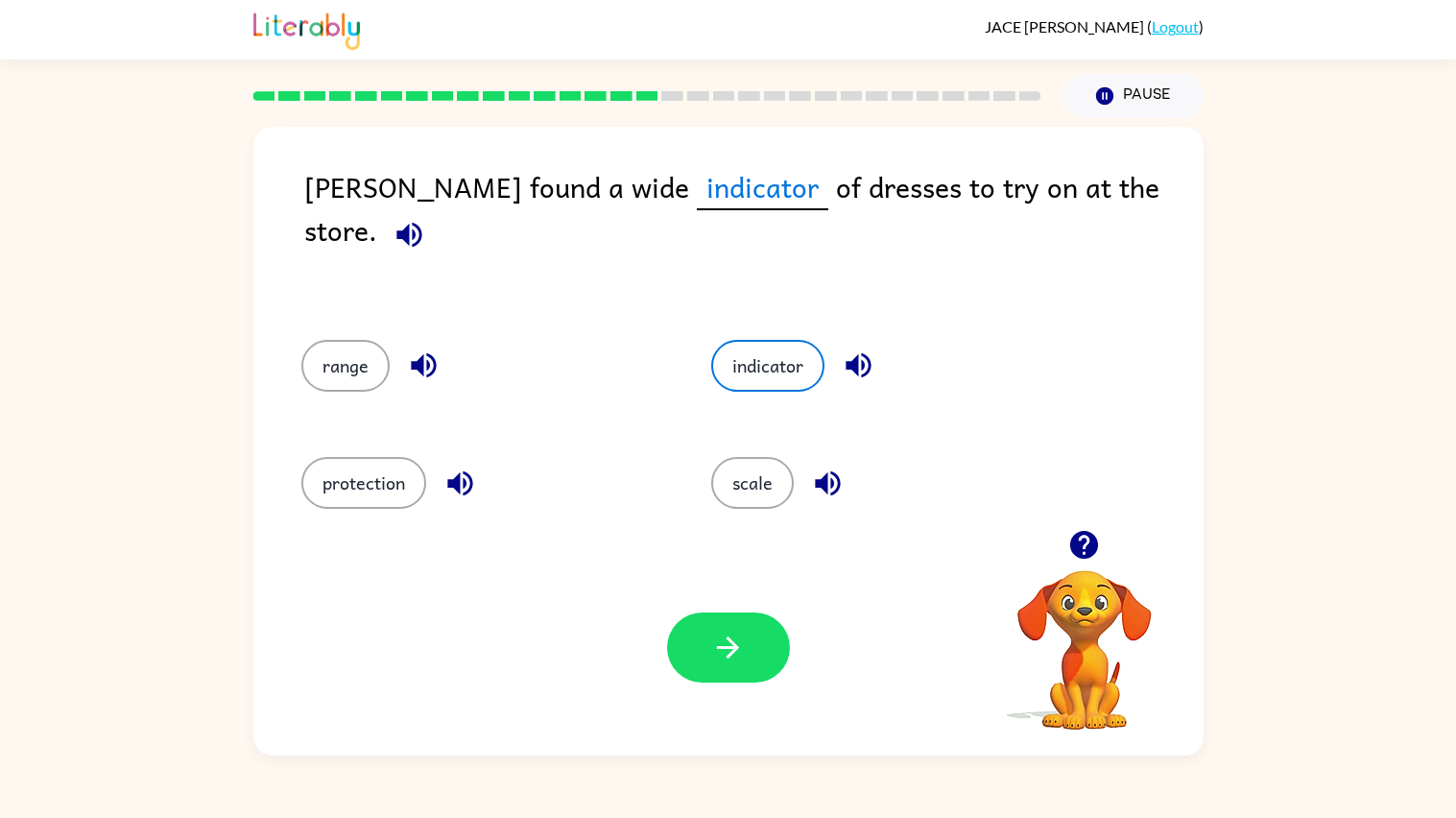
click at [854, 260] on div "[PERSON_NAME] found a wide indicator of dresses to try on at the store." at bounding box center [754, 234] width 900 height 136
click at [921, 213] on div "[PERSON_NAME] found a wide indicator of dresses to try on at the store." at bounding box center [754, 234] width 900 height 136
click at [1003, 184] on div "[PERSON_NAME] found a wide indicator of dresses to try on at the store." at bounding box center [754, 234] width 900 height 136
click at [1074, 175] on div "[PERSON_NAME] found a wide indicator of dresses to try on at the store." at bounding box center [754, 234] width 900 height 136
click at [433, 209] on span at bounding box center [405, 230] width 57 height 43
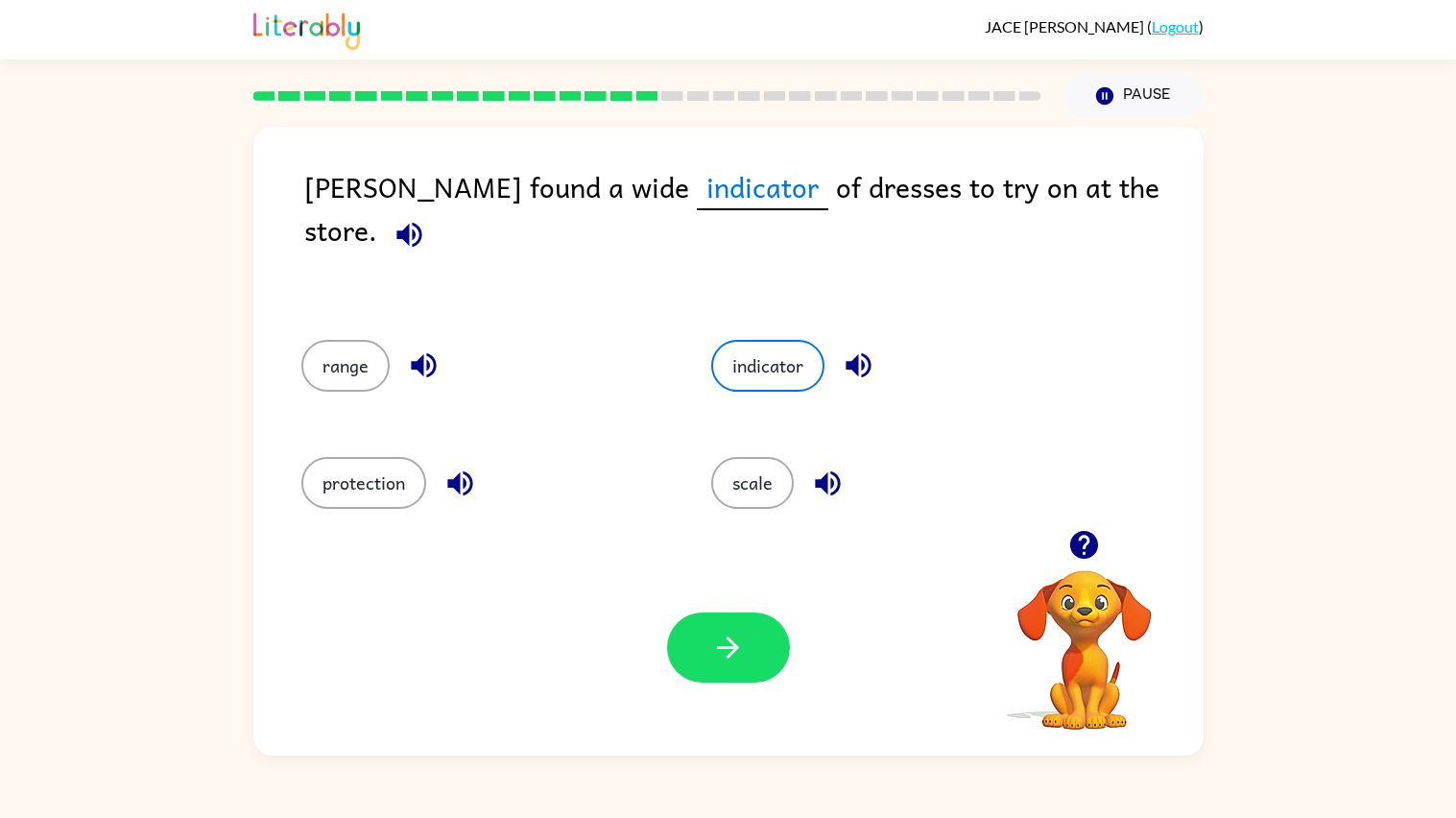
click at [1076, 175] on div "[PERSON_NAME] found a wide indicator of dresses to try on at the store." at bounding box center [754, 234] width 900 height 136
click at [786, 339] on button "indicator" at bounding box center [768, 365] width 113 height 52
click at [433, 211] on button "button" at bounding box center [408, 235] width 49 height 49
click at [812, 466] on icon "button" at bounding box center [827, 483] width 34 height 34
click at [817, 470] on icon "button" at bounding box center [827, 483] width 25 height 25
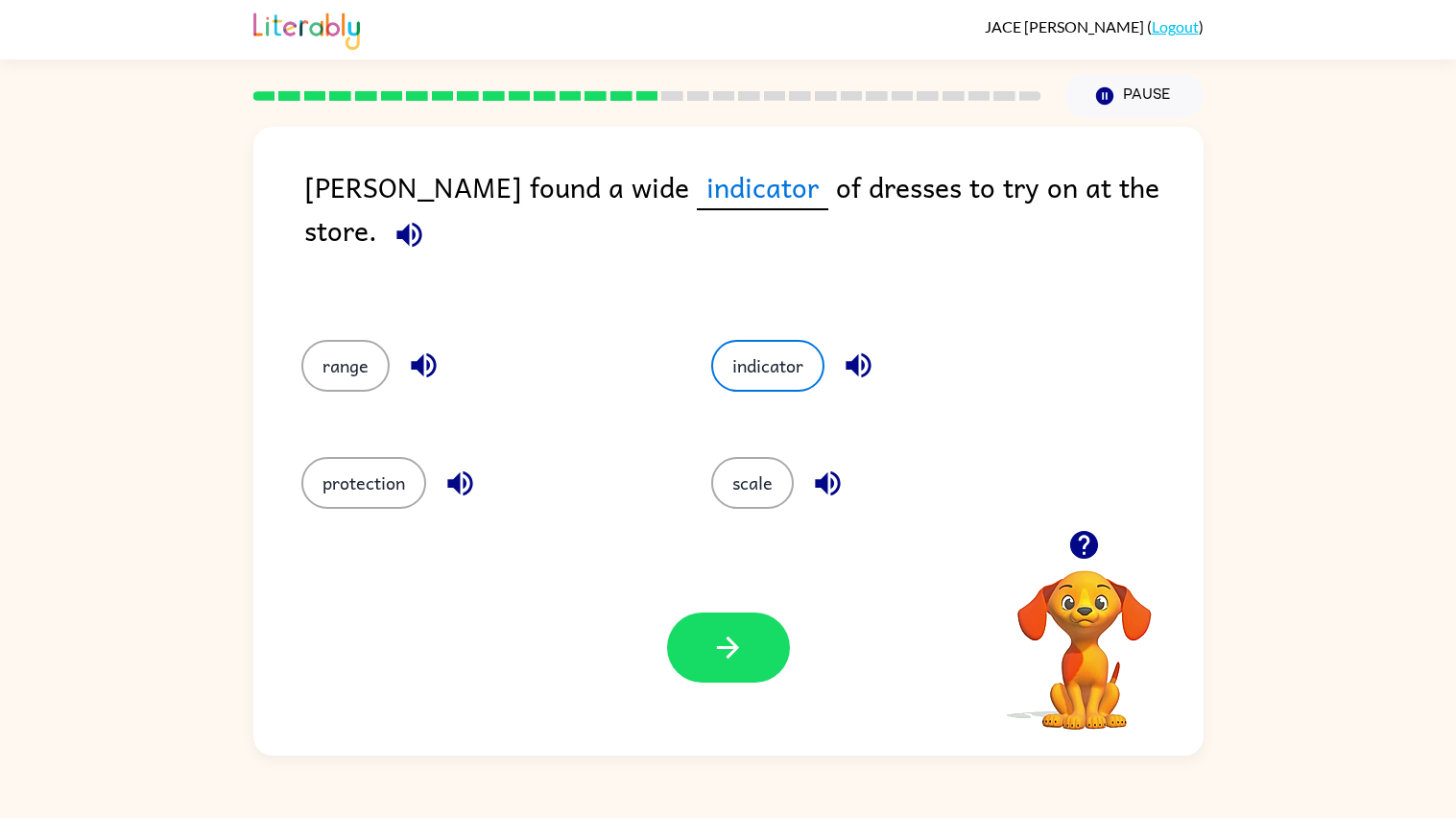
click at [816, 339] on div "indicator" at bounding box center [894, 365] width 365 height 52
click at [851, 353] on icon "button" at bounding box center [858, 365] width 25 height 25
click at [468, 477] on icon "button" at bounding box center [459, 483] width 34 height 34
click at [431, 353] on icon "button" at bounding box center [423, 365] width 25 height 25
click at [362, 358] on button "range" at bounding box center [346, 365] width 88 height 52
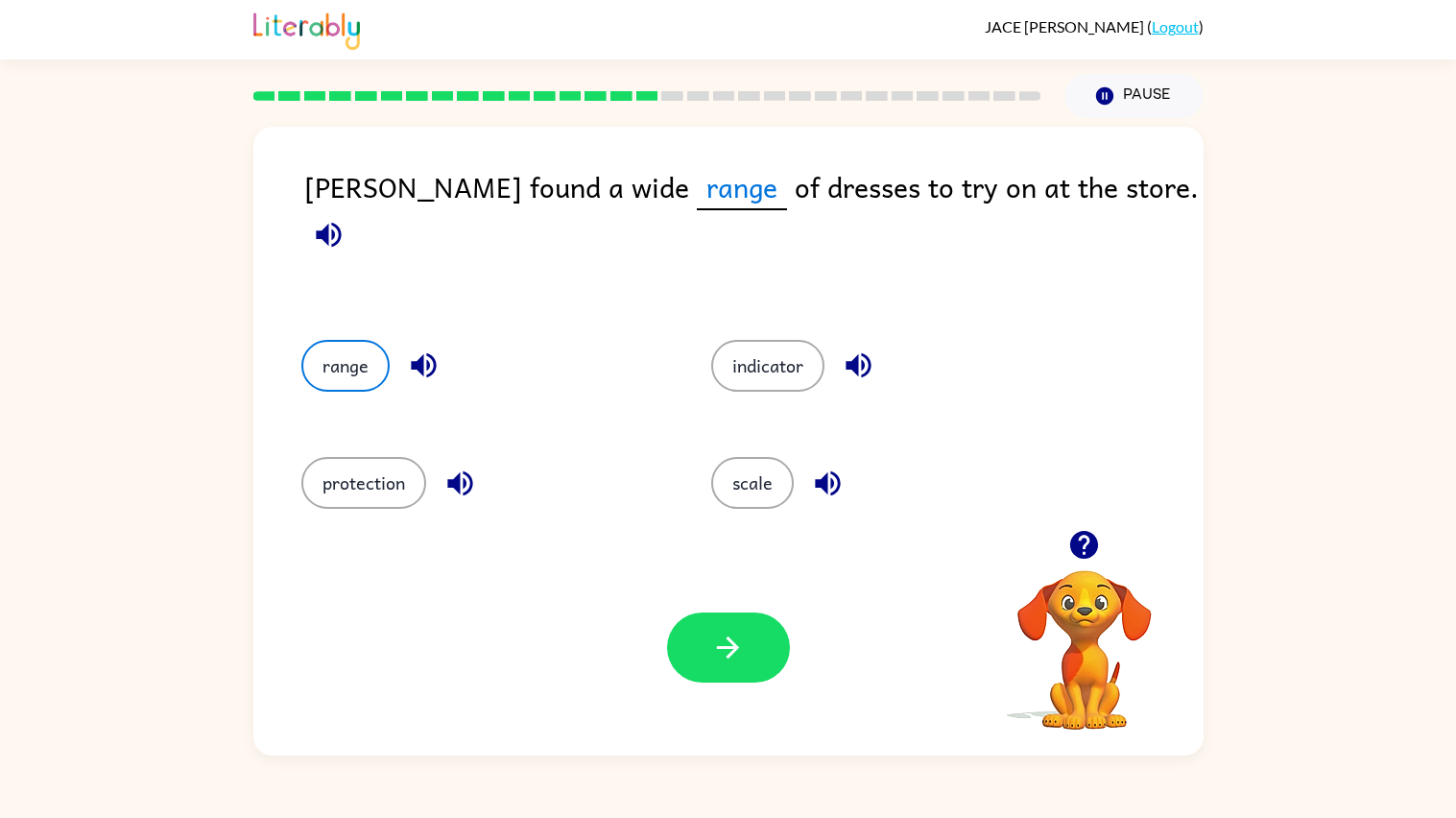
click at [626, 700] on div "Your browser must support playing .mp4 files to use Literably. Please try using…" at bounding box center [728, 647] width 950 height 216
click at [671, 703] on div "Your browser must support playing .mp4 files to use Literably. Please try using…" at bounding box center [728, 647] width 950 height 216
click at [705, 682] on button "button" at bounding box center [728, 647] width 123 height 70
click at [705, 692] on div "Your browser must support playing .mp4 files to use Literably. Please try using…" at bounding box center [728, 647] width 950 height 216
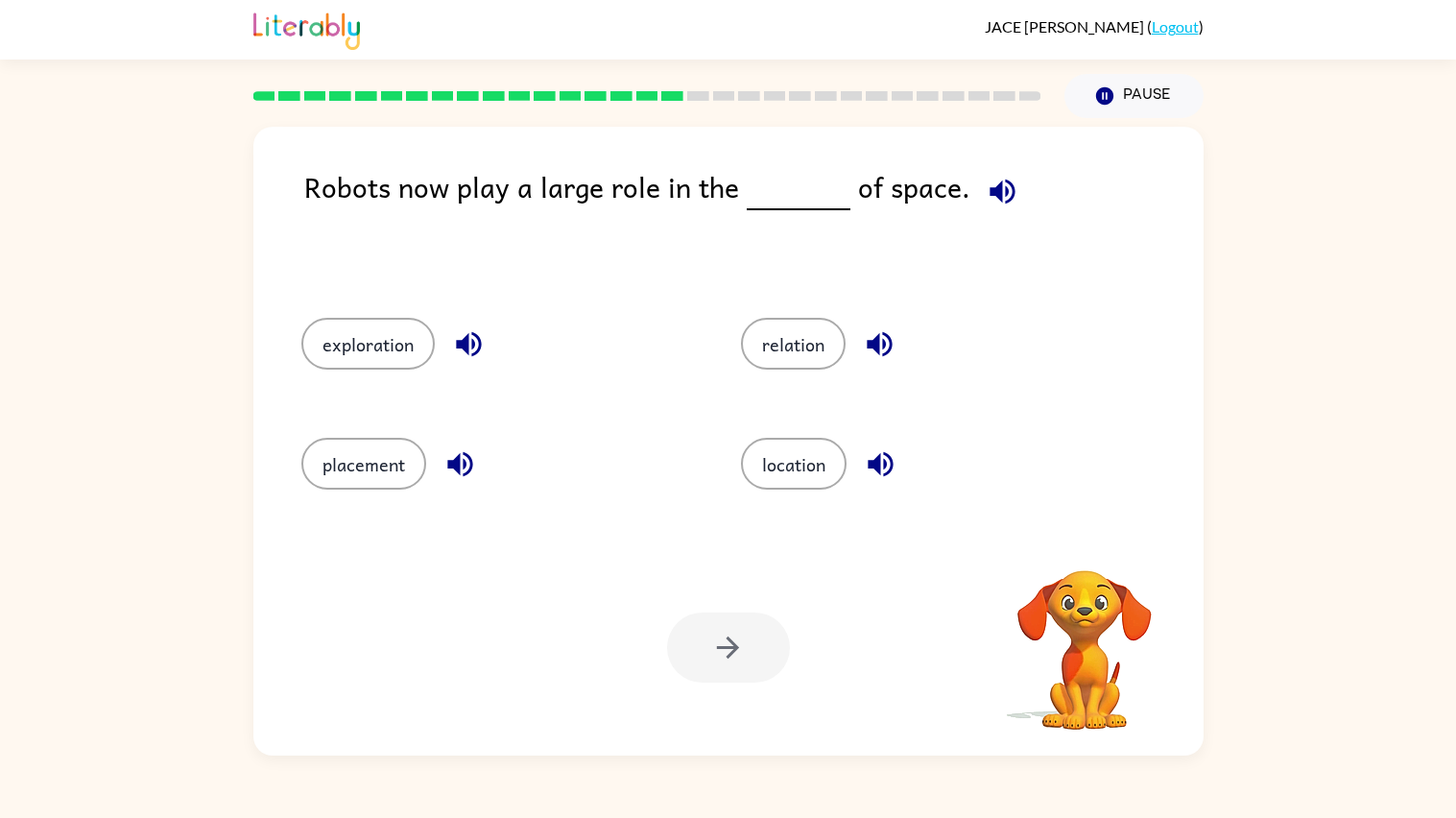
click at [999, 170] on button "button" at bounding box center [1001, 191] width 49 height 49
click at [484, 322] on div "exploration" at bounding box center [499, 343] width 395 height 52
click at [484, 319] on div "exploration" at bounding box center [499, 343] width 395 height 52
click at [497, 319] on div "exploration" at bounding box center [499, 343] width 395 height 52
click at [467, 347] on icon "button" at bounding box center [468, 343] width 34 height 34
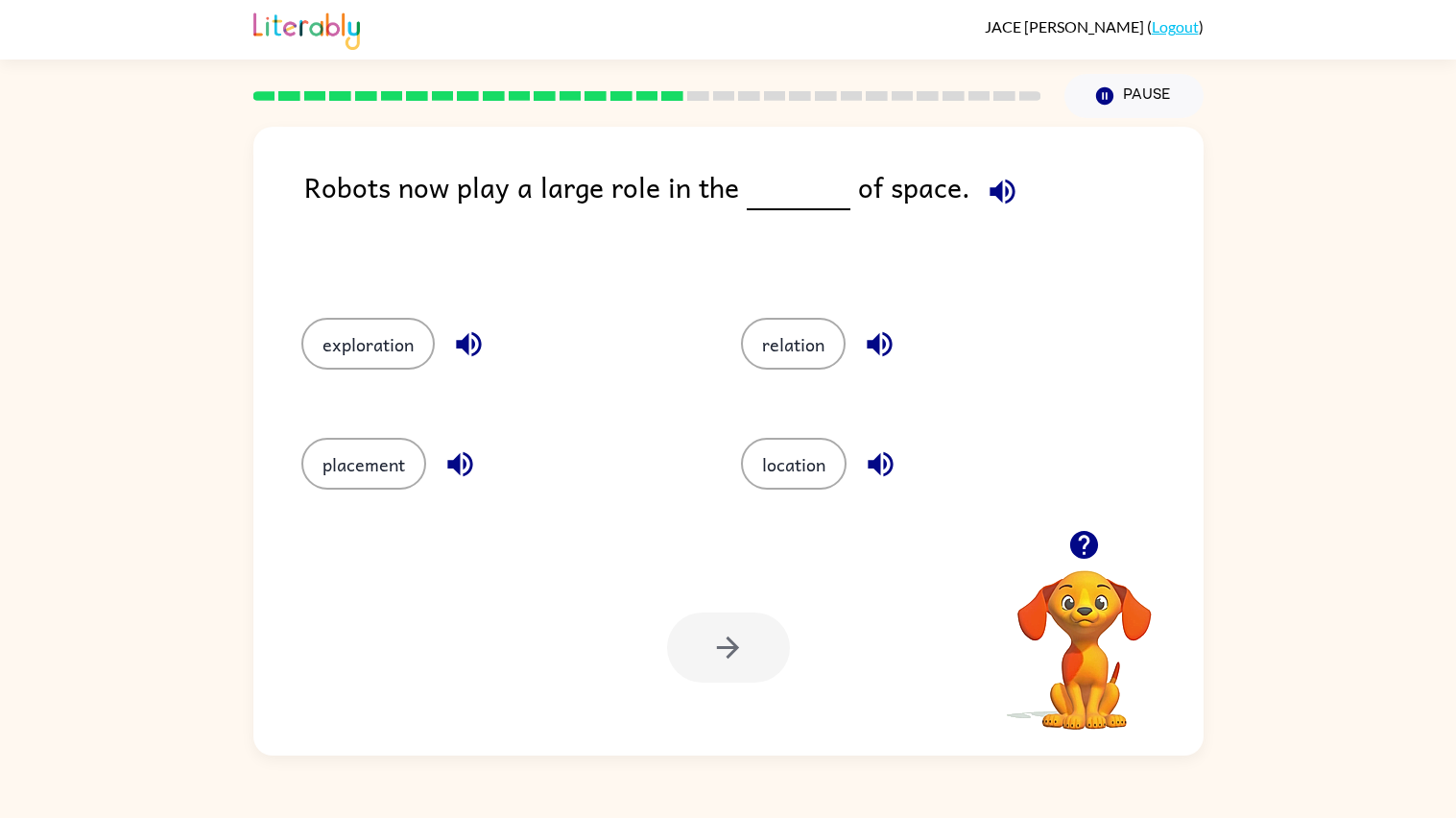
click at [455, 475] on icon "button" at bounding box center [459, 463] width 34 height 34
click at [891, 350] on icon "button" at bounding box center [879, 343] width 34 height 34
click at [889, 470] on icon "button" at bounding box center [880, 463] width 34 height 34
click at [817, 485] on button "location" at bounding box center [794, 463] width 106 height 52
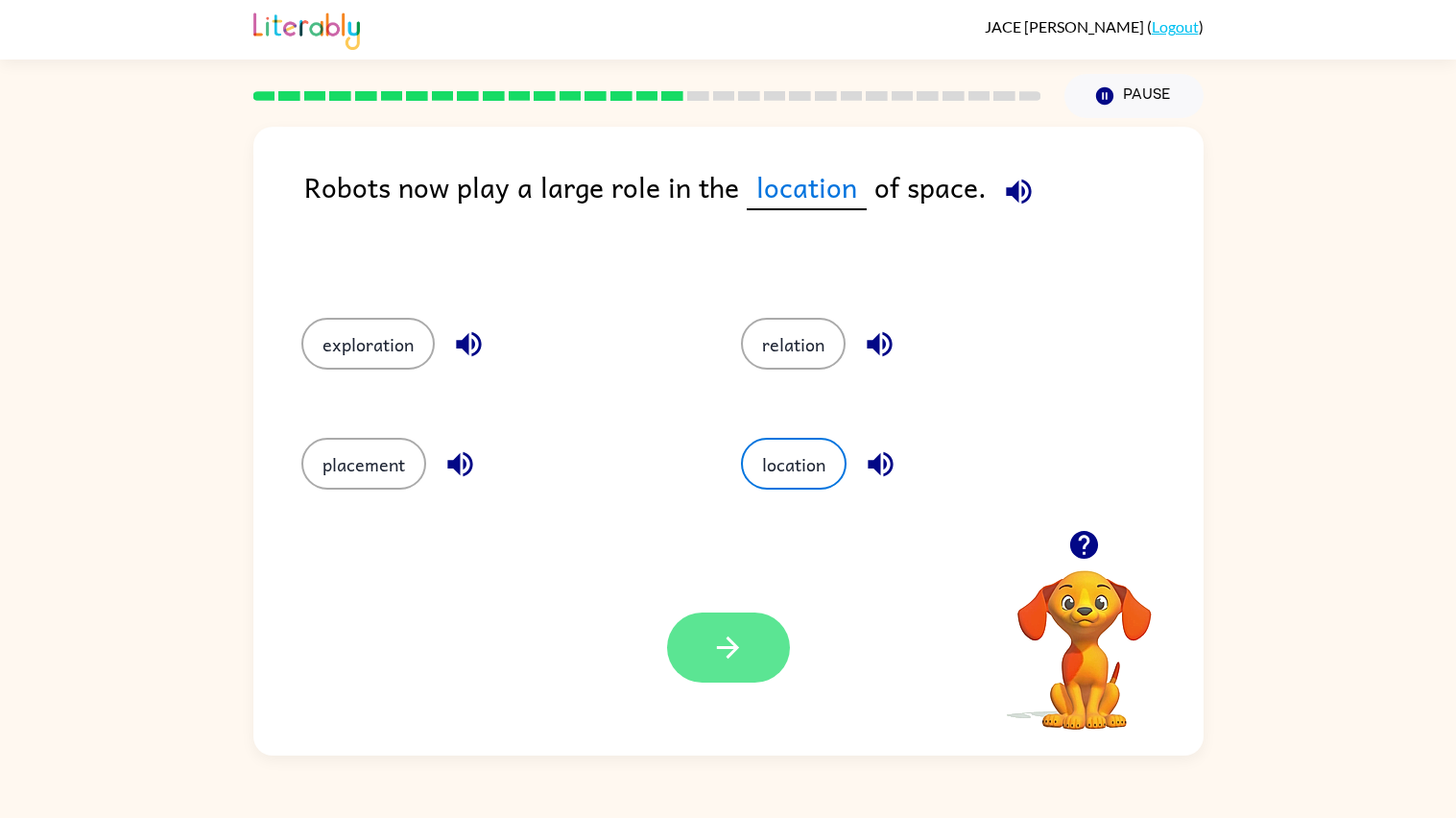
click at [710, 629] on button "button" at bounding box center [728, 647] width 123 height 70
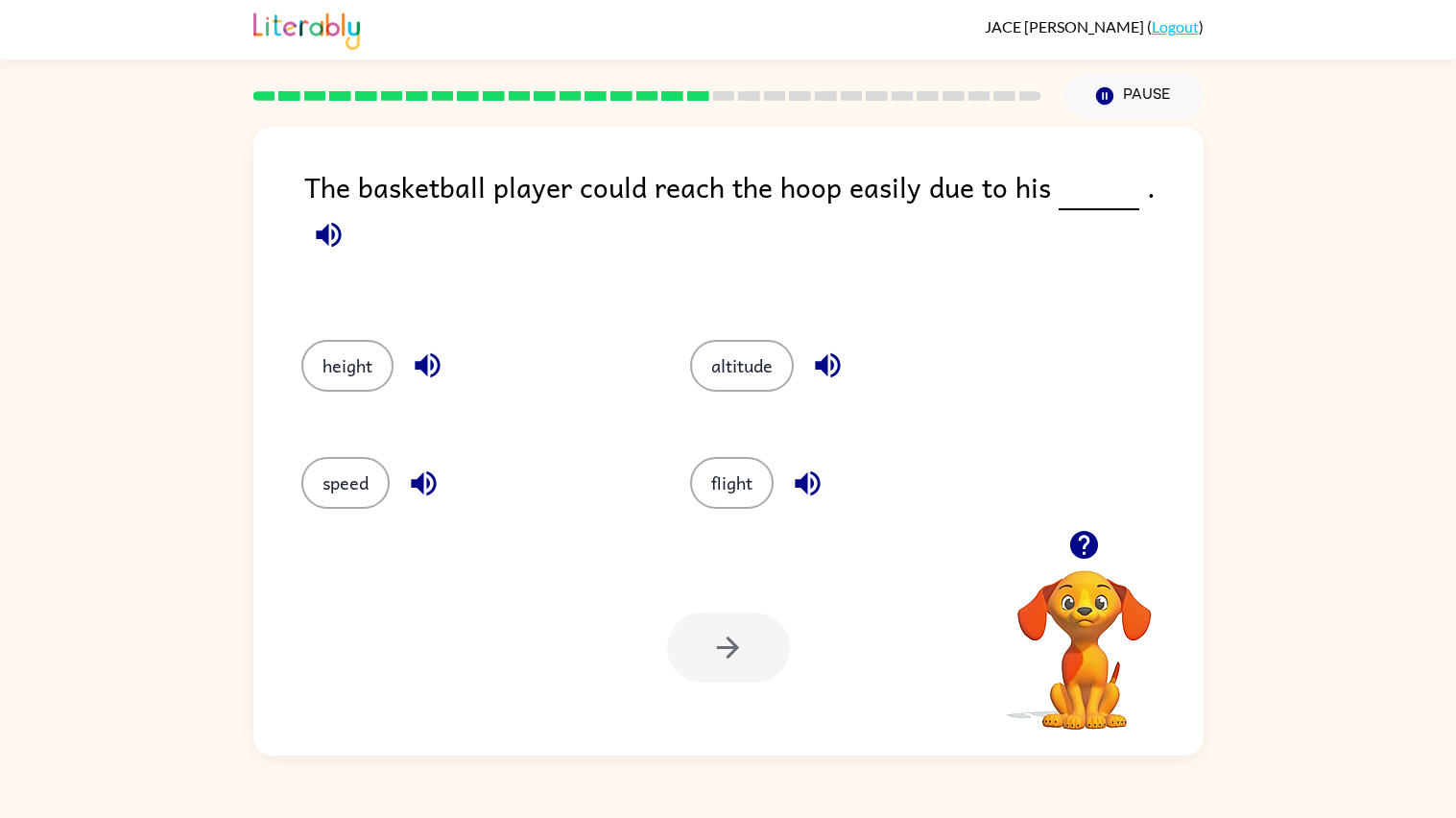
click at [1146, 224] on div "The basketball player could reach the hoop easily due to his ." at bounding box center [754, 234] width 900 height 136
click at [353, 211] on button "button" at bounding box center [329, 235] width 49 height 49
click at [795, 470] on icon "button" at bounding box center [807, 483] width 25 height 25
click at [820, 420] on div "flight" at bounding box center [848, 479] width 389 height 117
click at [818, 469] on icon "button" at bounding box center [807, 483] width 34 height 34
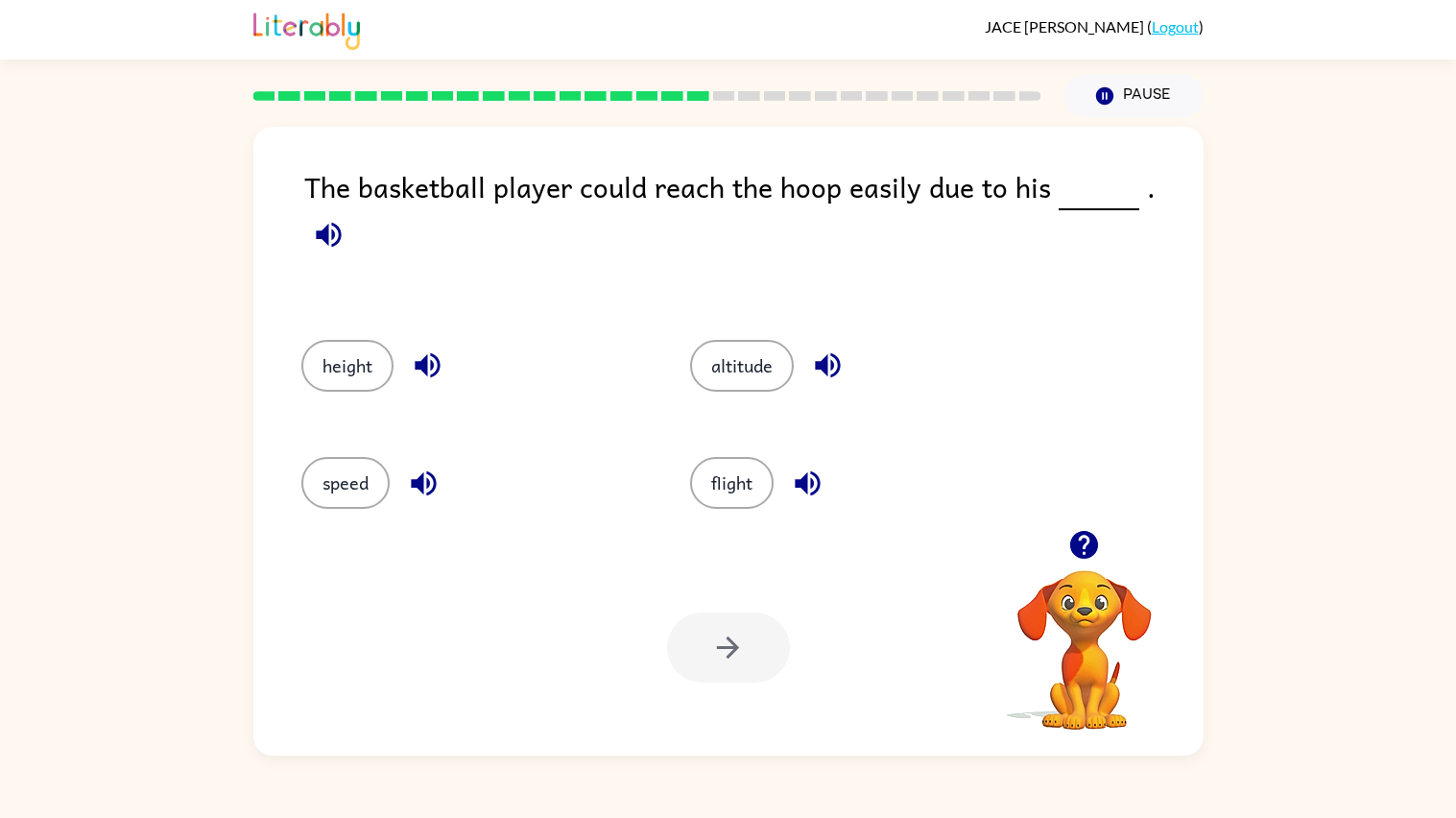
click at [431, 466] on icon "button" at bounding box center [423, 483] width 34 height 34
click at [438, 459] on button "button" at bounding box center [423, 483] width 49 height 49
click at [419, 348] on icon "button" at bounding box center [427, 364] width 34 height 34
click at [358, 339] on button "height" at bounding box center [348, 365] width 92 height 52
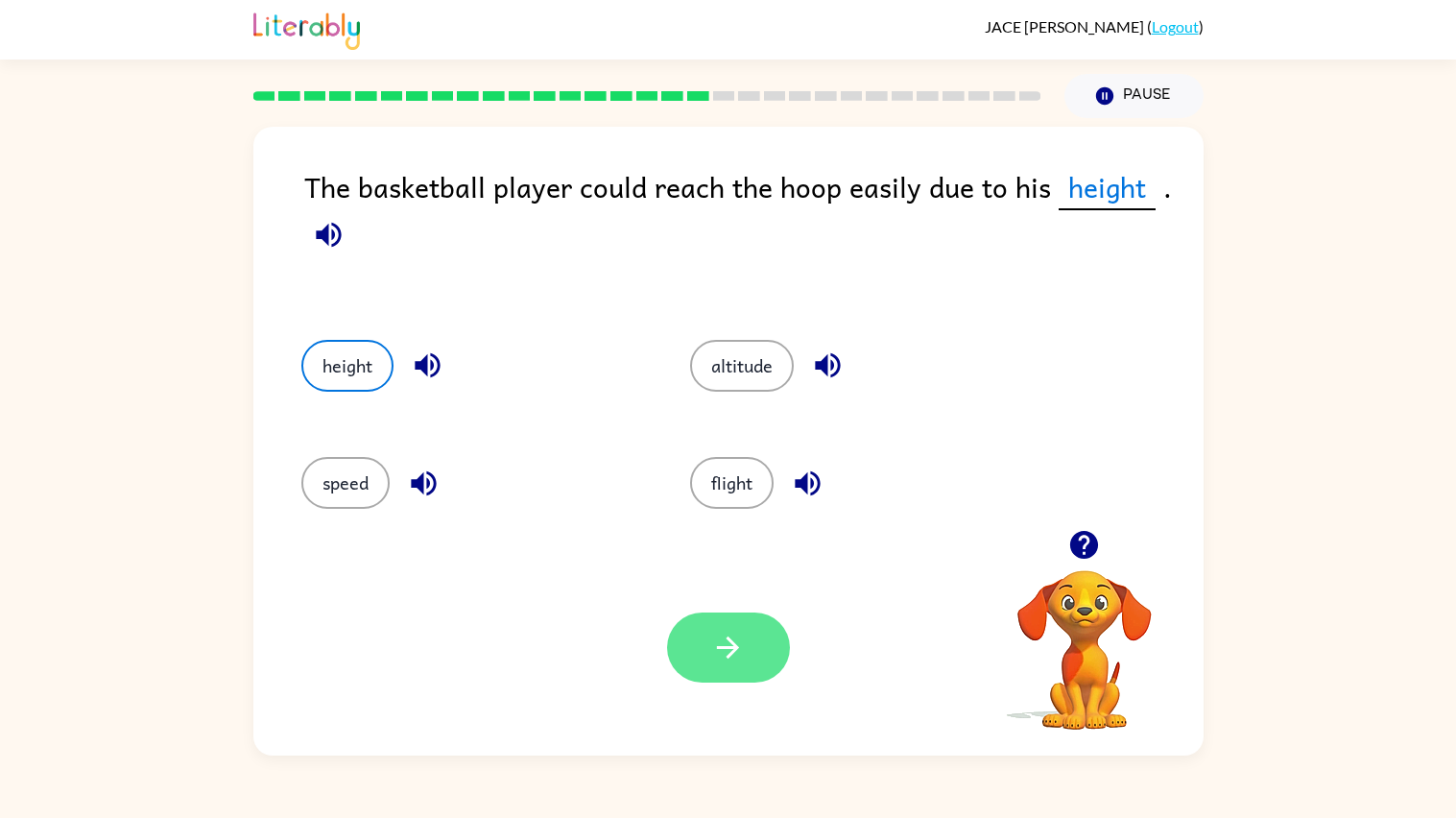
click at [754, 680] on button "button" at bounding box center [728, 647] width 123 height 70
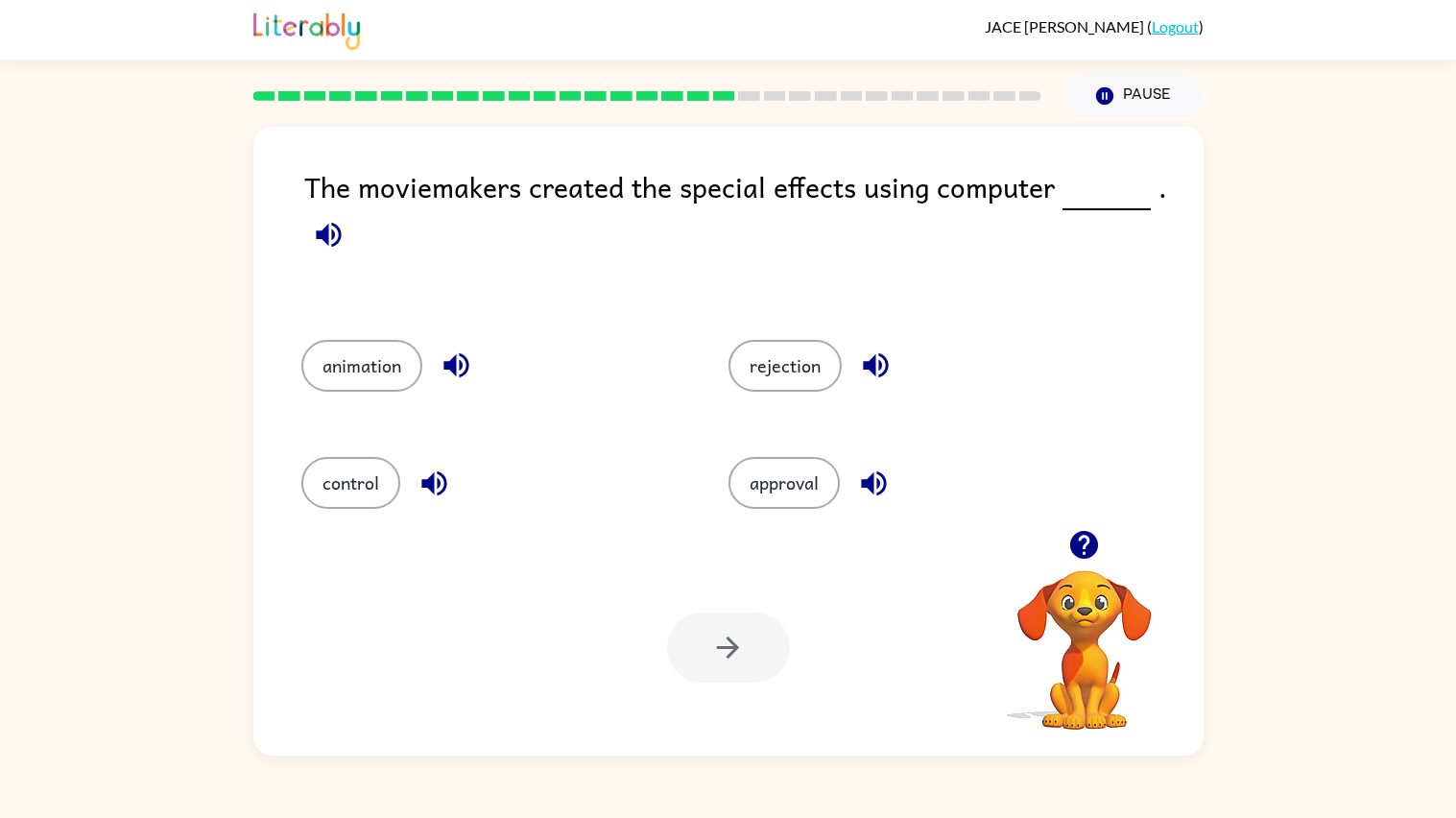
click at [342, 285] on div "The moviemakers created the special effects using computer ." at bounding box center [754, 234] width 900 height 136
click at [347, 238] on button "button" at bounding box center [329, 235] width 49 height 49
click at [342, 50] on link at bounding box center [307, 46] width 107 height 12
